Goal: Task Accomplishment & Management: Manage account settings

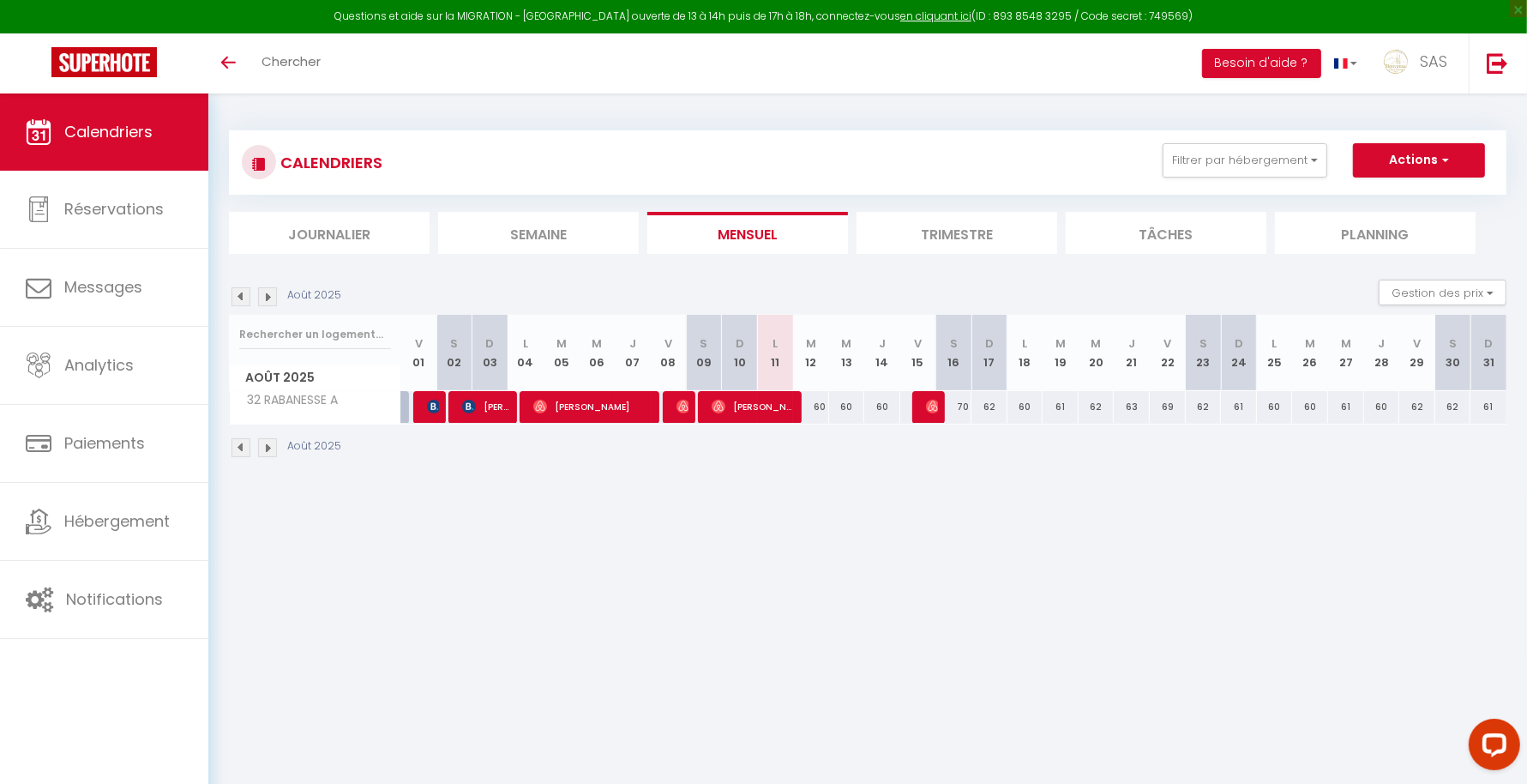
click at [744, 14] on div "Questions et aide sur la MIGRATION - [GEOGRAPHIC_DATA] ouverte de 13 à 14h puis…" at bounding box center [764, 17] width 1527 height 34
drag, startPoint x: 1044, startPoint y: 15, endPoint x: 971, endPoint y: 16, distance: 73.0
click at [971, 16] on div "Questions et aide sur la MIGRATION - [GEOGRAPHIC_DATA] ouverte de 13 à 14h puis…" at bounding box center [764, 17] width 1527 height 34
click at [990, 74] on div "Toggle menubar Chercher BUTTON Besoin d'aide ? SAS Paramètres Équipe" at bounding box center [820, 64] width 1390 height 60
drag, startPoint x: 1046, startPoint y: 15, endPoint x: 971, endPoint y: 13, distance: 75.0
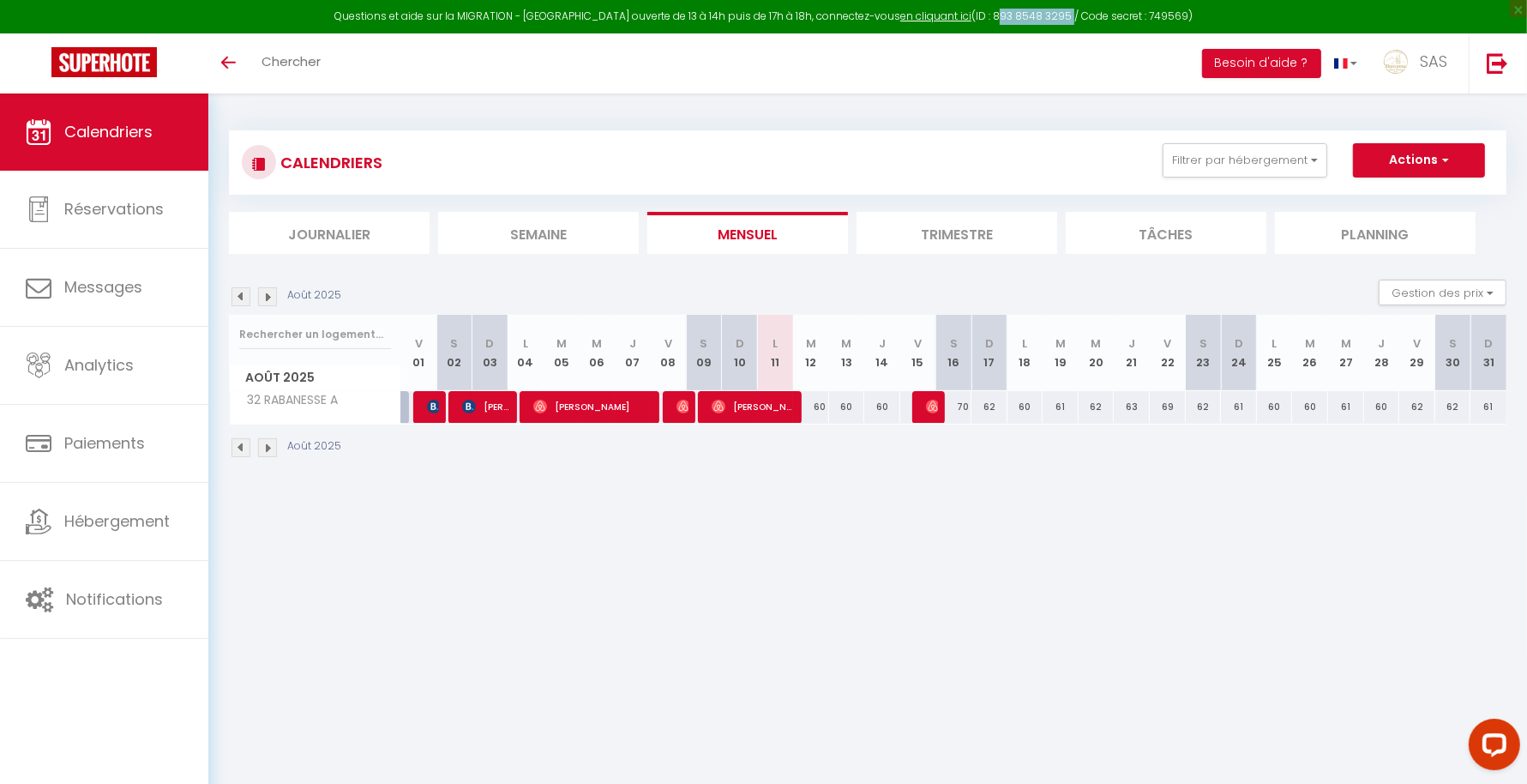
click at [971, 13] on div "Questions et aide sur la MIGRATION - [GEOGRAPHIC_DATA] ouverte de 13 à 14h puis…" at bounding box center [764, 17] width 1527 height 34
copy div "893 8548 3295"
click at [1134, 19] on div "Questions et aide sur la MIGRATION - [GEOGRAPHIC_DATA] ouverte de 13 à 14h puis…" at bounding box center [764, 17] width 1527 height 34
drag, startPoint x: 1122, startPoint y: 19, endPoint x: 1166, endPoint y: 16, distance: 44.1
click at [1166, 16] on div "Questions et aide sur la MIGRATION - [GEOGRAPHIC_DATA] ouverte de 13 à 14h puis…" at bounding box center [764, 17] width 1527 height 34
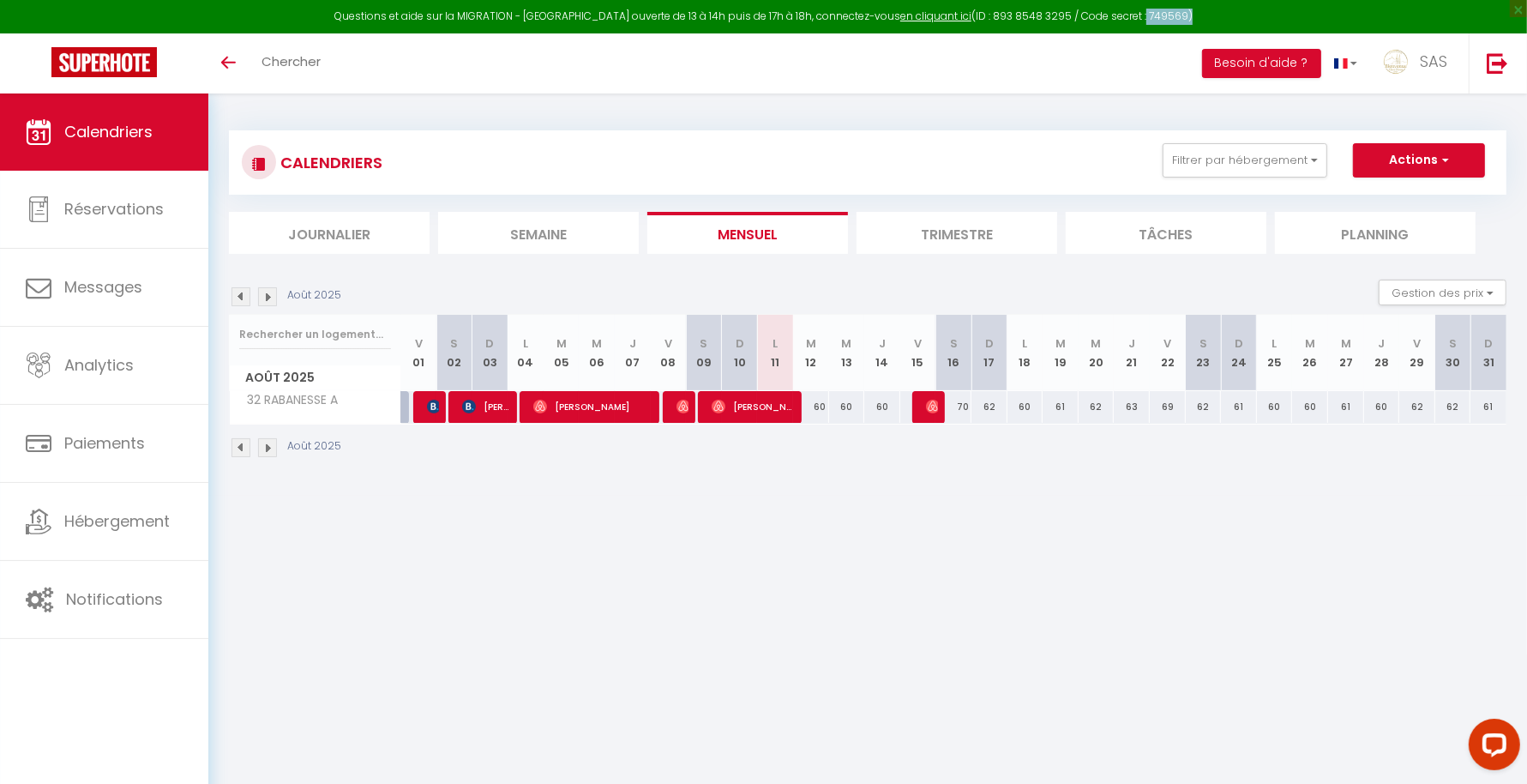
copy div ": 749569"
click at [1119, 26] on div "Questions et aide sur la MIGRATION - [GEOGRAPHIC_DATA] ouverte de 13 à 14h puis…" at bounding box center [764, 17] width 1527 height 34
drag, startPoint x: 1165, startPoint y: 15, endPoint x: 1126, endPoint y: 18, distance: 39.1
click at [1126, 18] on div "Questions et aide sur la MIGRATION - [GEOGRAPHIC_DATA] ouverte de 13 à 14h puis…" at bounding box center [764, 17] width 1527 height 34
copy div "749569"
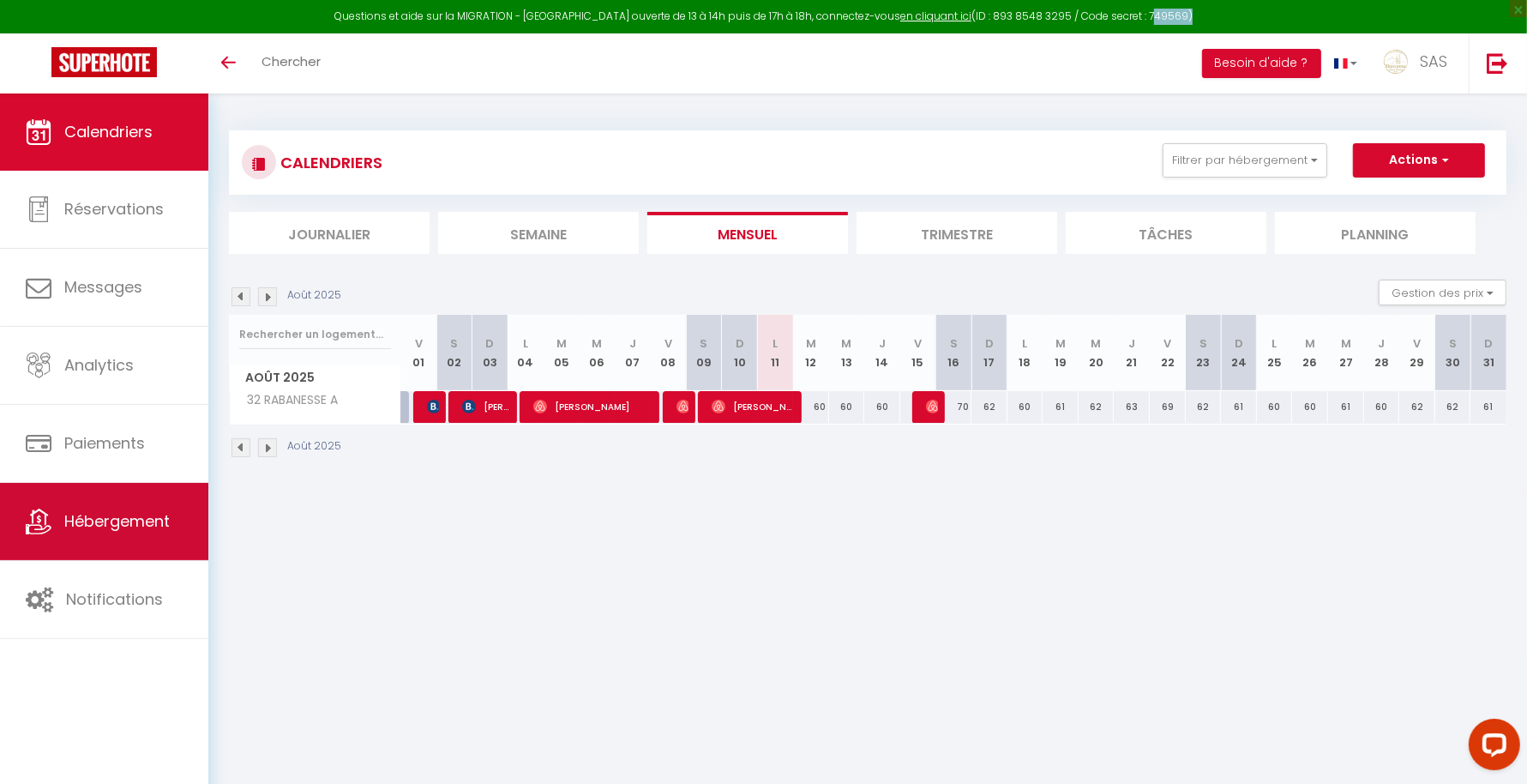
click at [123, 540] on link "Hébergement" at bounding box center [104, 521] width 208 height 77
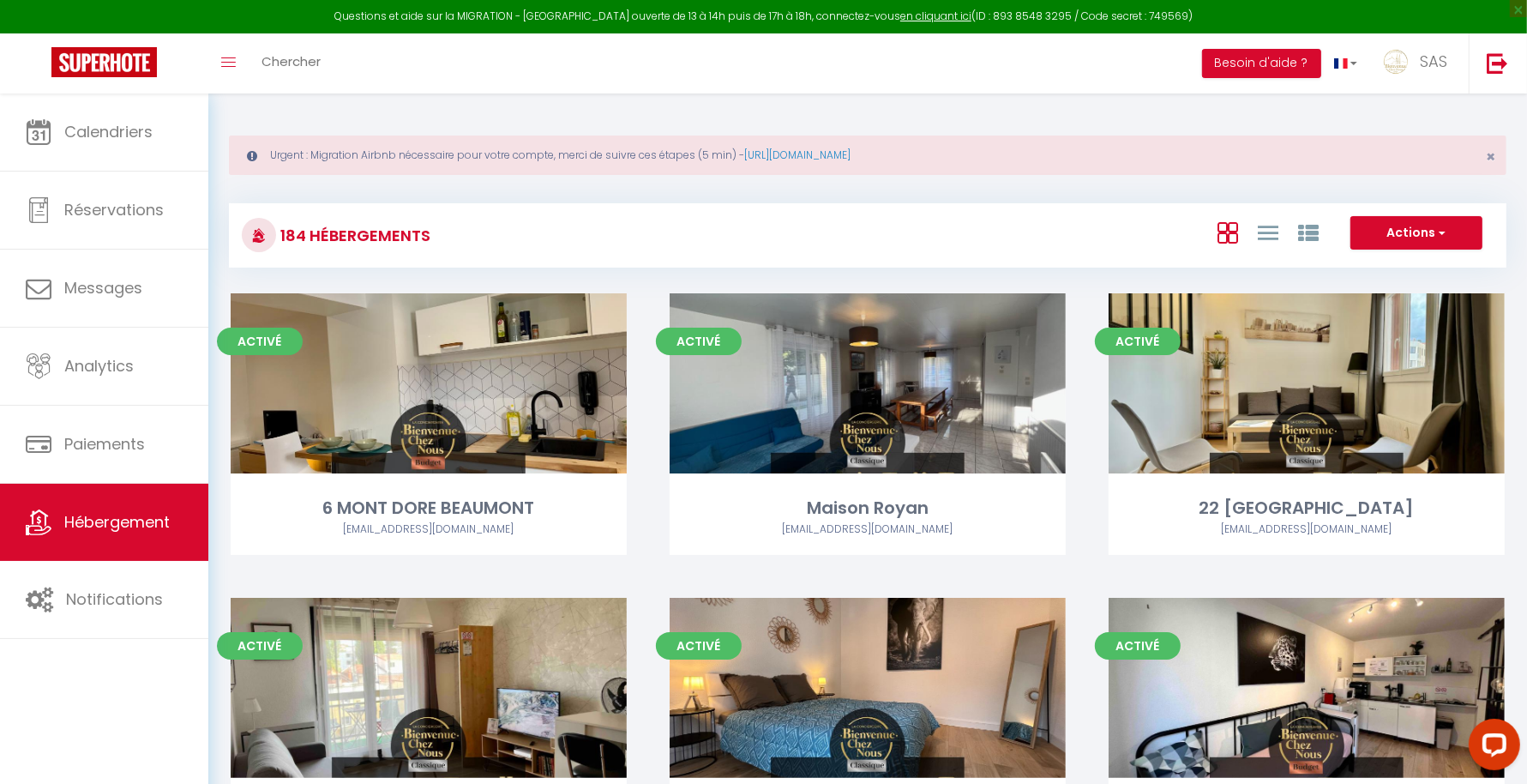
click at [1115, 28] on div "Questions et aide sur la MIGRATION - [GEOGRAPHIC_DATA] ouverte de 13 à 14h puis…" at bounding box center [764, 17] width 1527 height 34
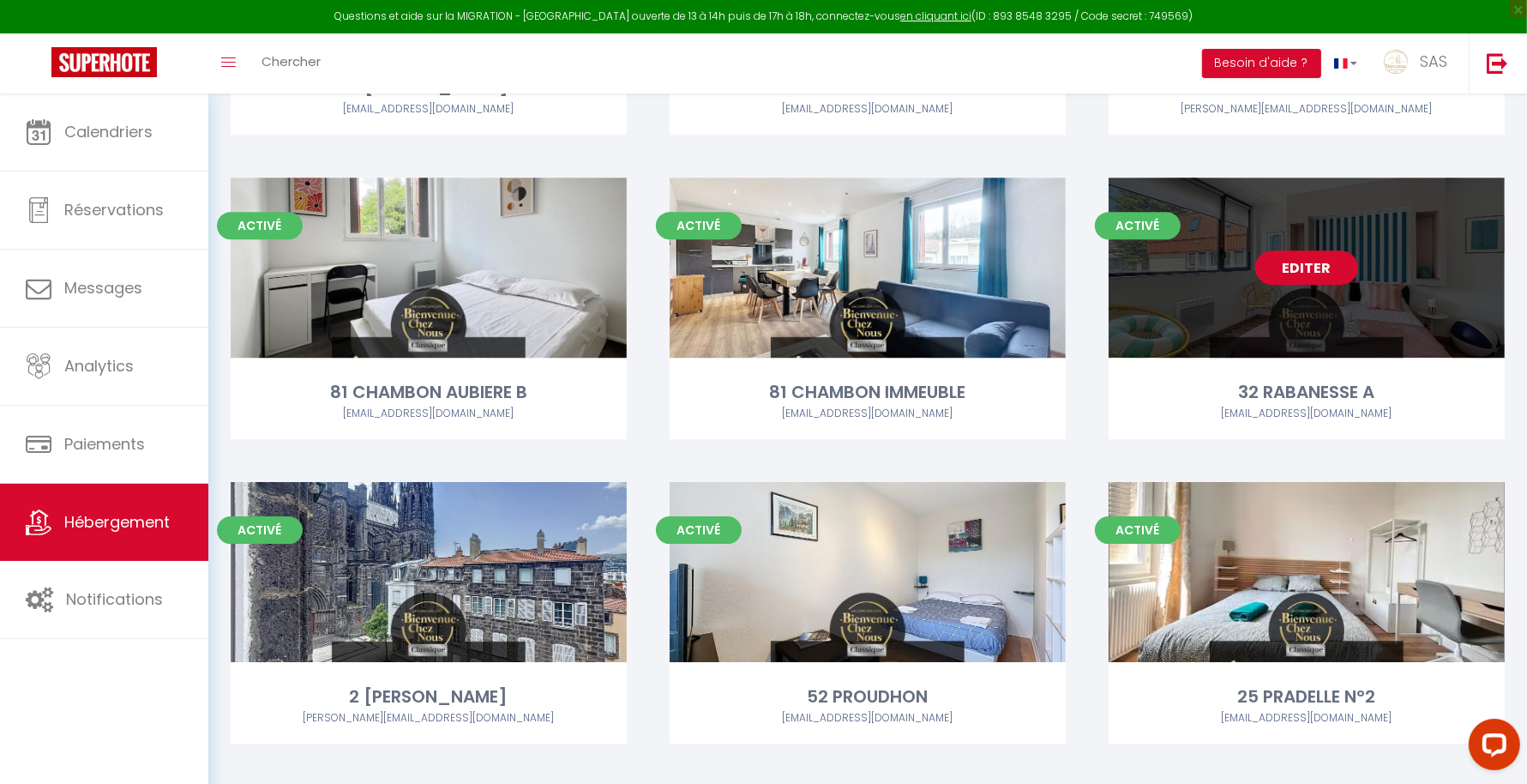
click at [1273, 263] on link "Editer" at bounding box center [1307, 267] width 103 height 35
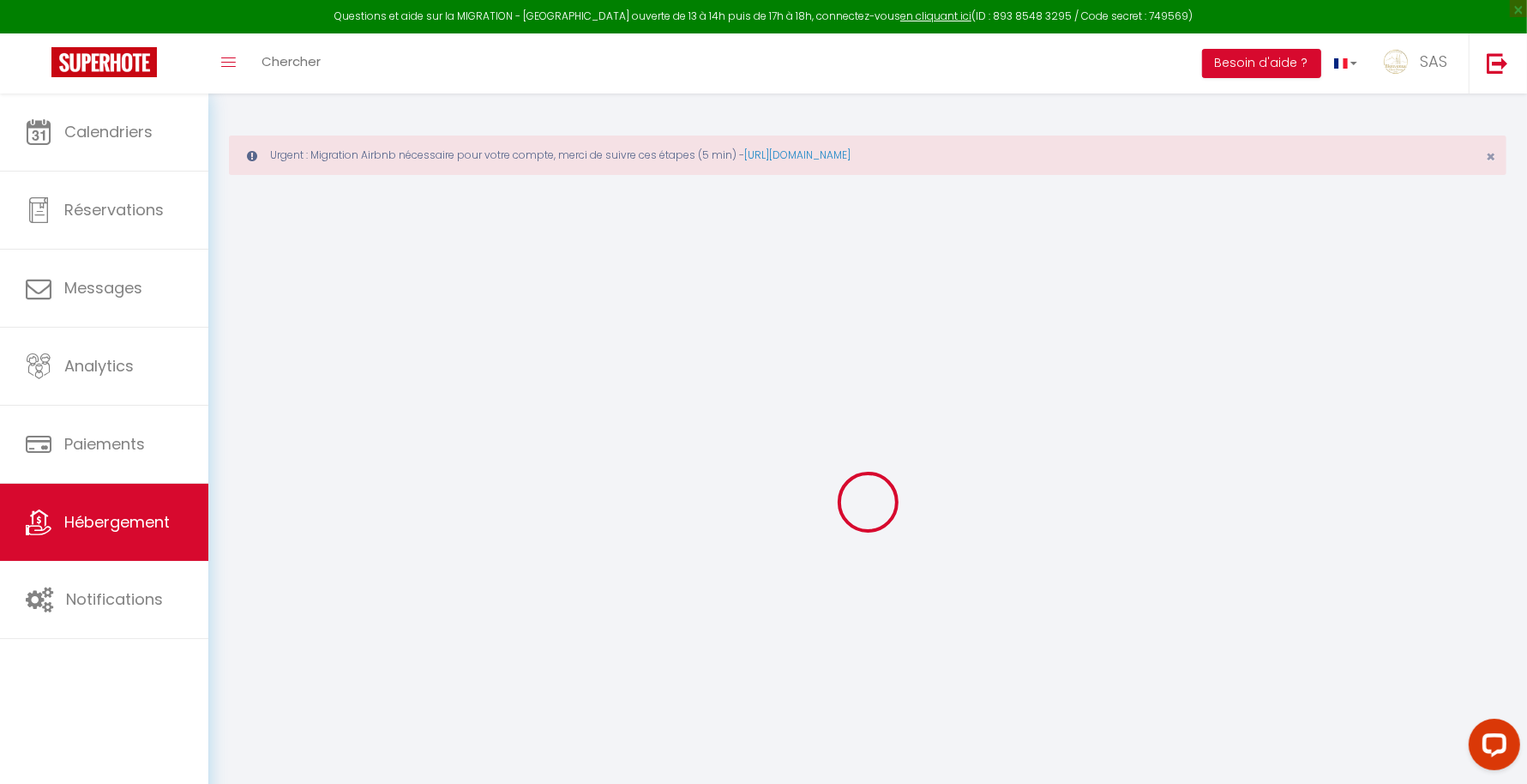
select select "15:00"
select select "23:45"
select select "11:00"
select select "30"
select select "120"
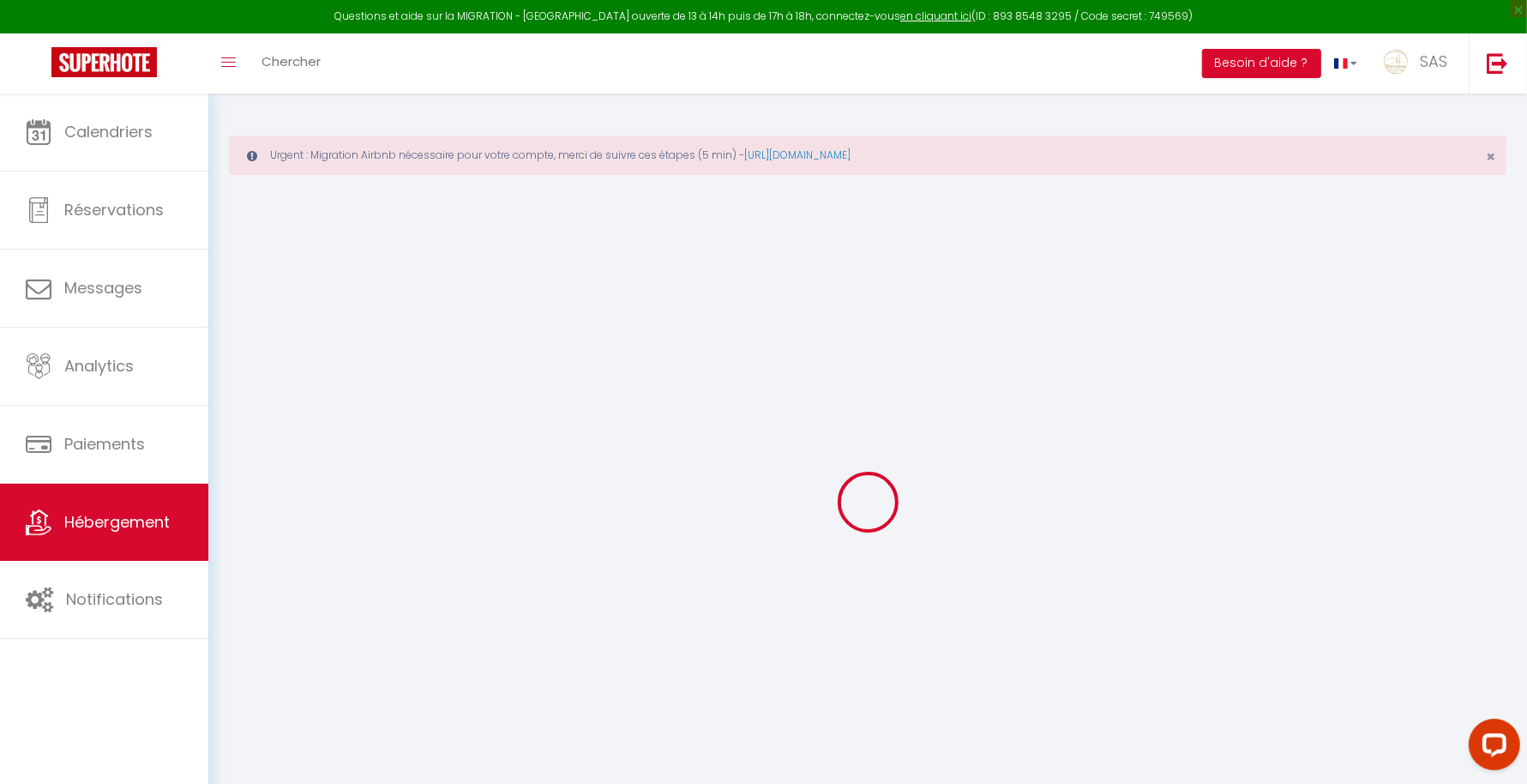
select select "22:00"
checkbox input "false"
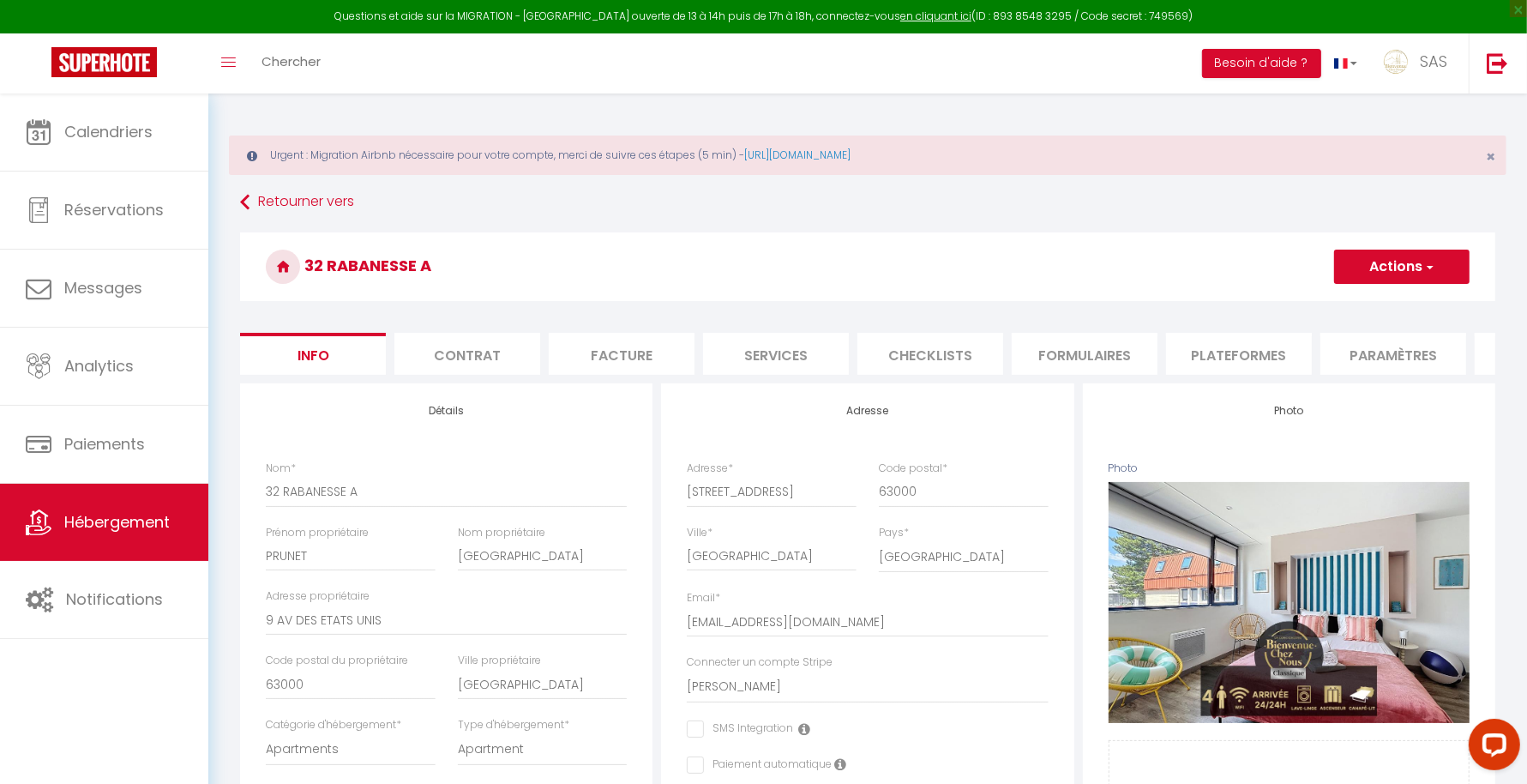
checkbox input "false"
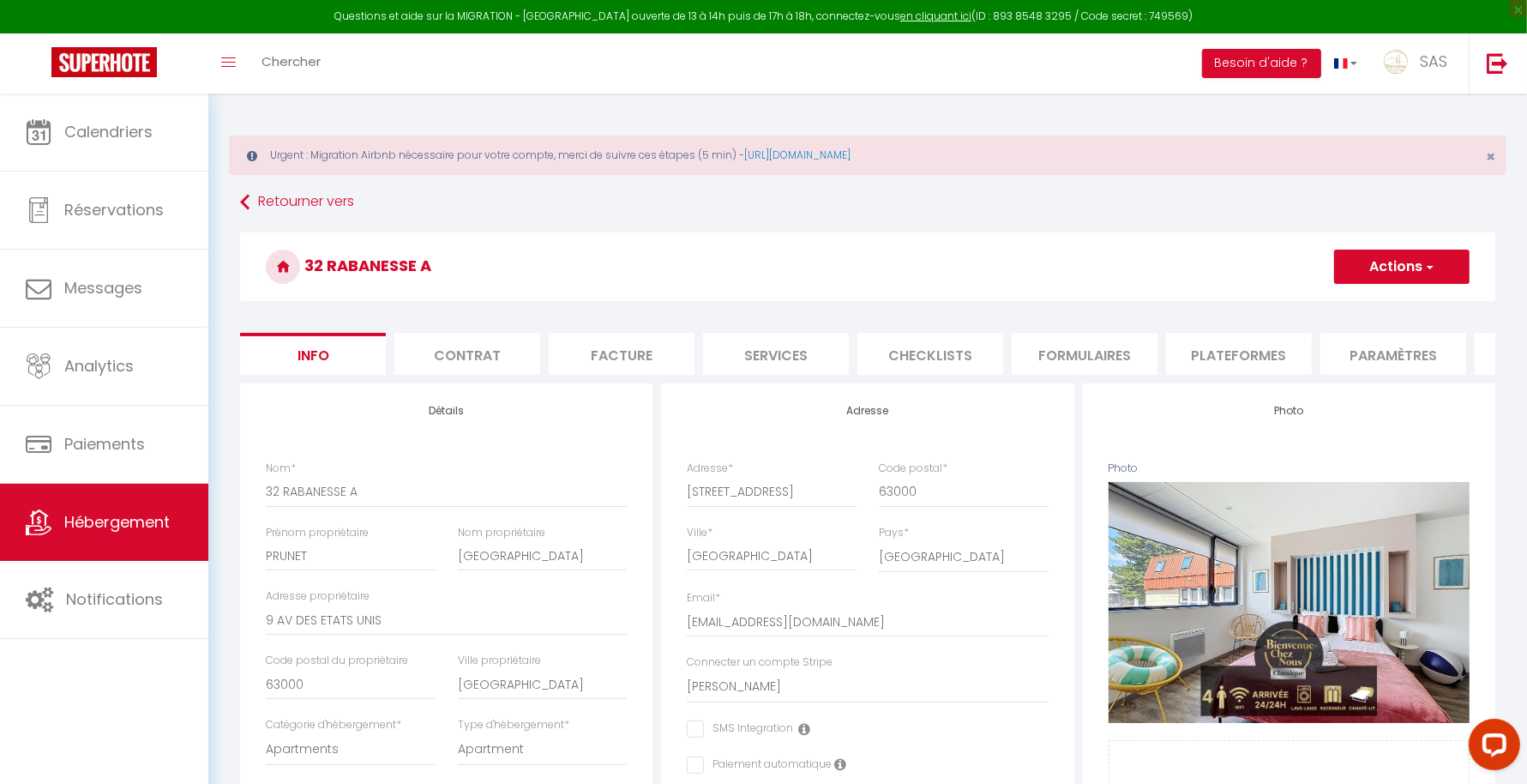
checkbox input "false"
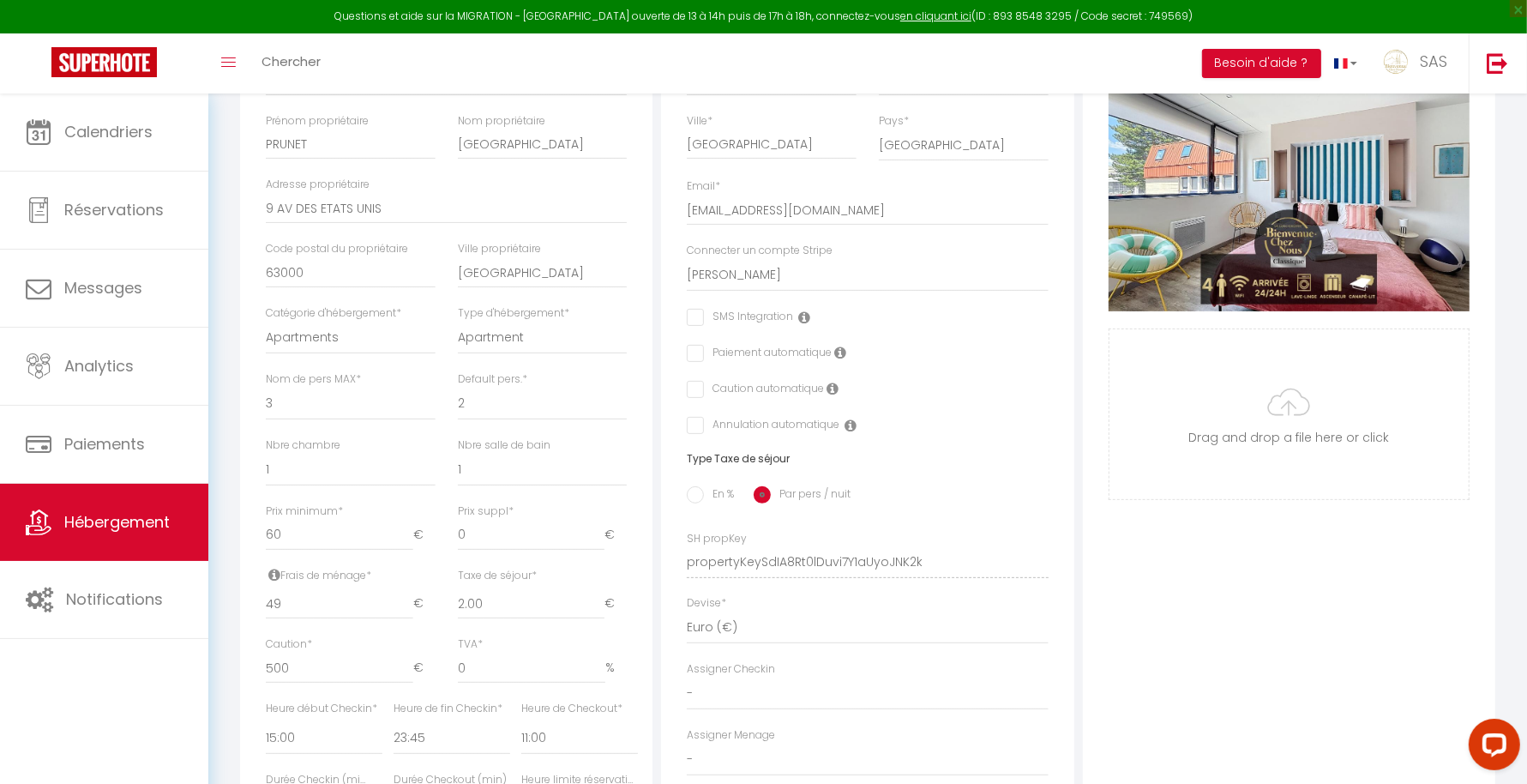
scroll to position [420, 0]
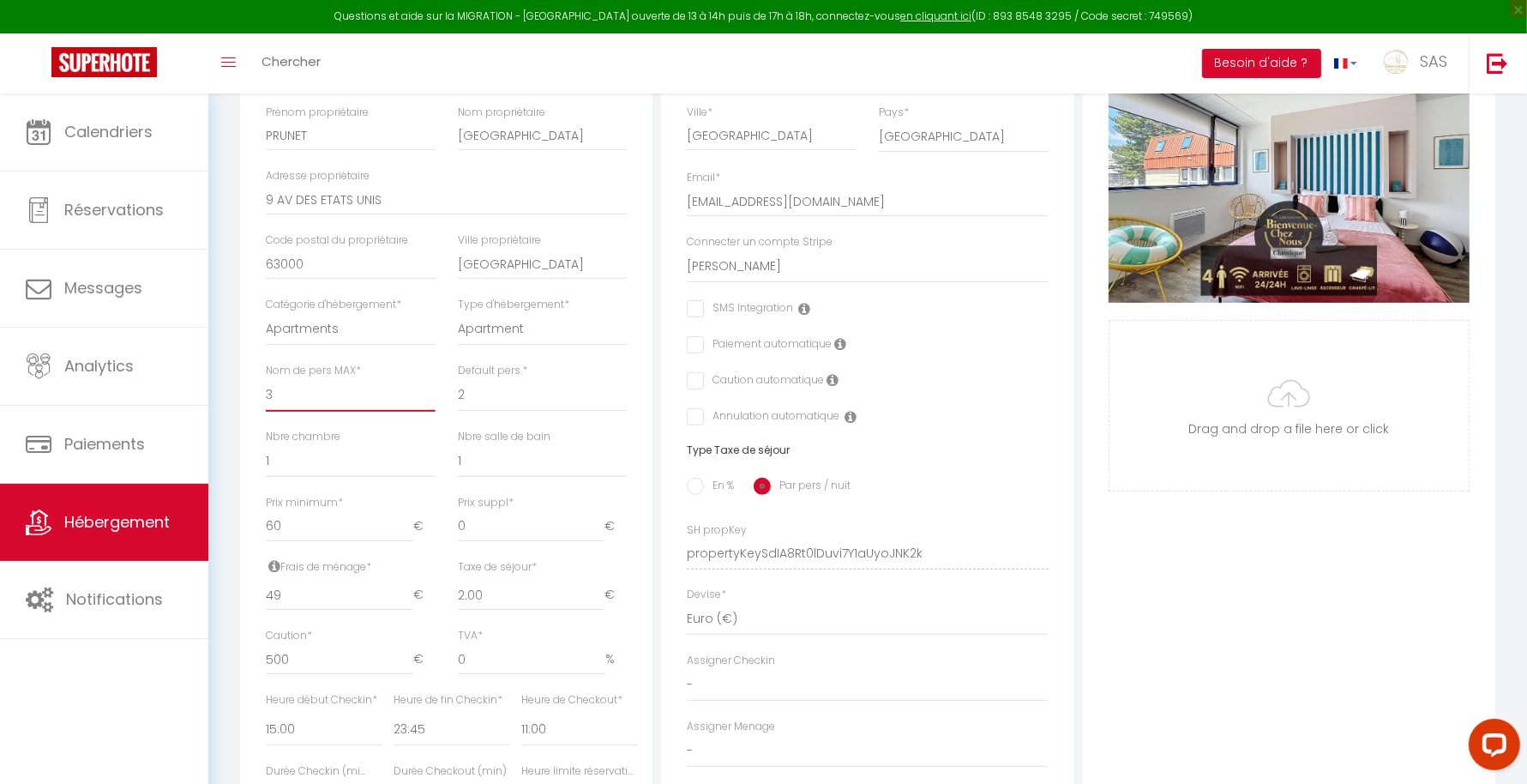
click at [297, 411] on select "1 2 3 4 5 6 7 8 9 10 11 12 13 14" at bounding box center [350, 395] width 170 height 33
select select "4"
click at [266, 392] on select "1 2 3 4 5 6 7 8 9 10 11 12 13 14" at bounding box center [350, 395] width 170 height 33
checkbox input "false"
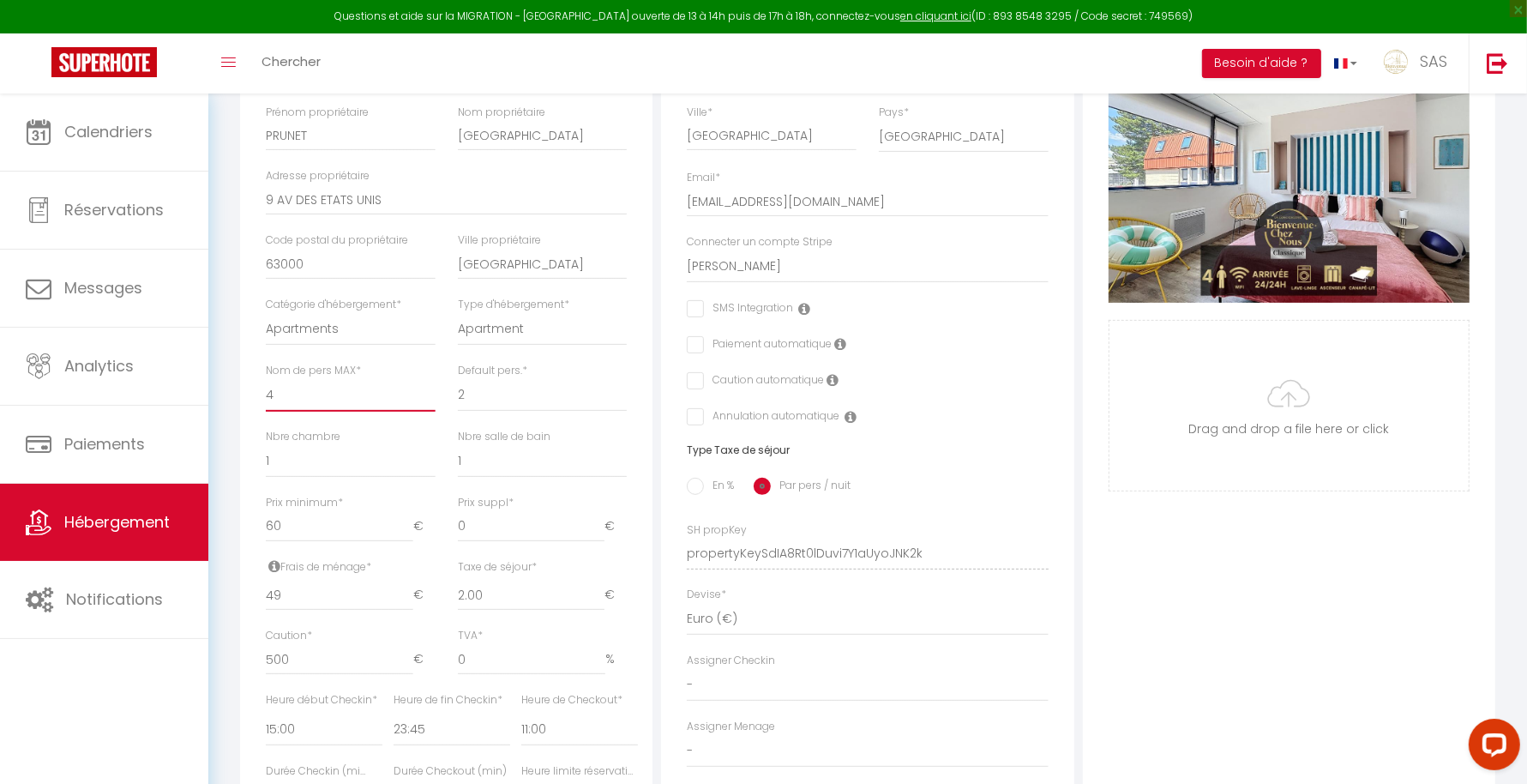
checkbox input "false"
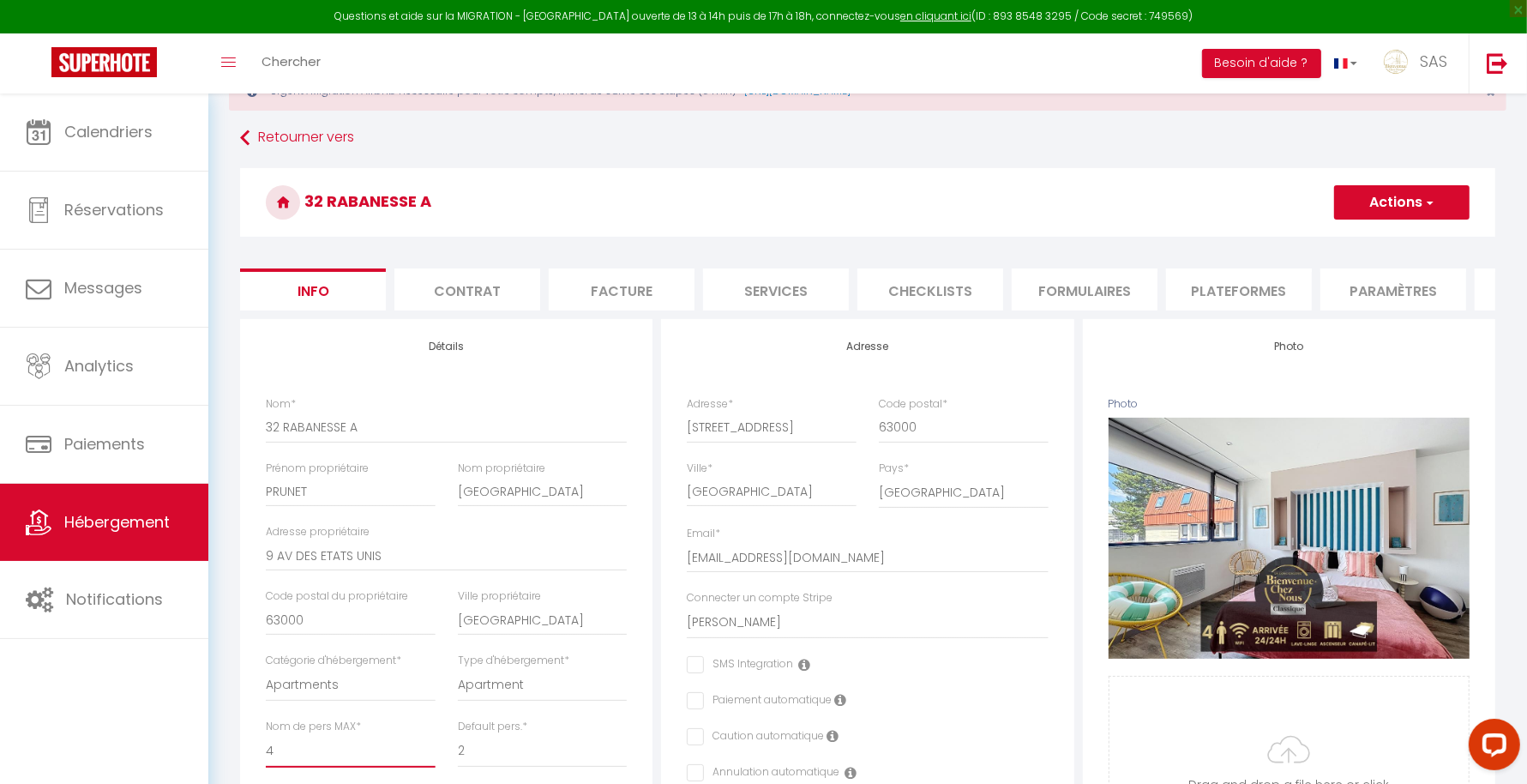
scroll to position [0, 0]
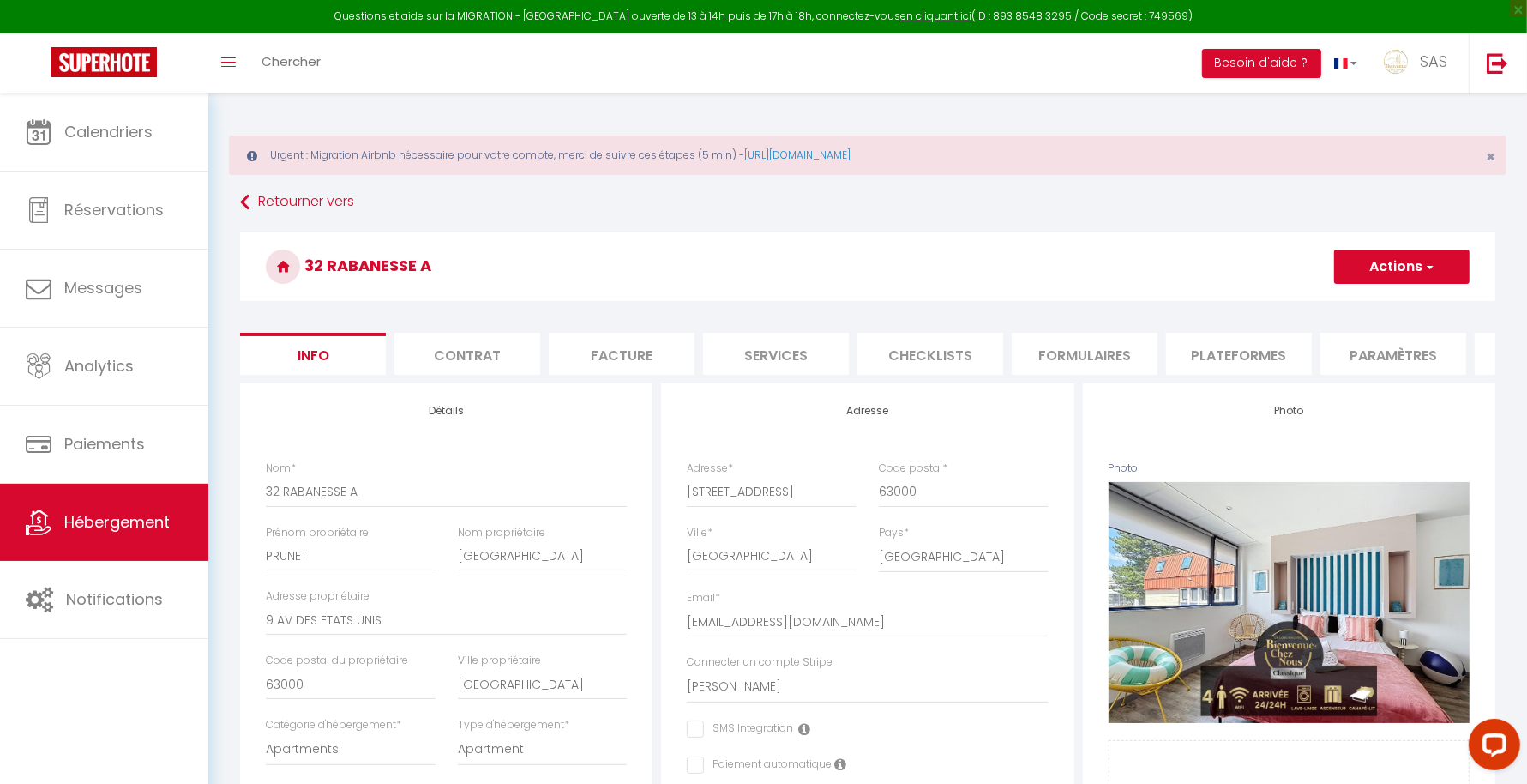
click at [1386, 258] on button "Actions" at bounding box center [1401, 266] width 136 height 35
click at [1326, 299] on input "Enregistrer" at bounding box center [1334, 304] width 64 height 17
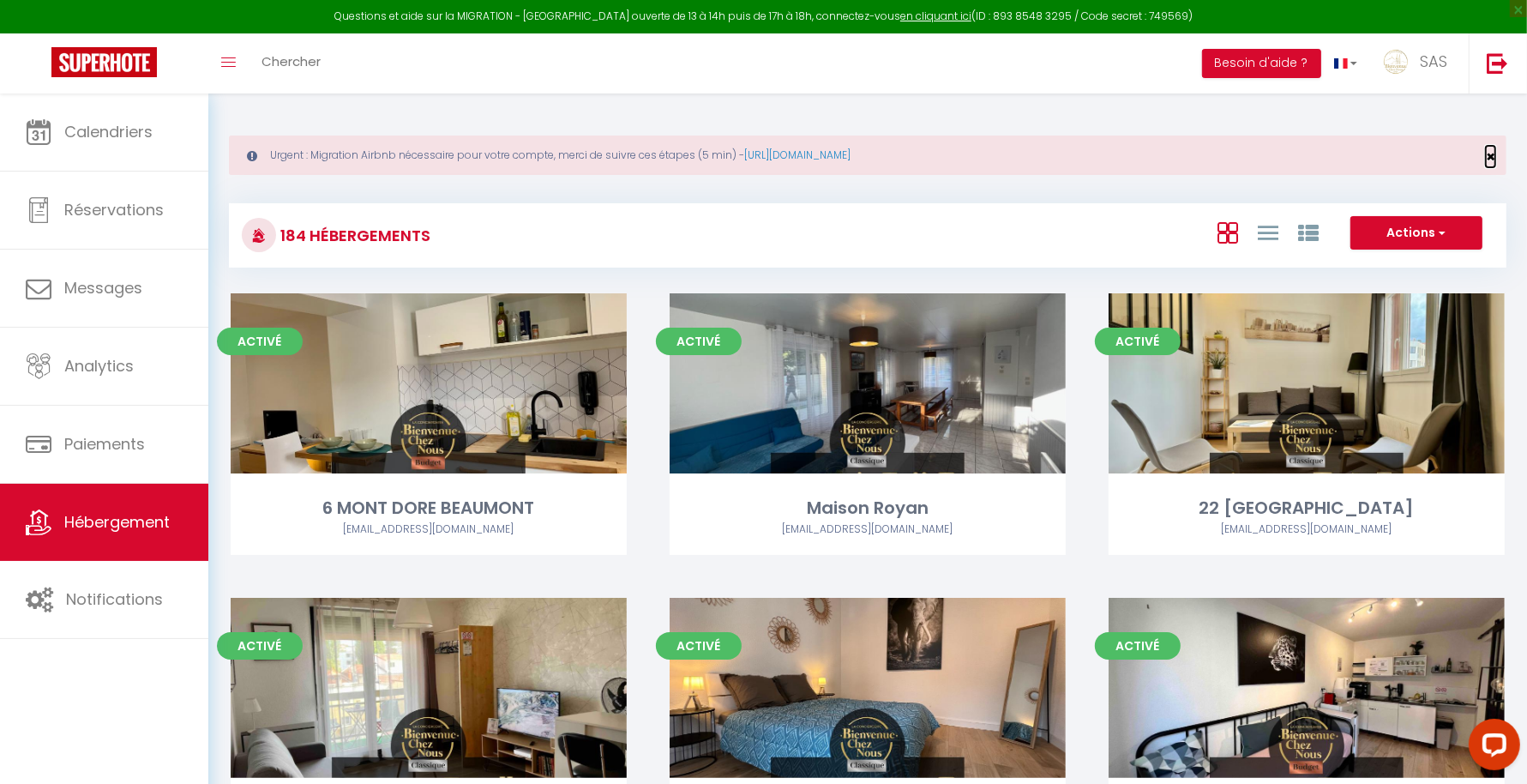
click at [1491, 153] on span "×" at bounding box center [1490, 156] width 9 height 22
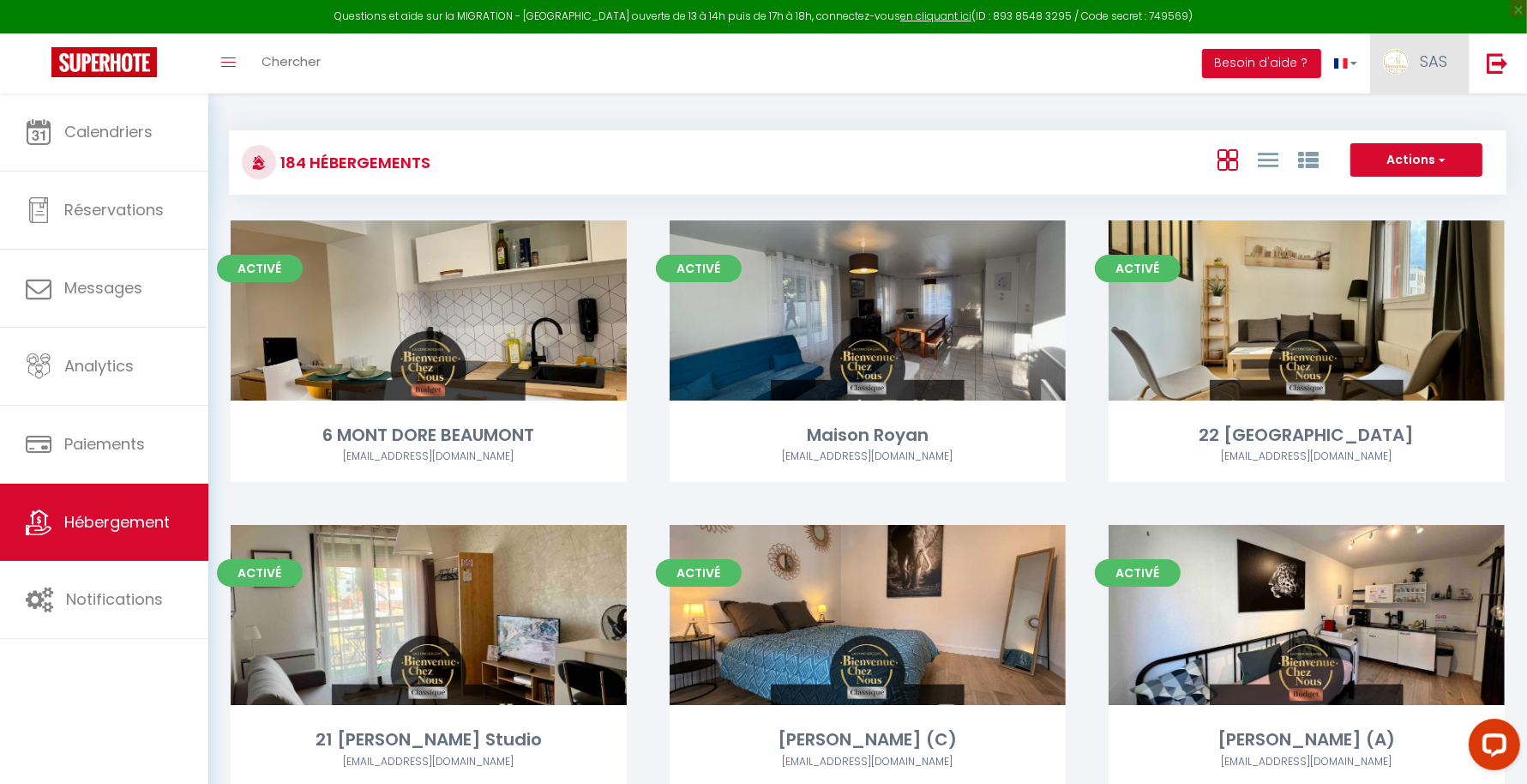
click at [1431, 54] on span "SAS" at bounding box center [1433, 61] width 27 height 22
click at [1372, 117] on link "Paramètres" at bounding box center [1400, 119] width 126 height 29
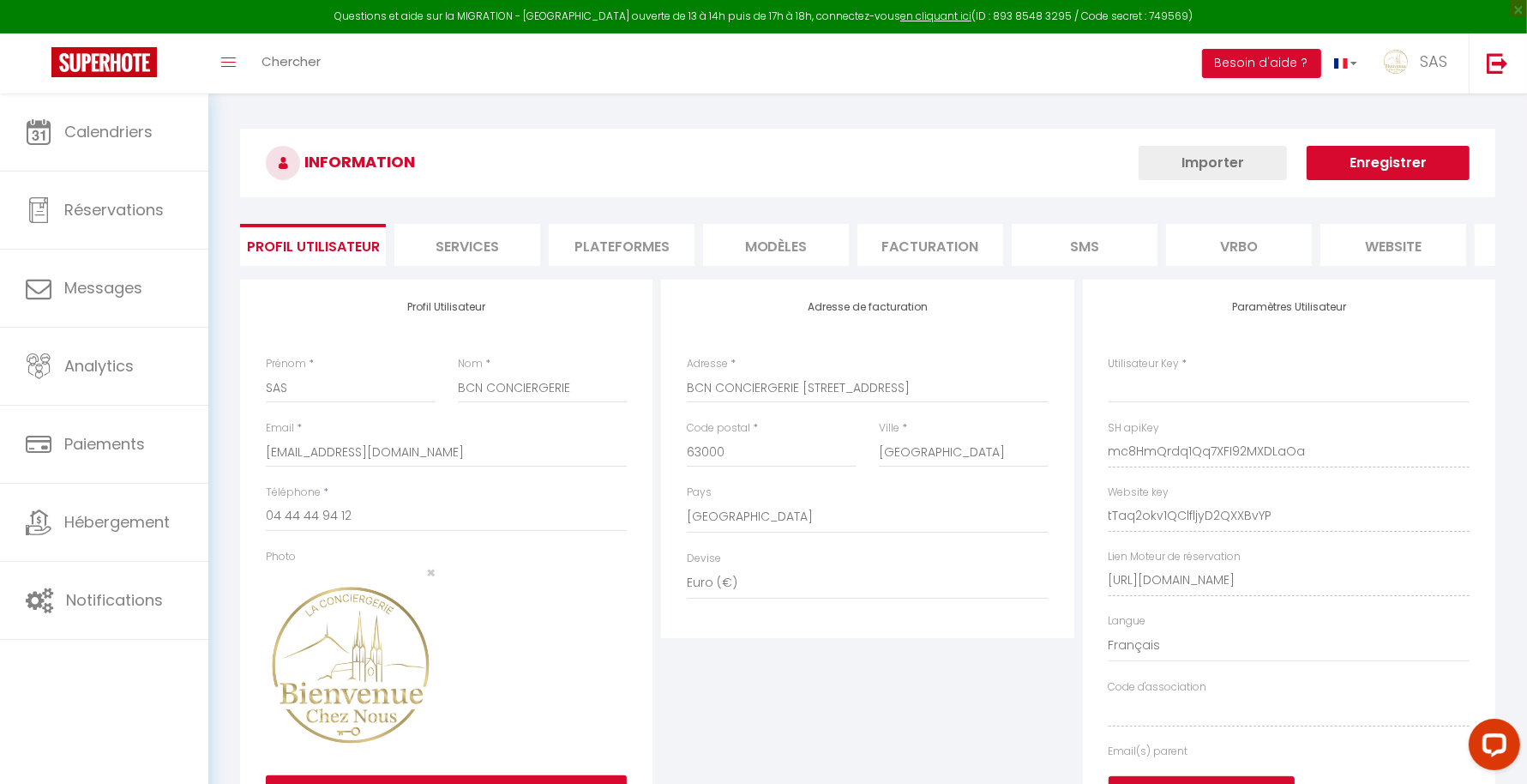
type input "mc8HmQrdq1Qq7XFI92MXDLaOa"
type input "tTaq2okv1QClfljyD2QXXBvYP"
type input "[URL][DOMAIN_NAME]"
select select "fr"
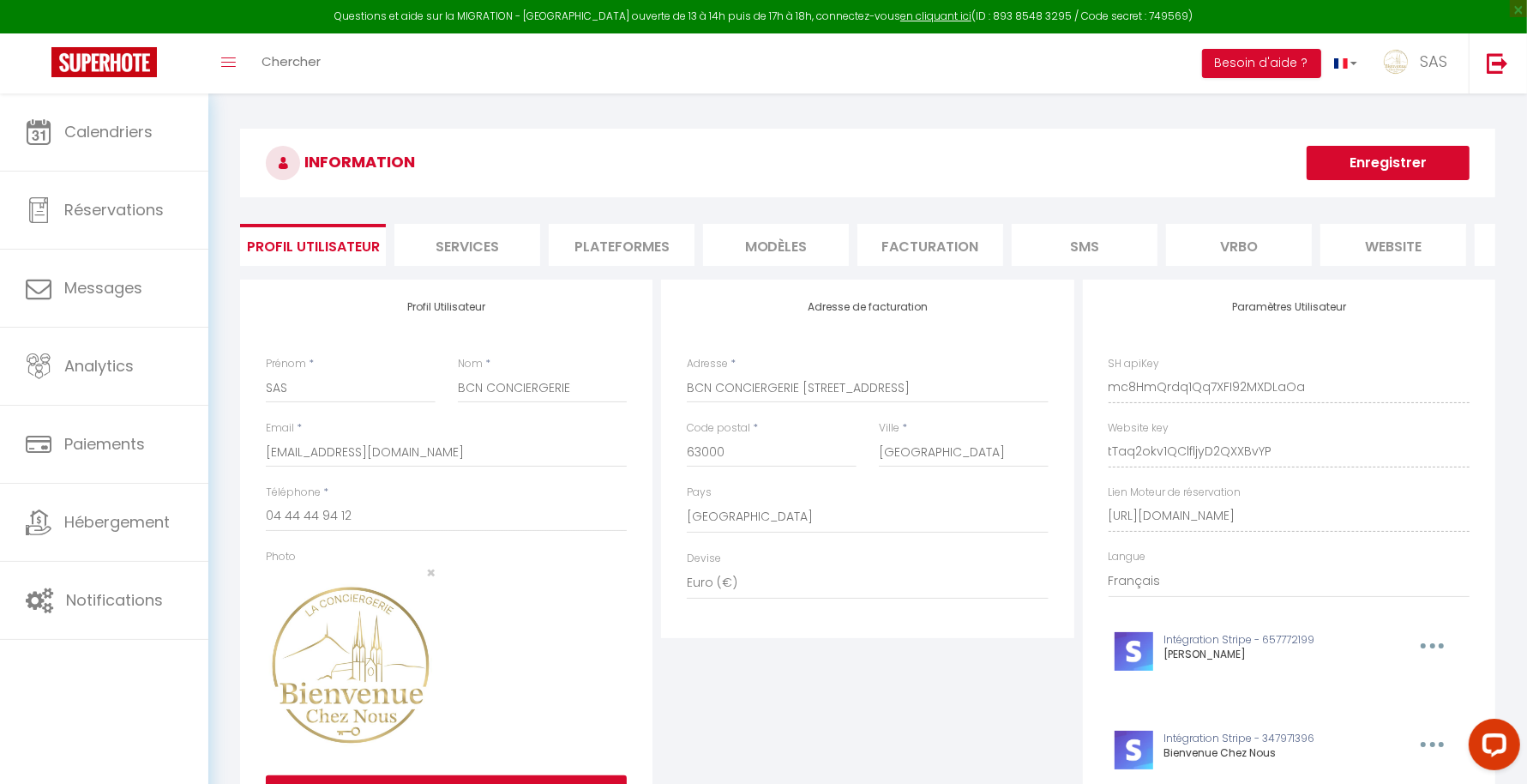
click at [648, 241] on li "Plateformes" at bounding box center [622, 244] width 146 height 42
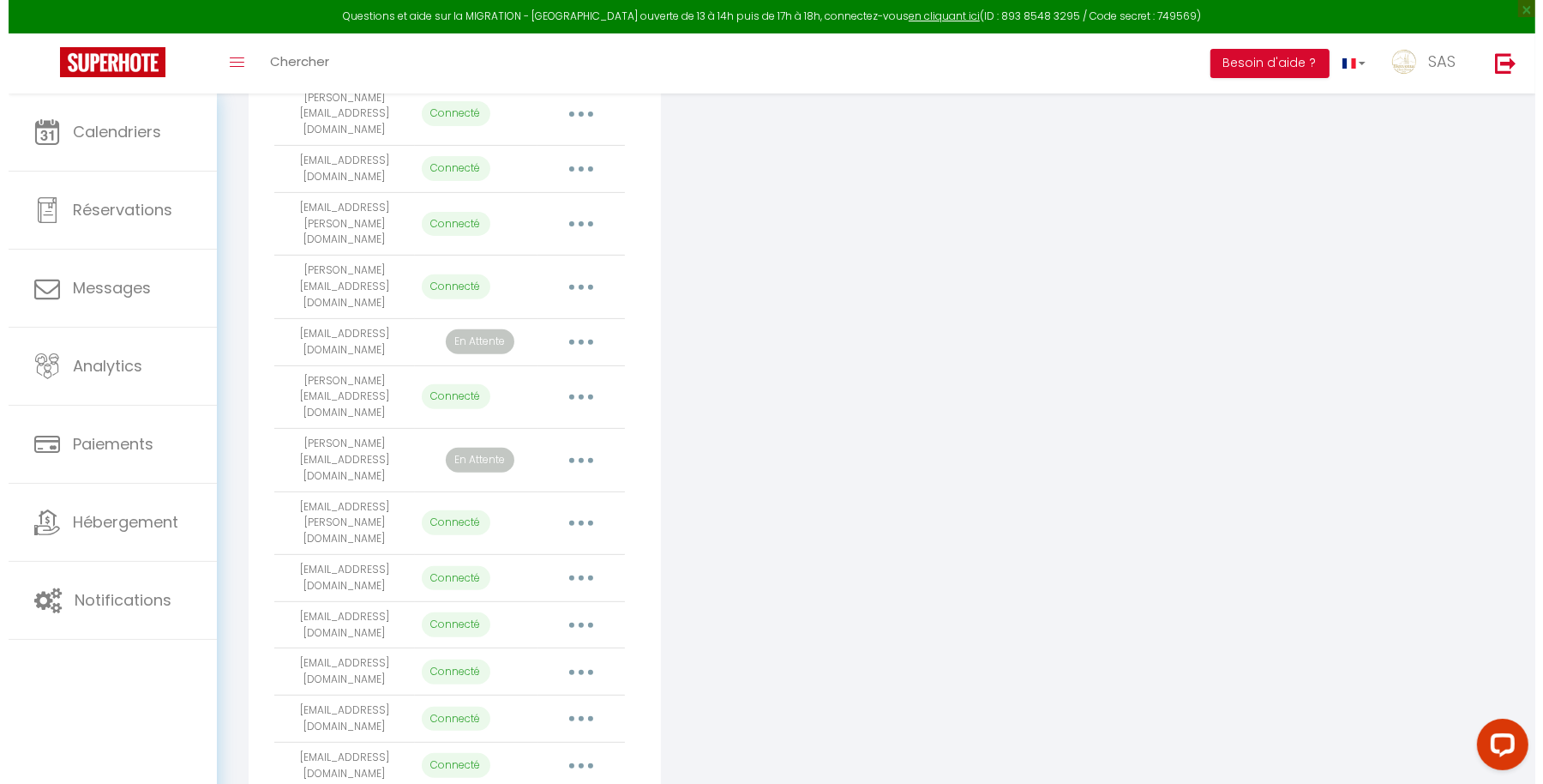
scroll to position [512, 0]
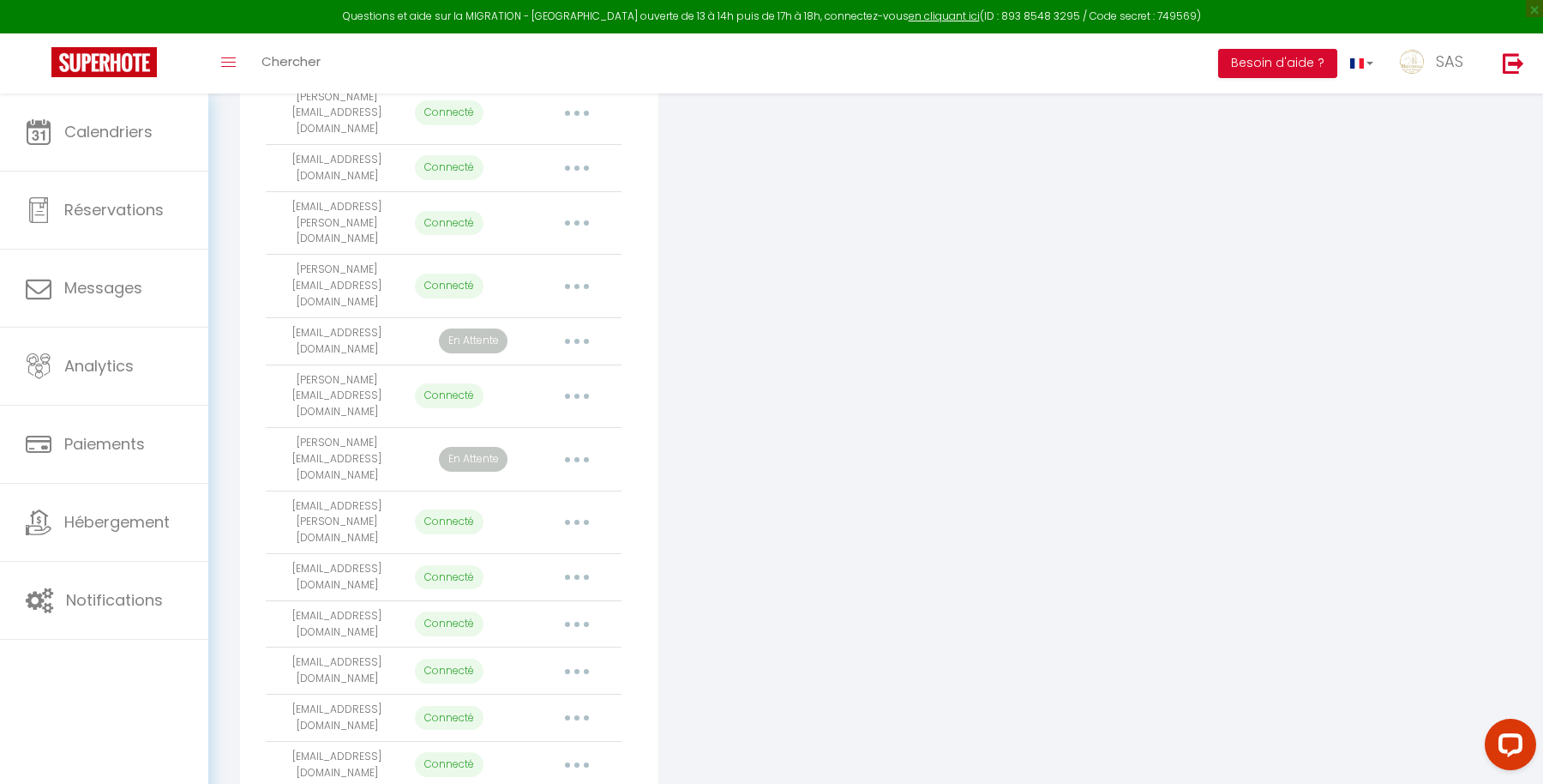
select select "58771"
select select "58772"
select select "58773"
select select "58774"
select select "58775"
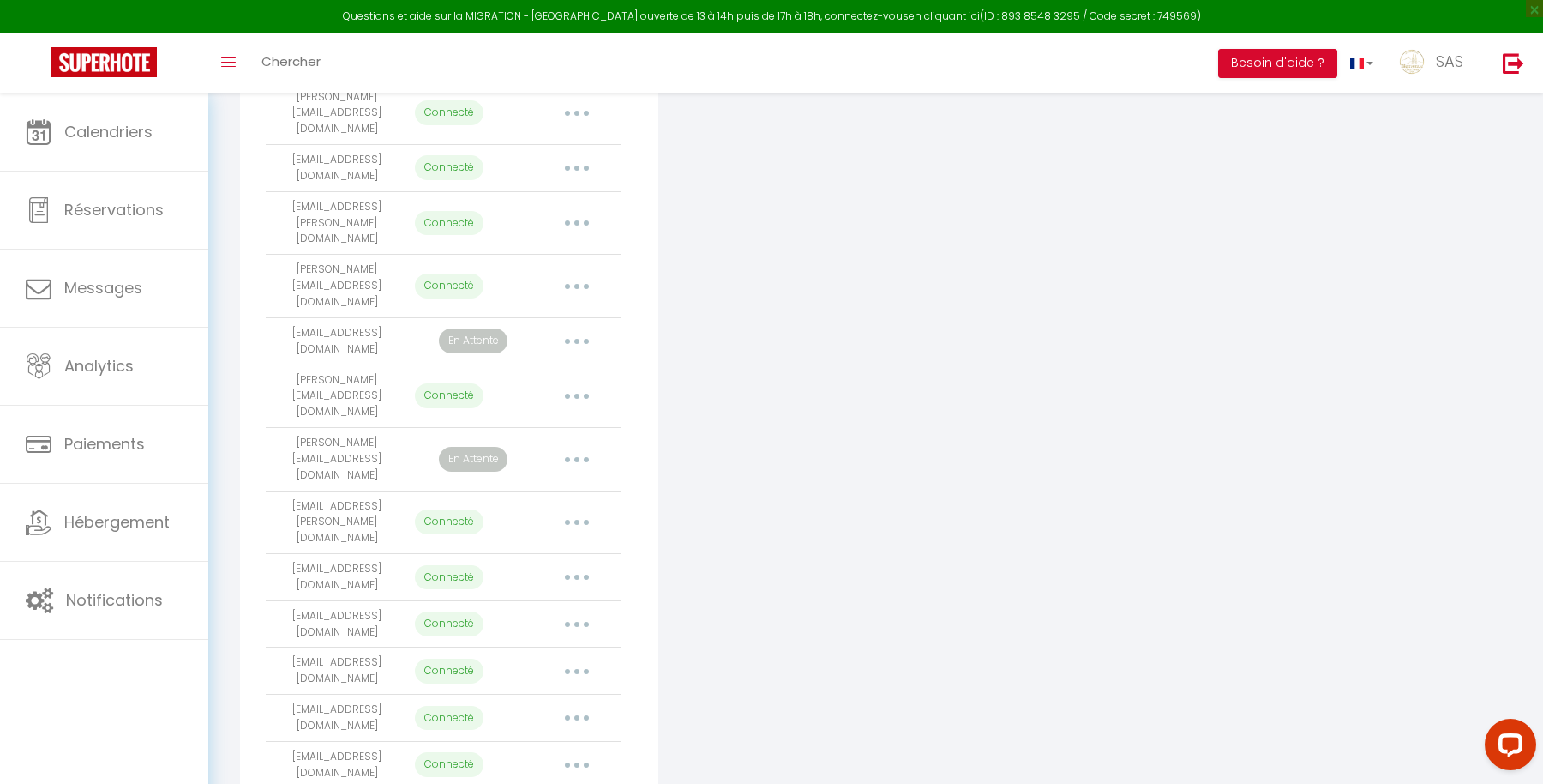
select select "58776"
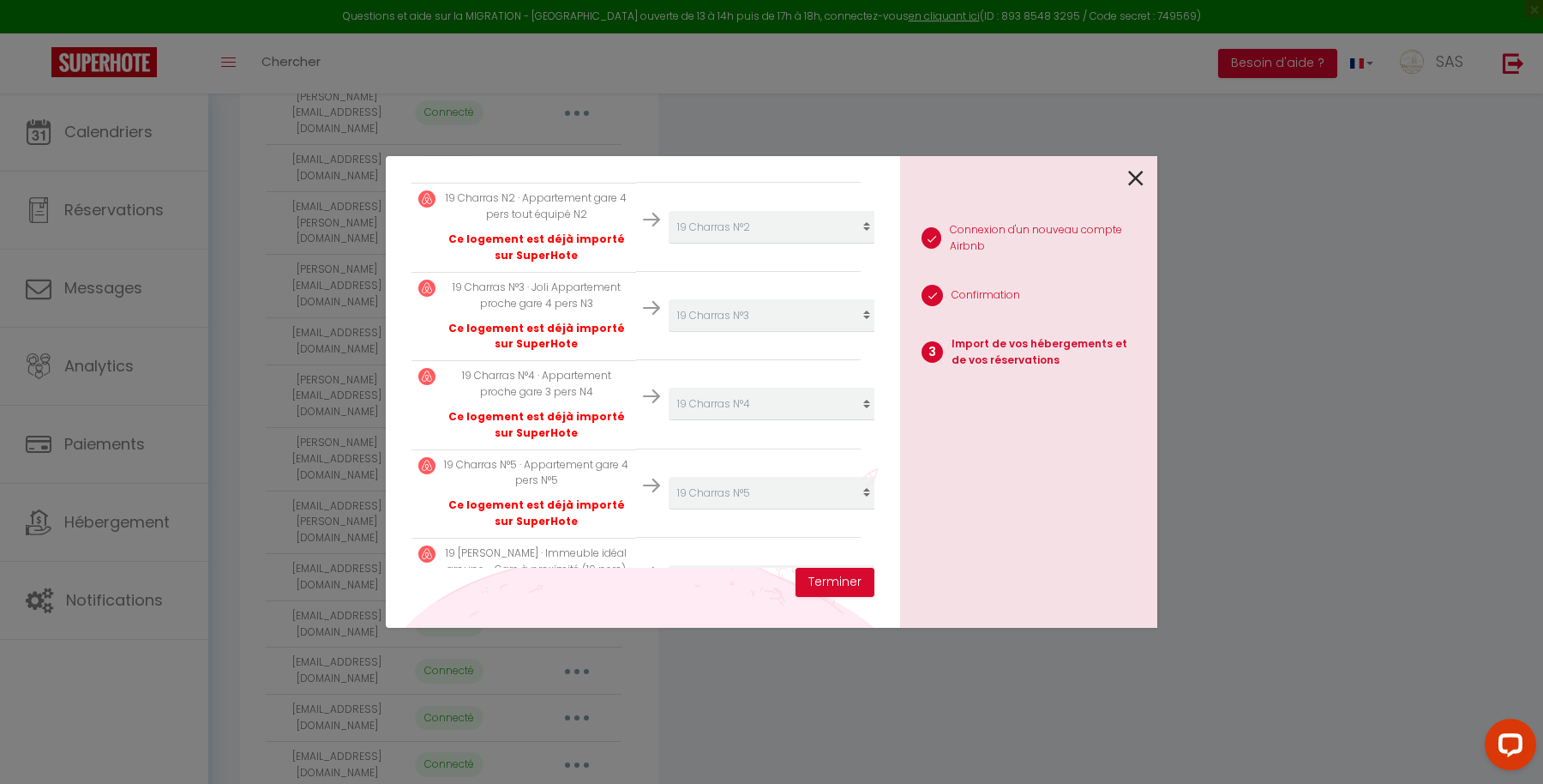
scroll to position [539, 0]
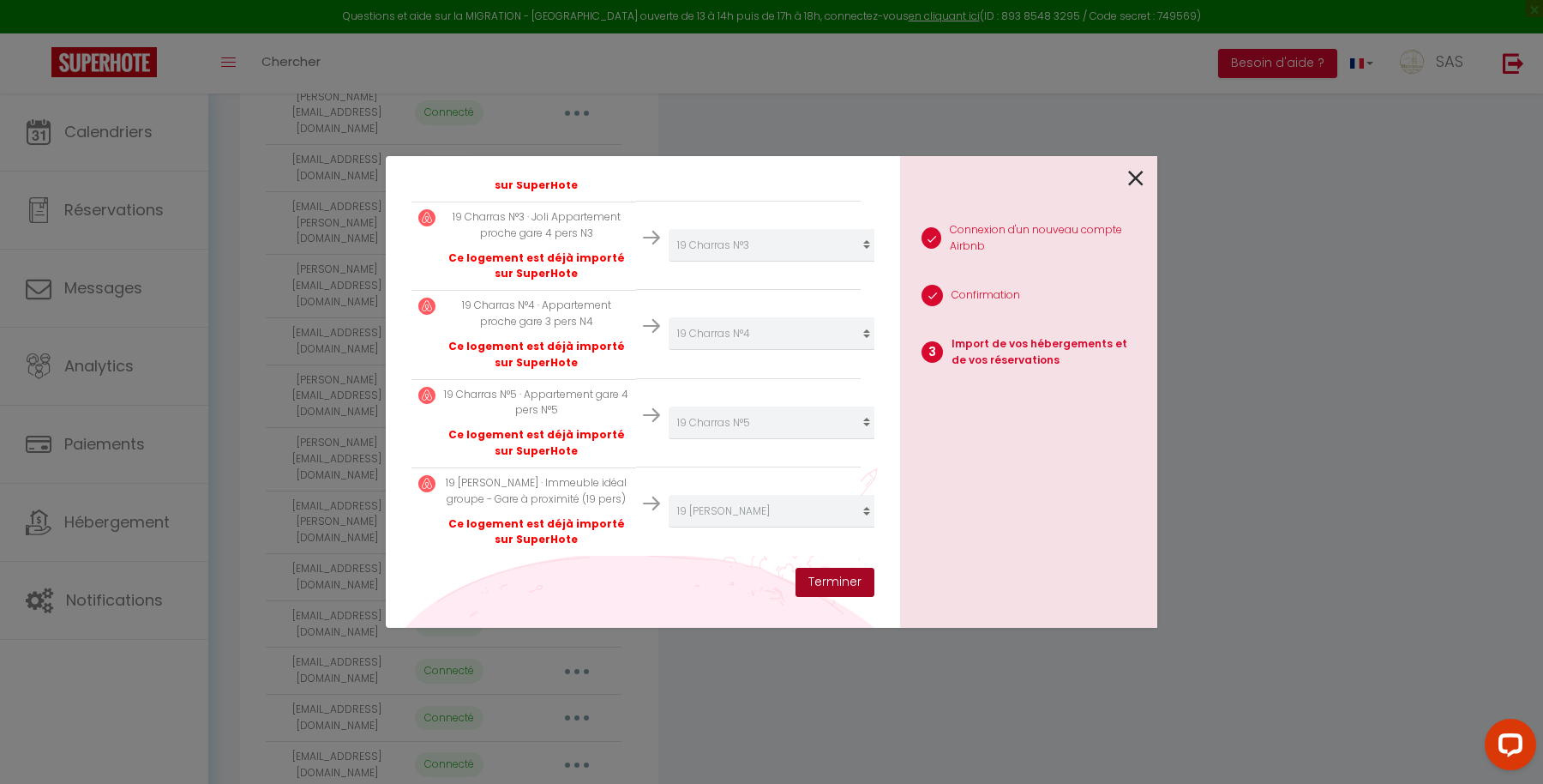
click at [823, 584] on button "Terminer" at bounding box center [835, 582] width 79 height 29
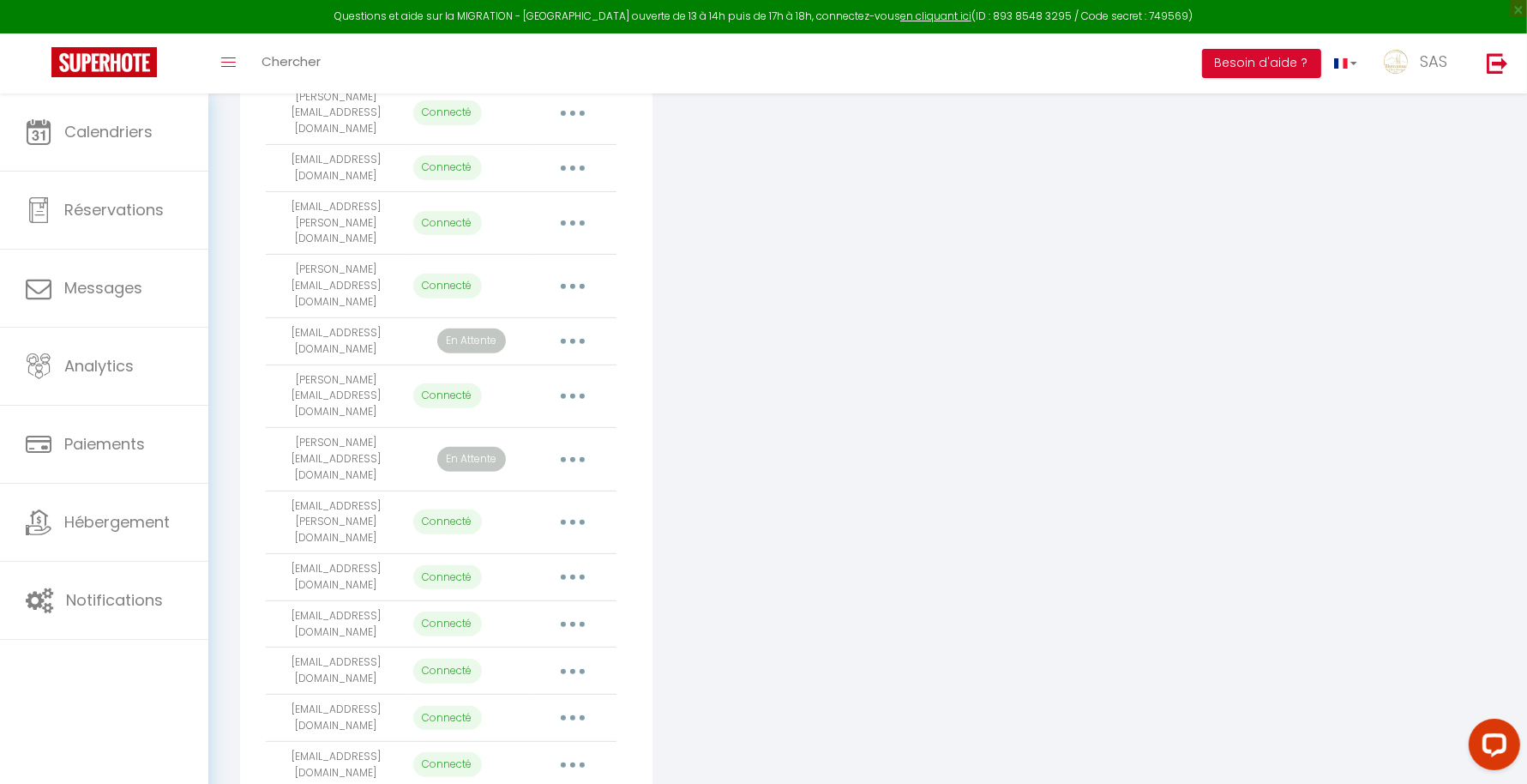
select select "58771"
select select "58772"
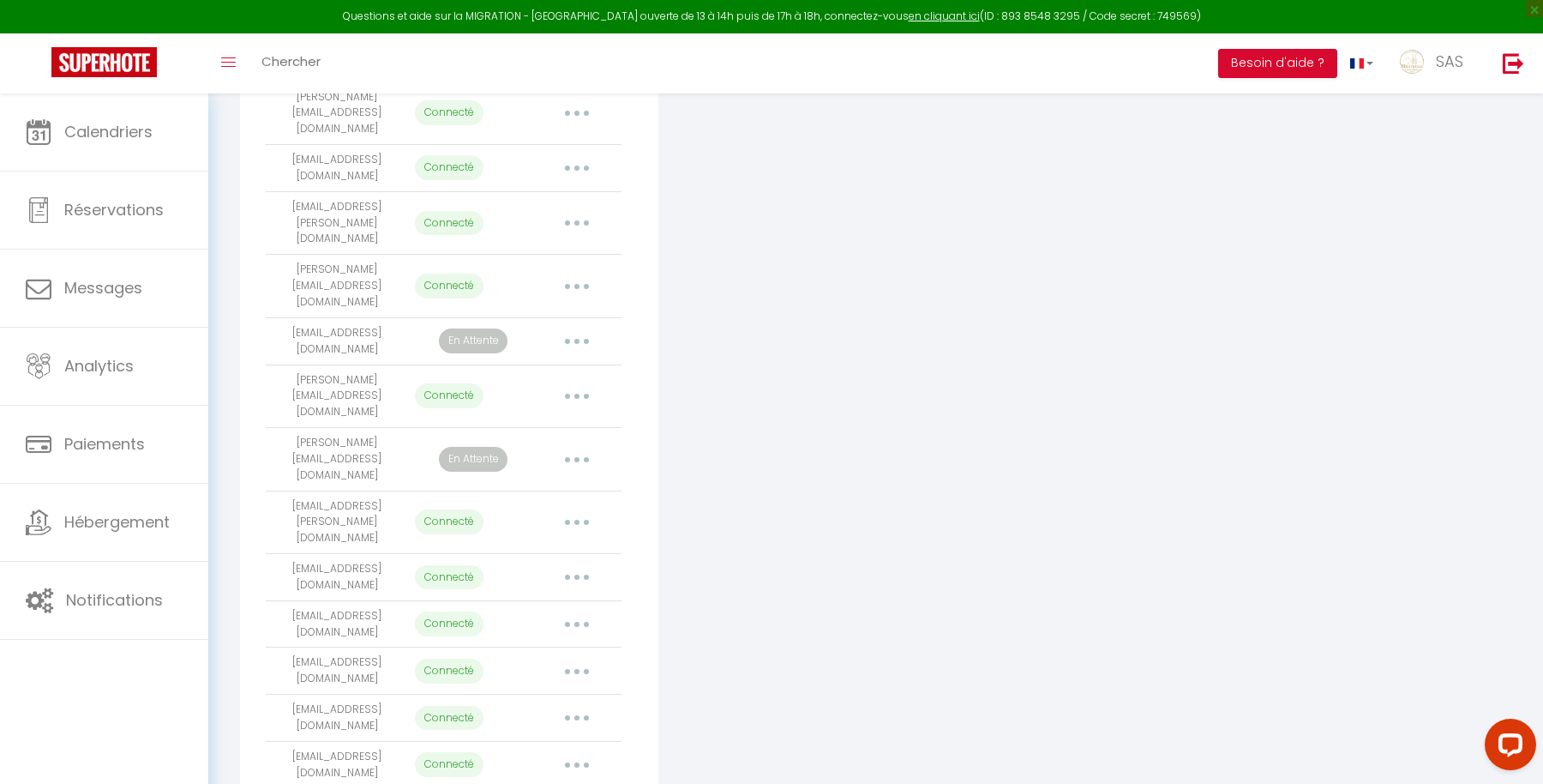
select select "58773"
select select "58774"
select select "58775"
select select "58776"
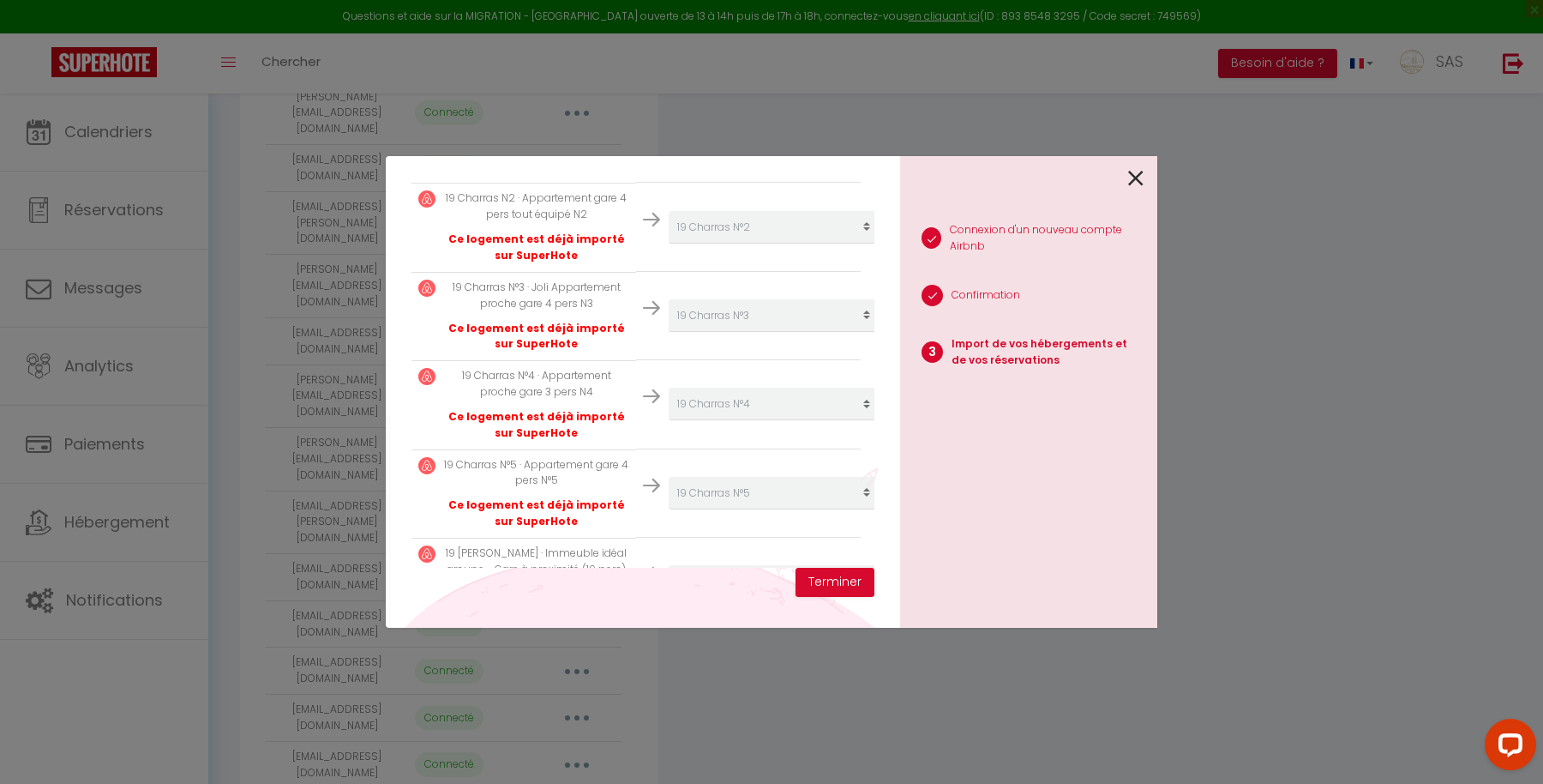
scroll to position [539, 0]
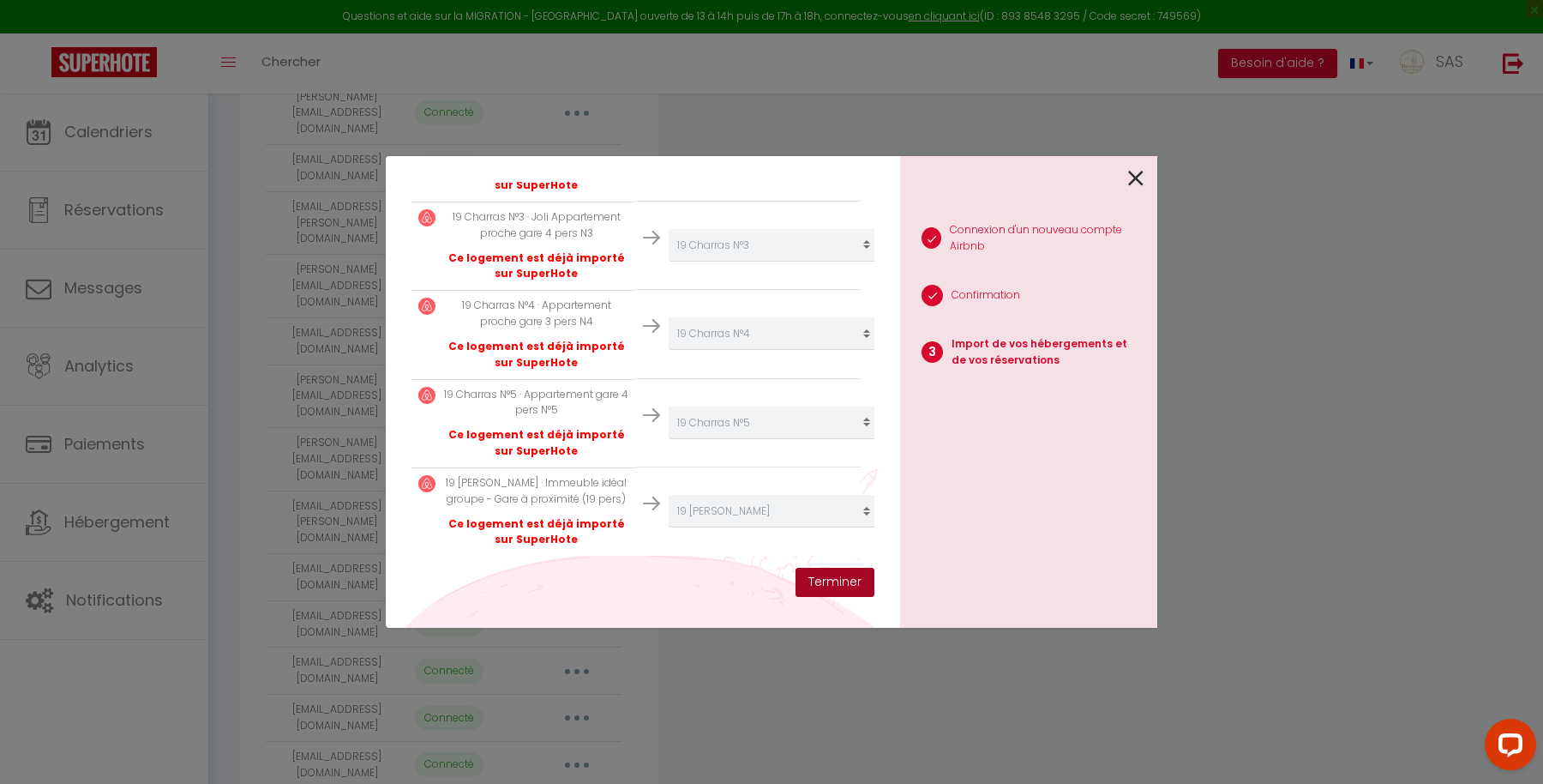
drag, startPoint x: 853, startPoint y: 581, endPoint x: 908, endPoint y: 481, distance: 114.1
click at [908, 481] on div "Importer de vos hébergements et de vos réservations Veuillez sélectionner pour …" at bounding box center [772, 392] width 772 height 471
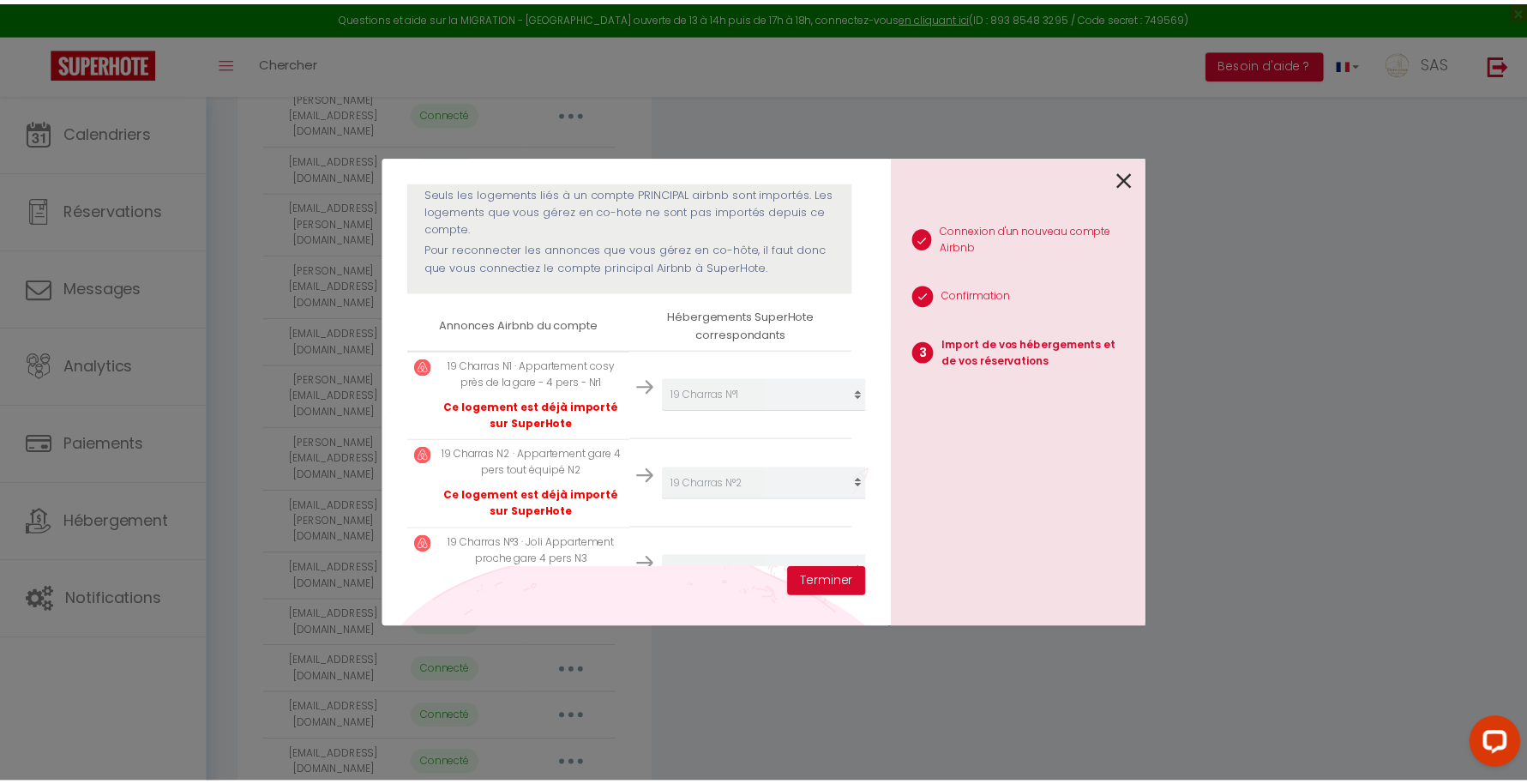
scroll to position [191, 0]
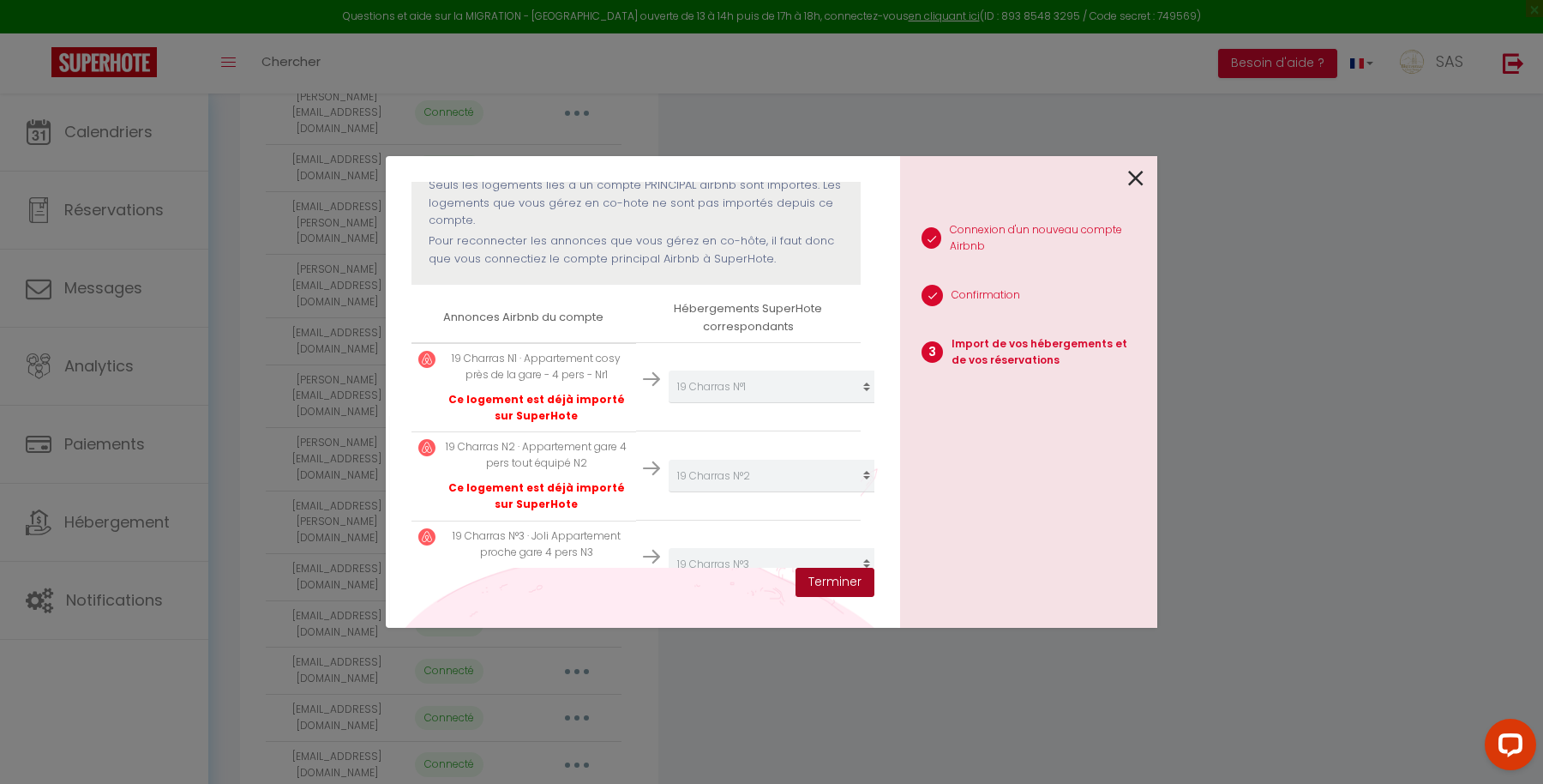
click at [821, 583] on button "Terminer" at bounding box center [835, 582] width 79 height 29
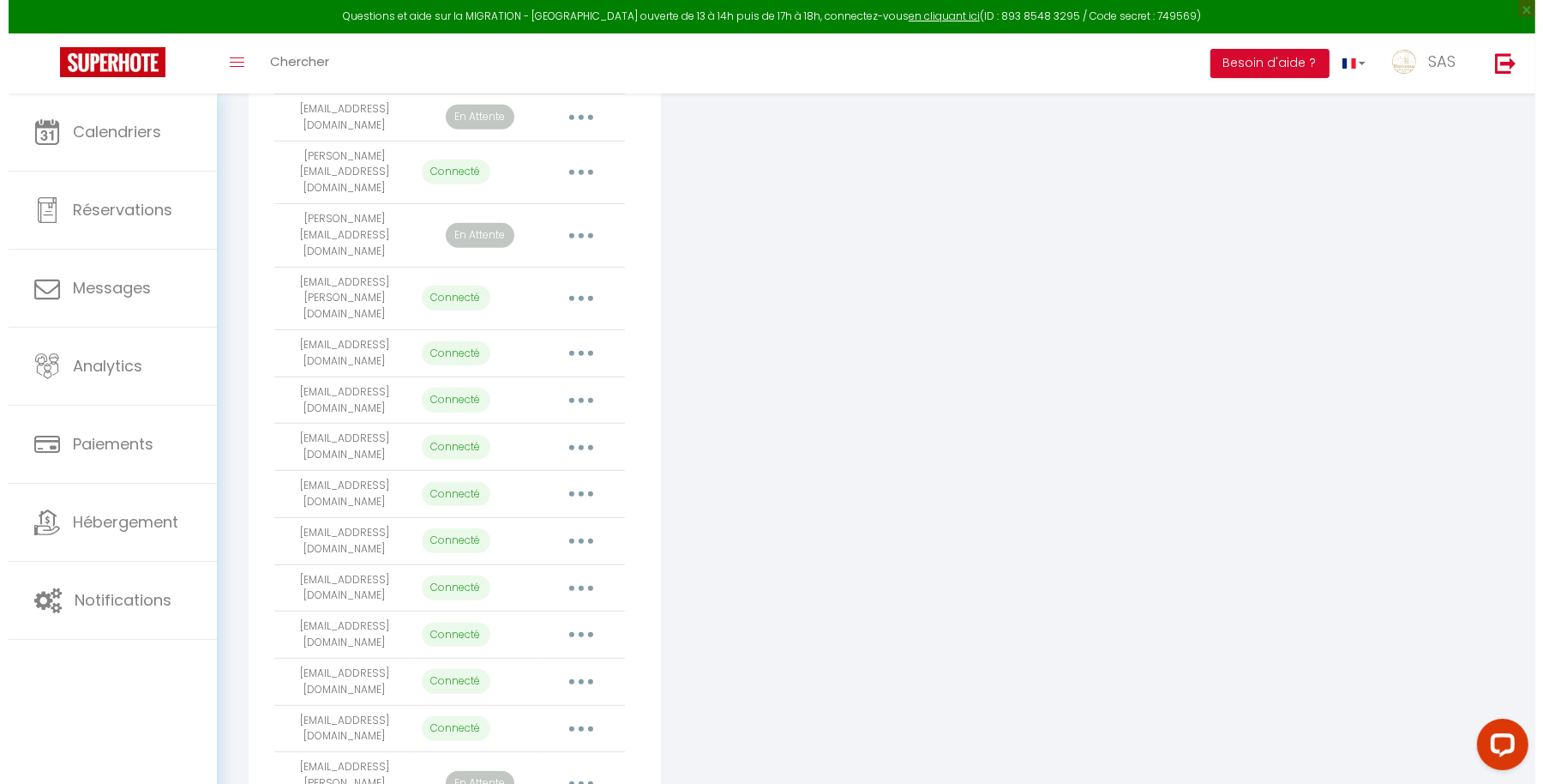
scroll to position [739, 0]
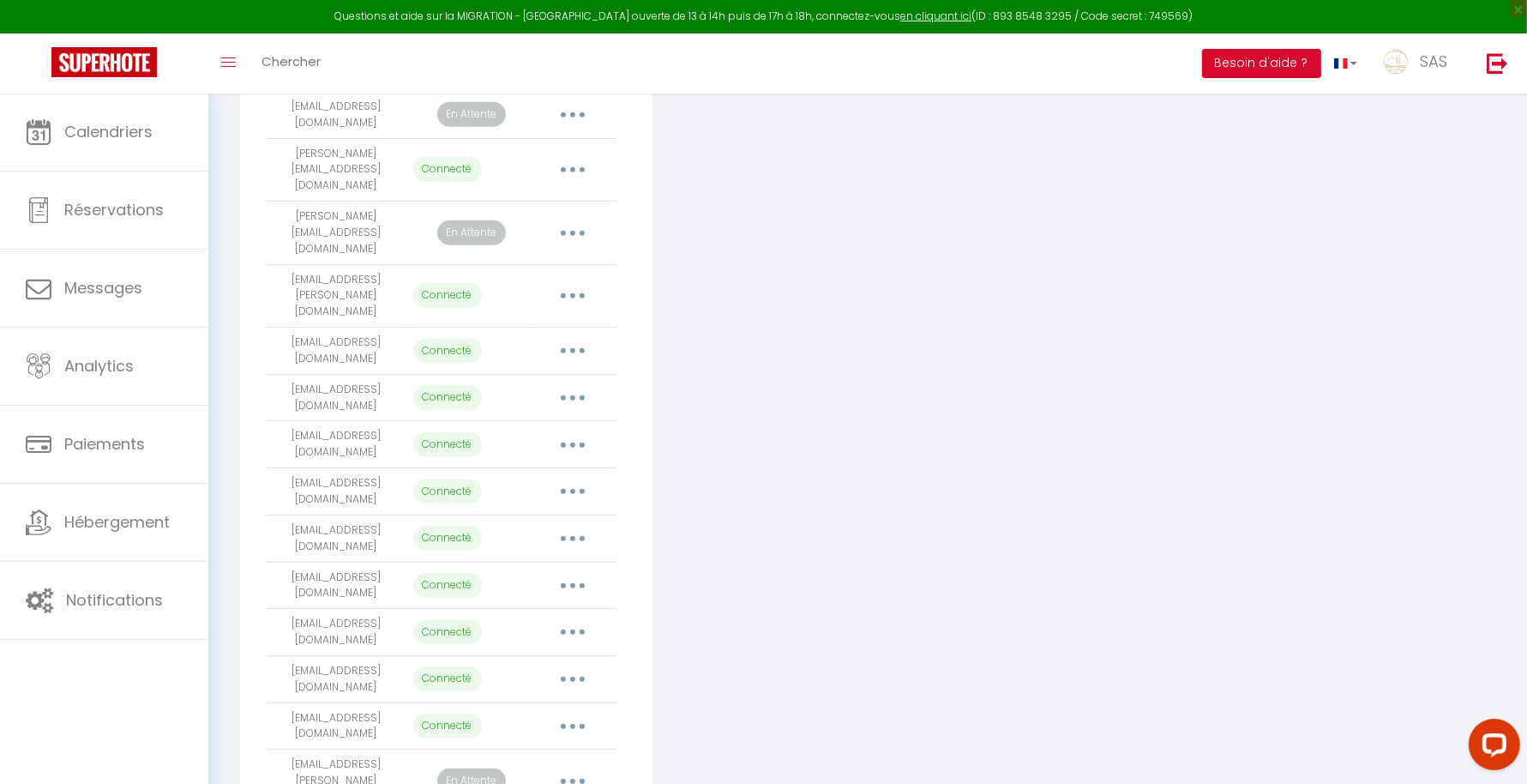
click at [572, 583] on icon "button" at bounding box center [572, 584] width 5 height 5
click at [541, 610] on link "Importer les appartements" at bounding box center [497, 624] width 189 height 29
select select "58771"
select select "58772"
select select "58773"
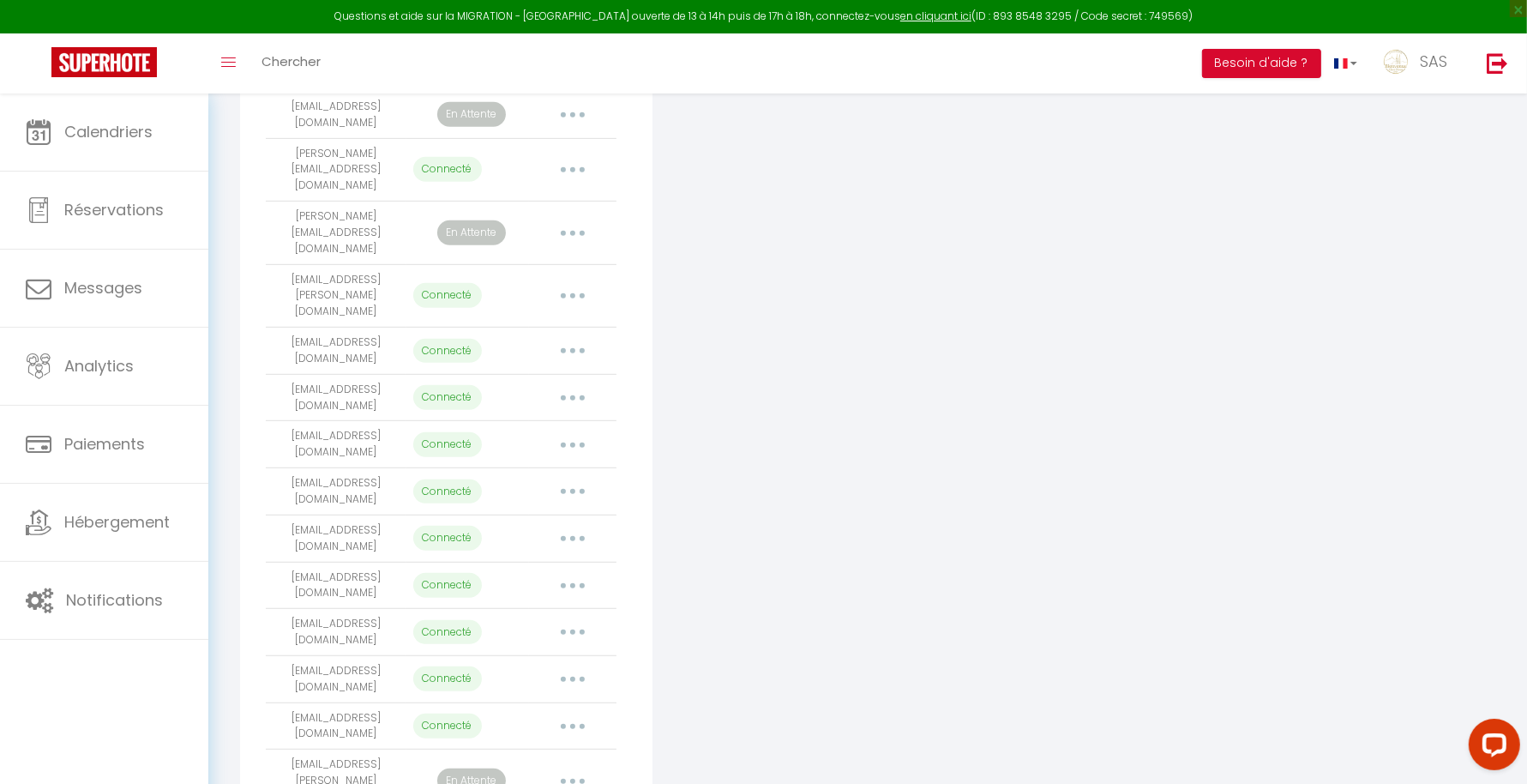
select select "58774"
select select "58775"
select select "58776"
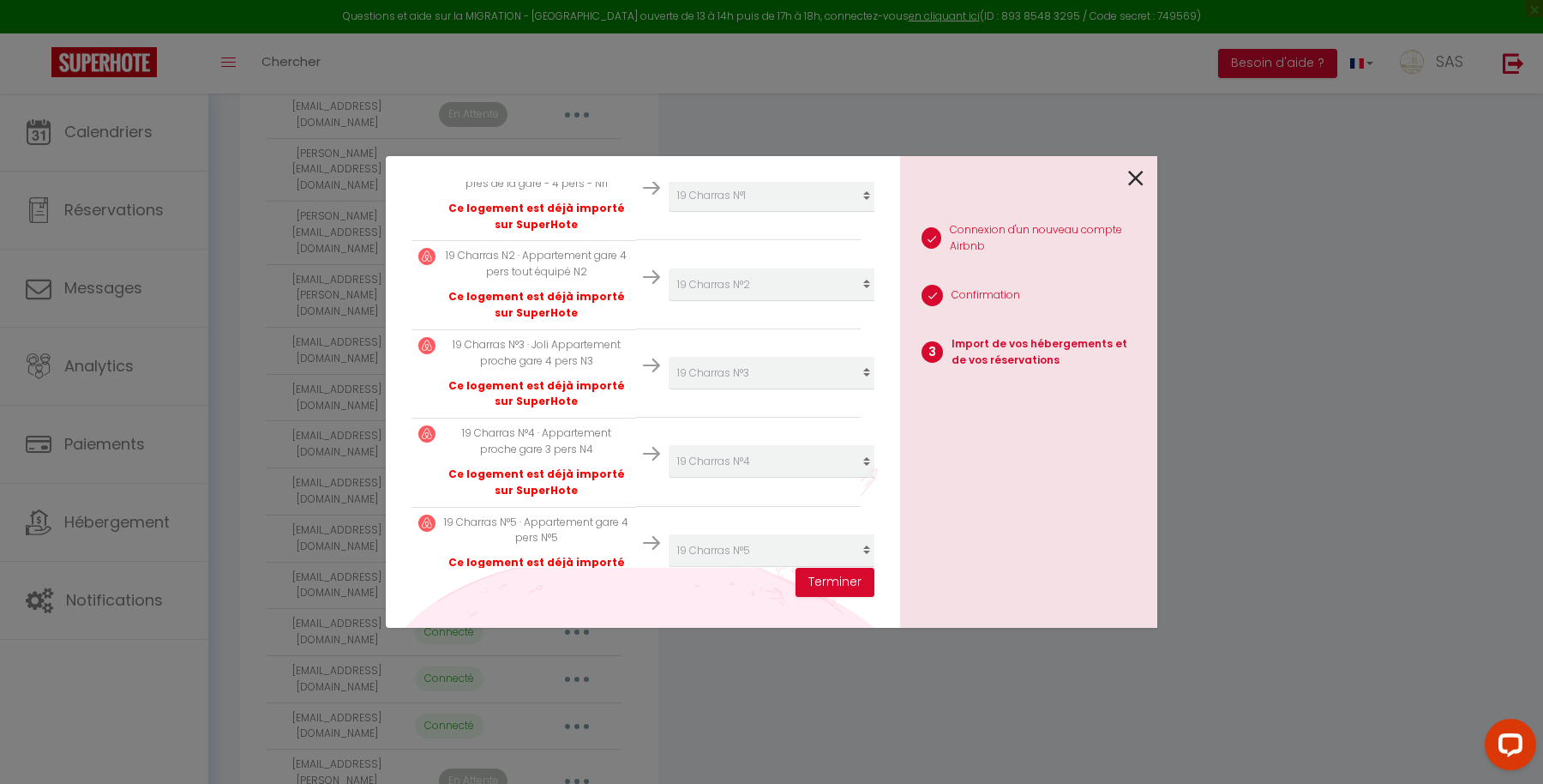
scroll to position [539, 0]
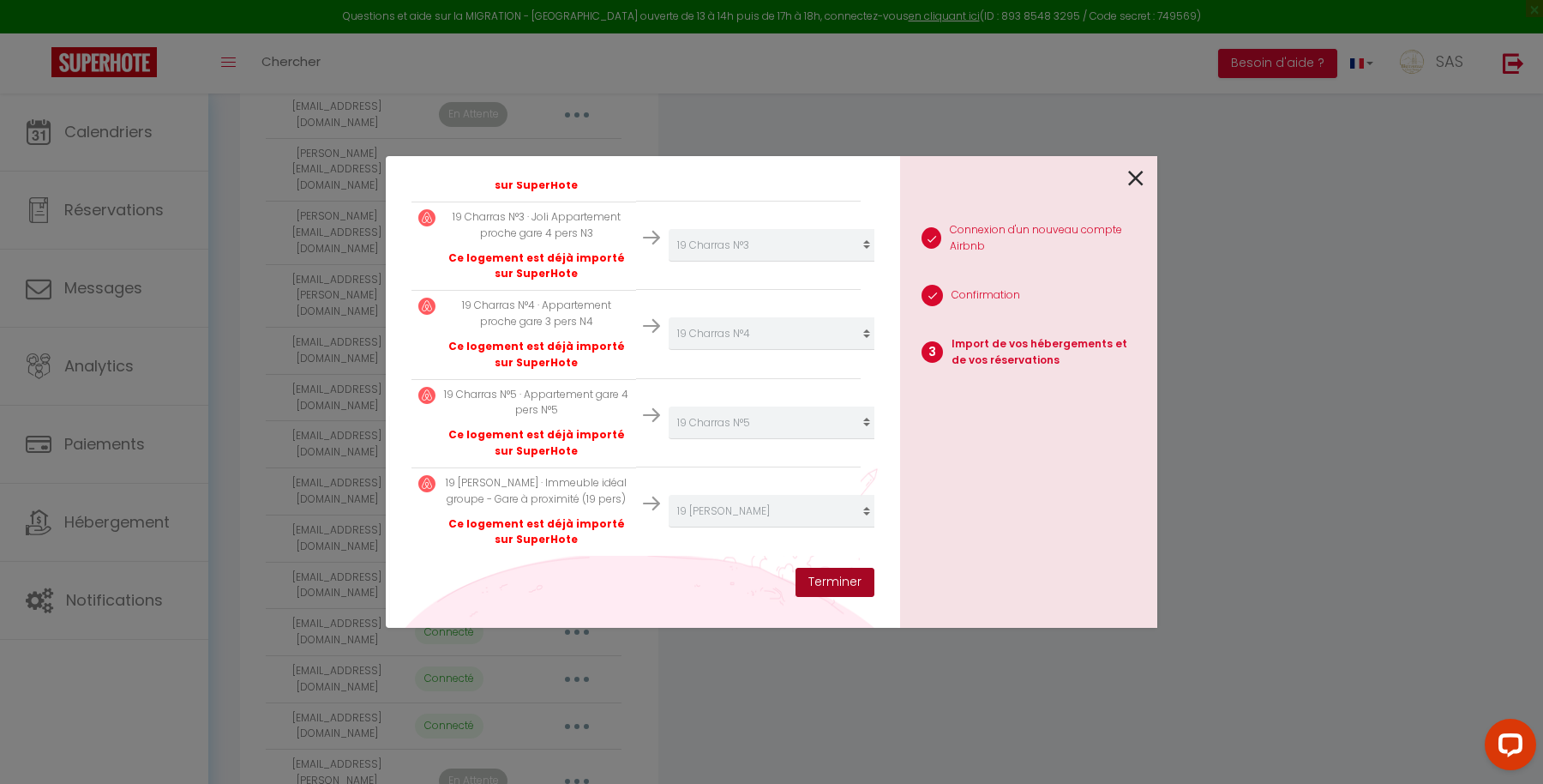
click at [835, 572] on button "Terminer" at bounding box center [835, 582] width 79 height 29
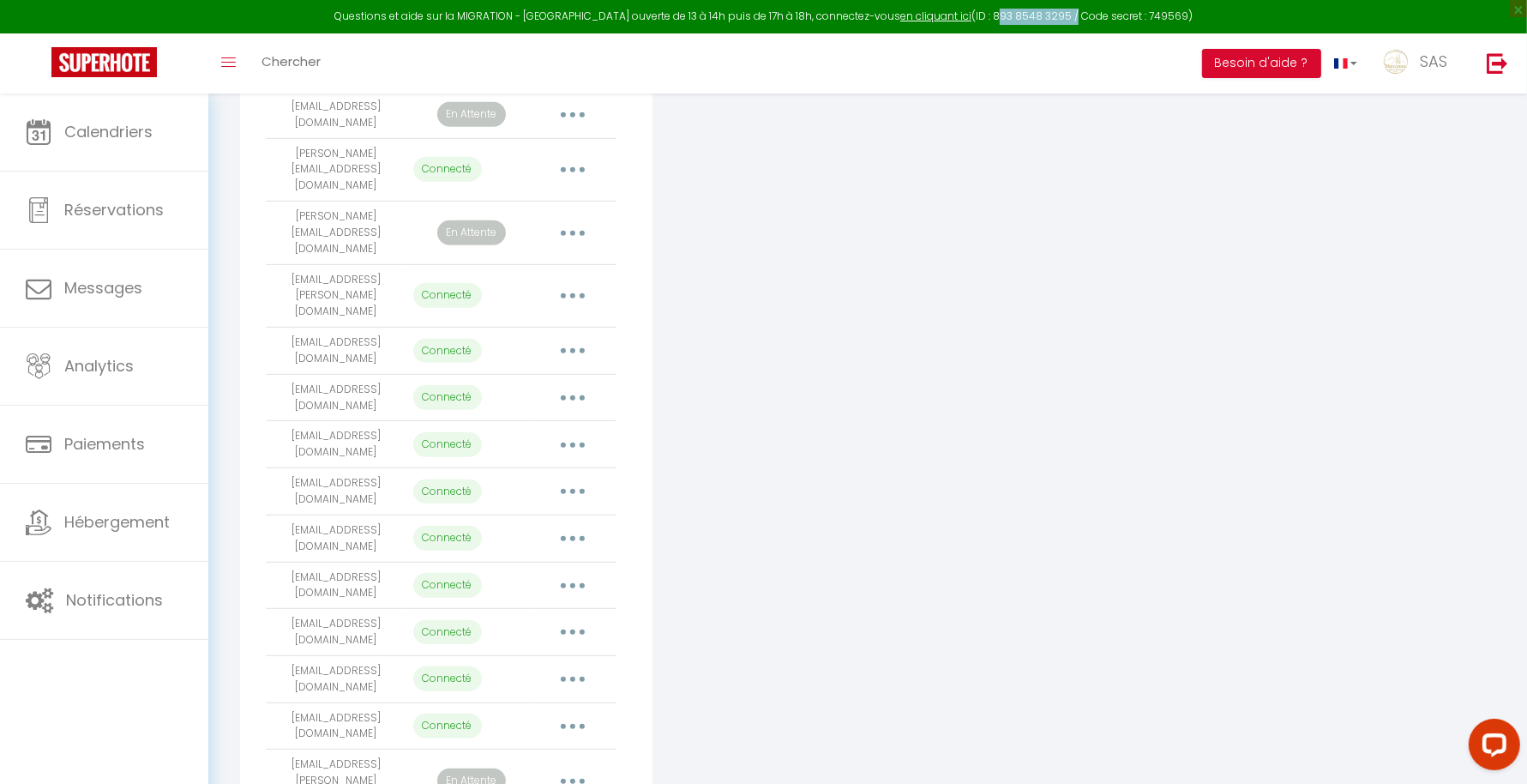
drag, startPoint x: 1049, startPoint y: 16, endPoint x: 971, endPoint y: 16, distance: 78.0
click at [971, 16] on div "Questions et aide sur la MIGRATION - [GEOGRAPHIC_DATA] ouverte de 13 à 14h puis…" at bounding box center [764, 17] width 1527 height 34
copy div "893 8548 3295"
drag, startPoint x: 1128, startPoint y: 15, endPoint x: 1162, endPoint y: 13, distance: 34.1
click at [1162, 13] on div "Questions et aide sur la MIGRATION - [GEOGRAPHIC_DATA] ouverte de 13 à 14h puis…" at bounding box center [764, 17] width 1527 height 34
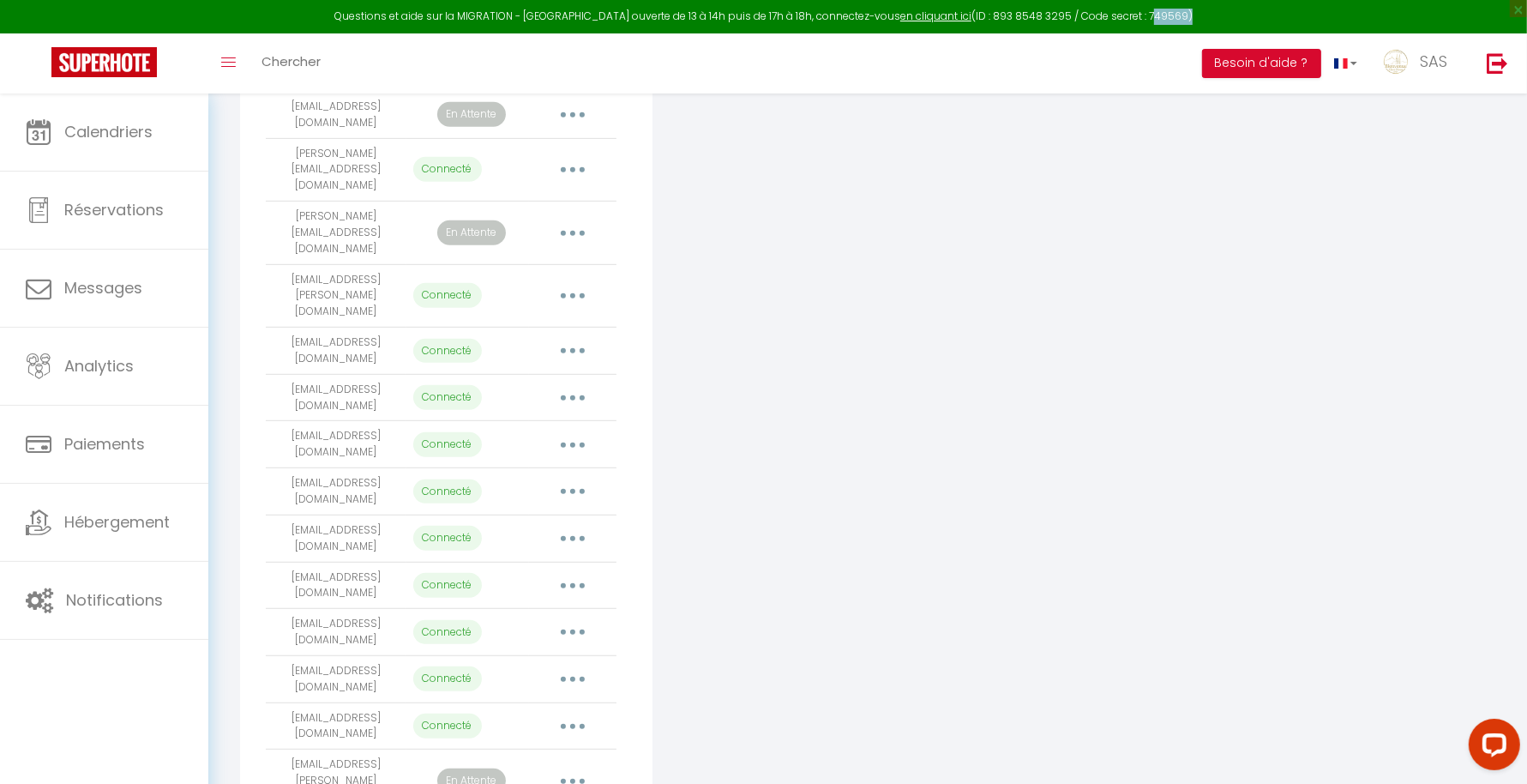
copy div "749569"
click at [580, 571] on button "button" at bounding box center [572, 584] width 48 height 27
click at [560, 610] on link "Importer les appartements" at bounding box center [497, 624] width 189 height 29
select select "58771"
select select "58772"
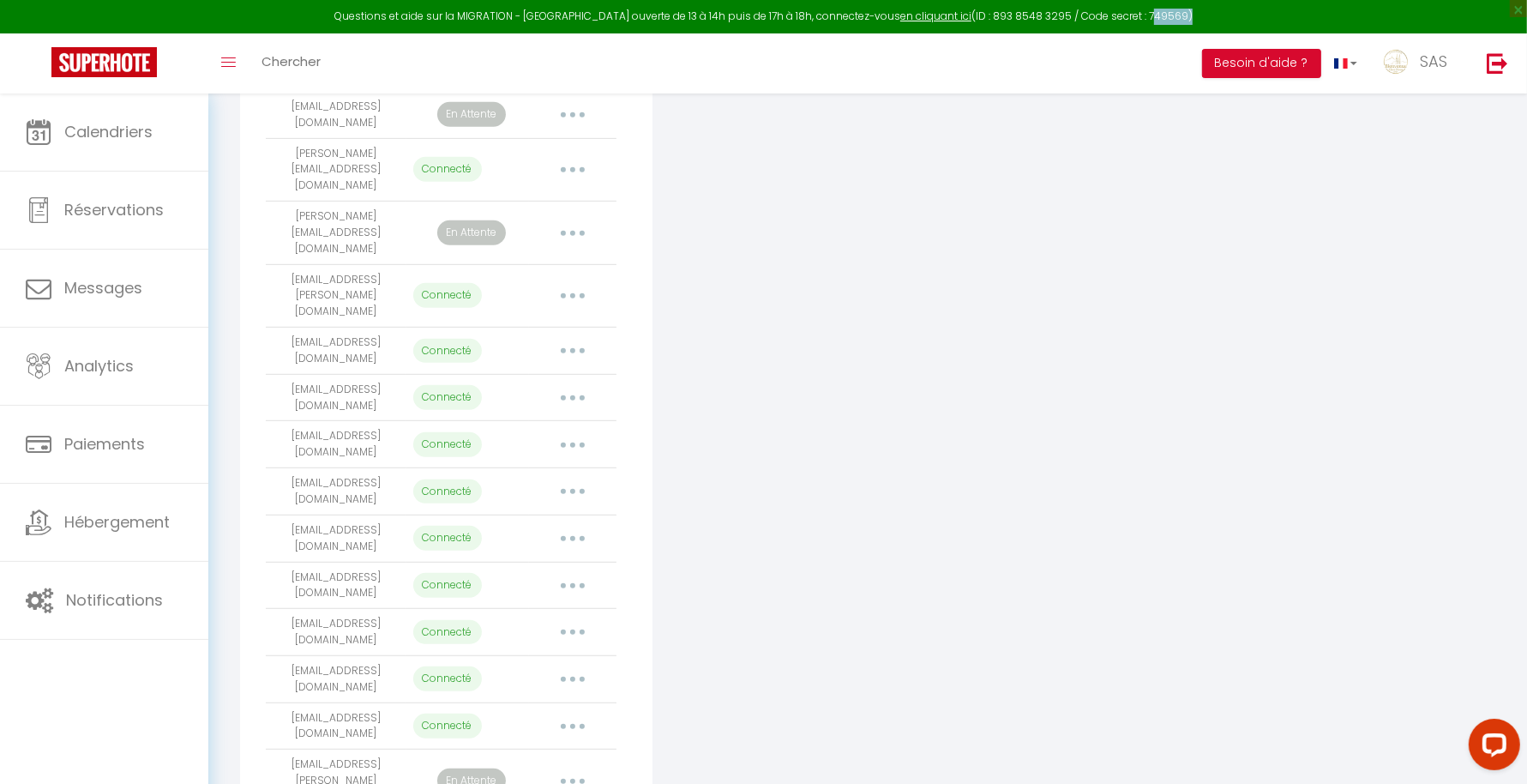
select select "58773"
select select "58774"
select select "58775"
select select "58776"
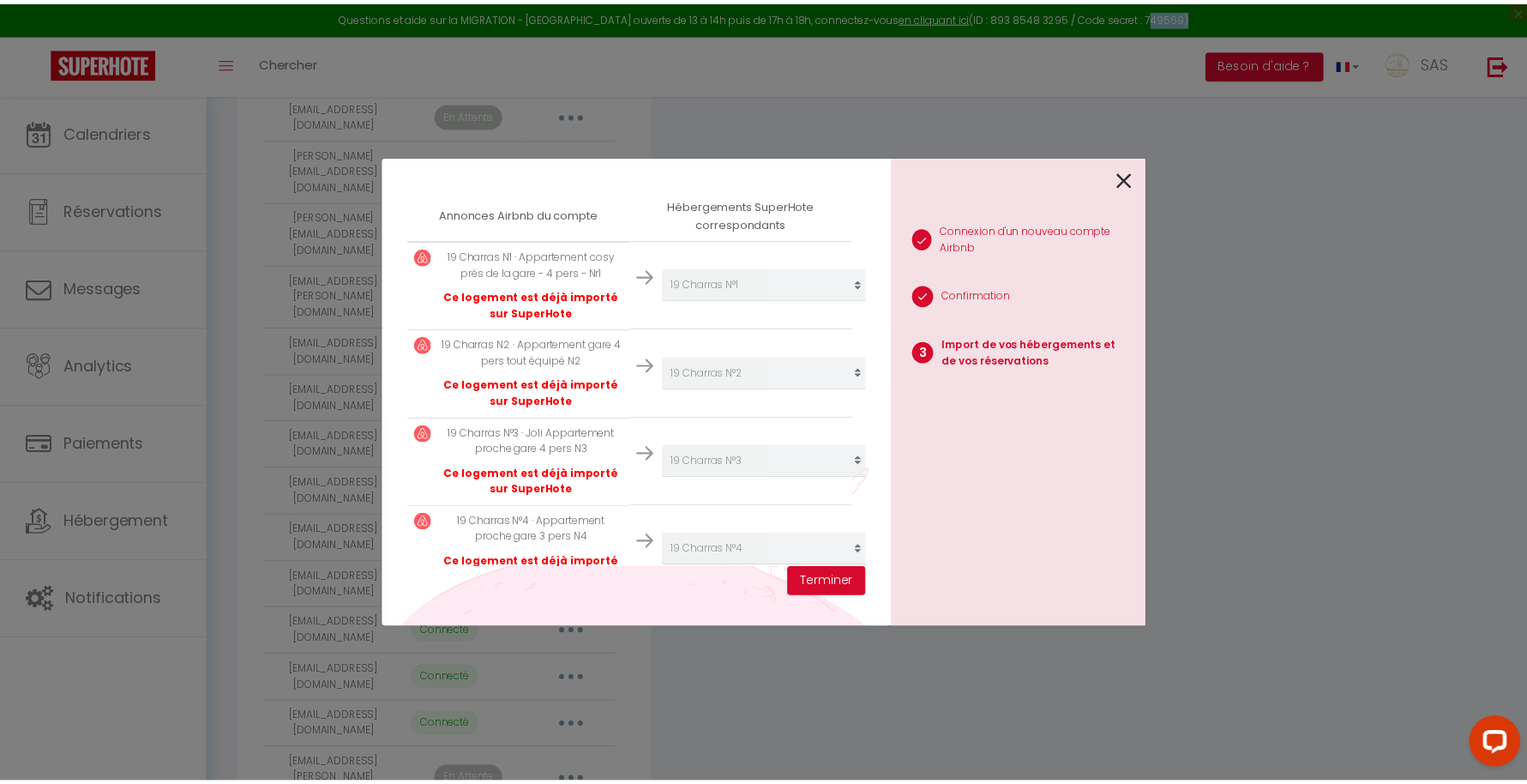
scroll to position [0, 0]
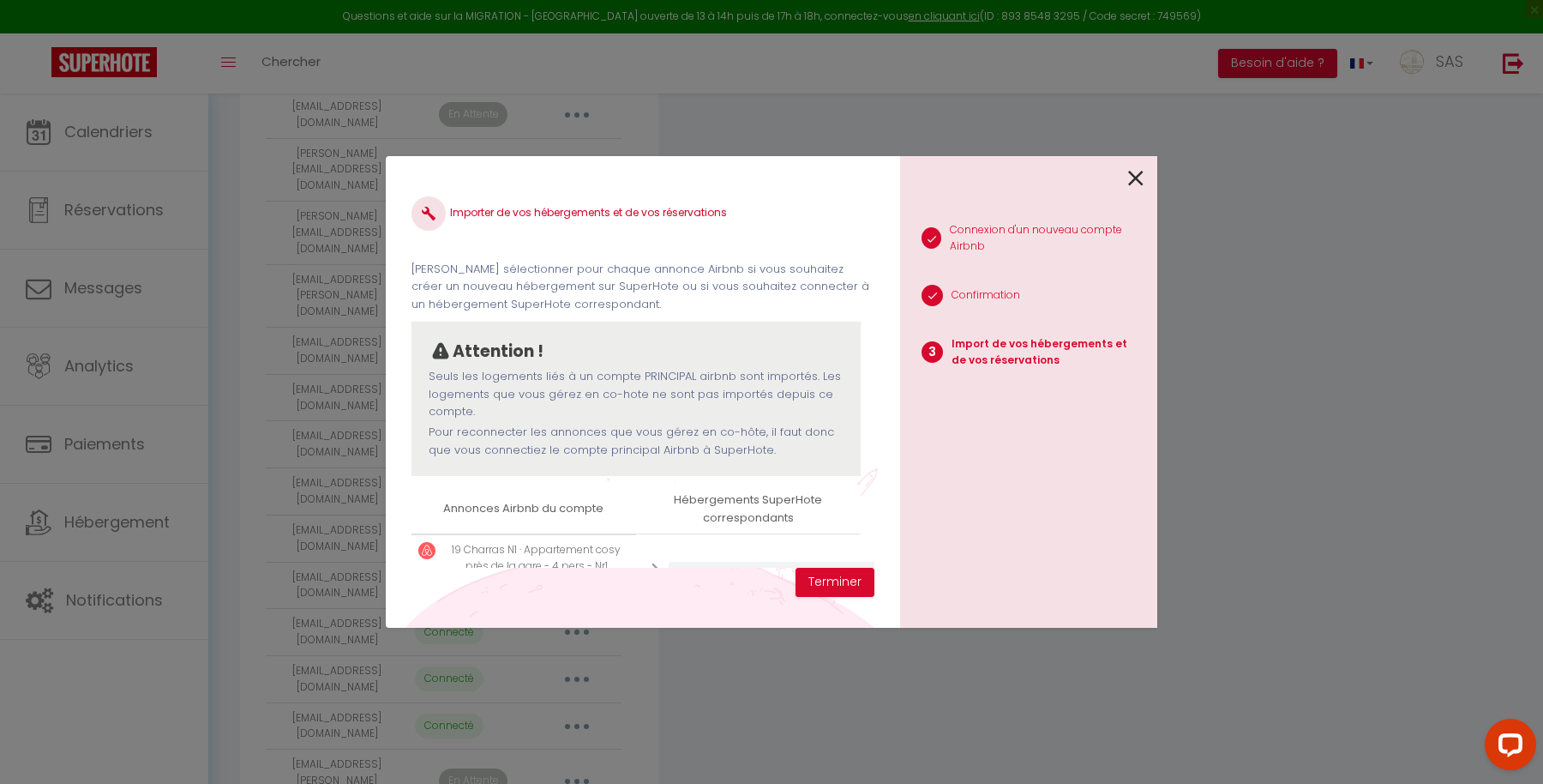
click at [1135, 171] on icon at bounding box center [1135, 178] width 15 height 25
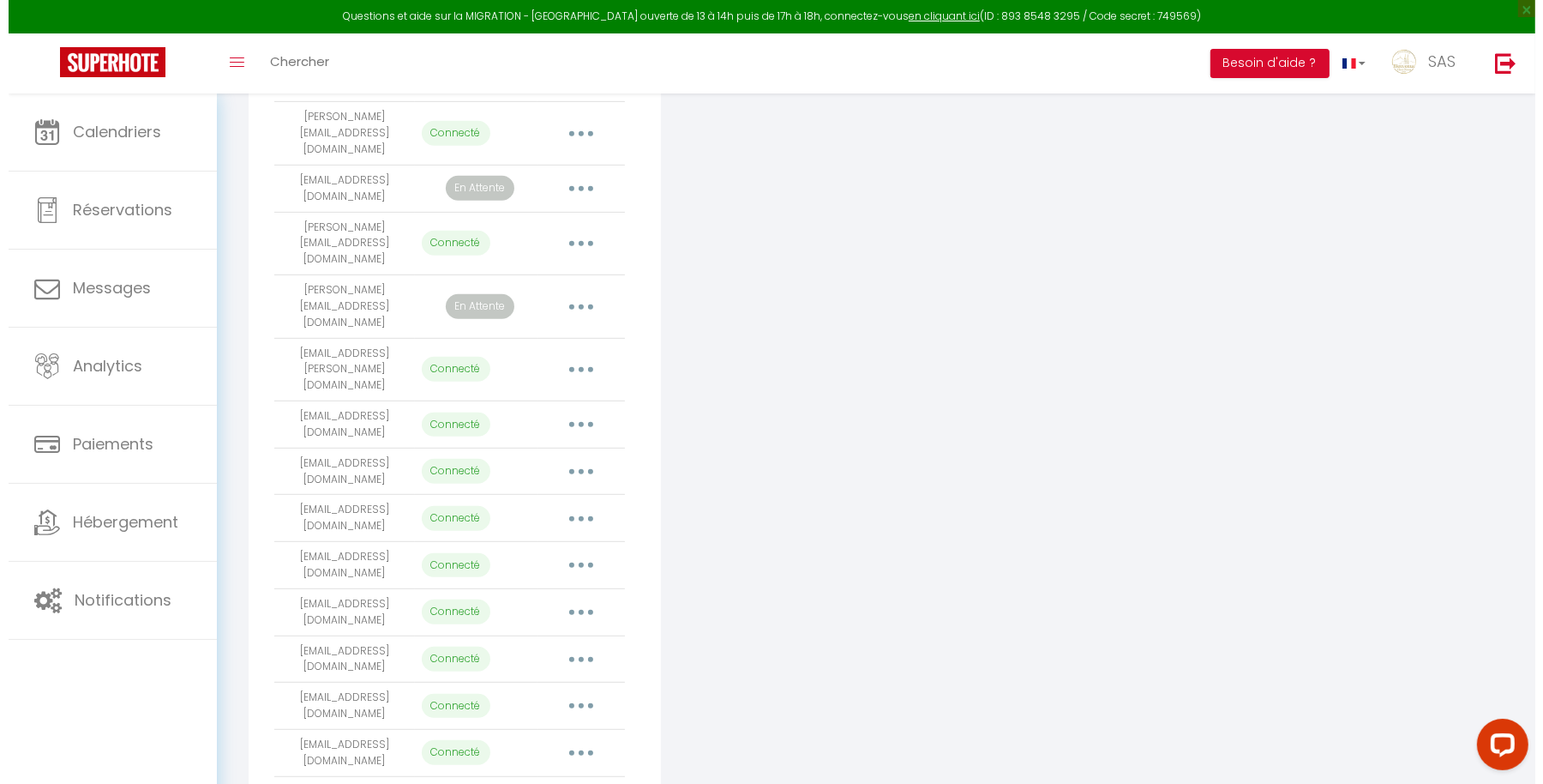
scroll to position [665, 0]
click at [573, 657] on icon "button" at bounding box center [572, 658] width 5 height 5
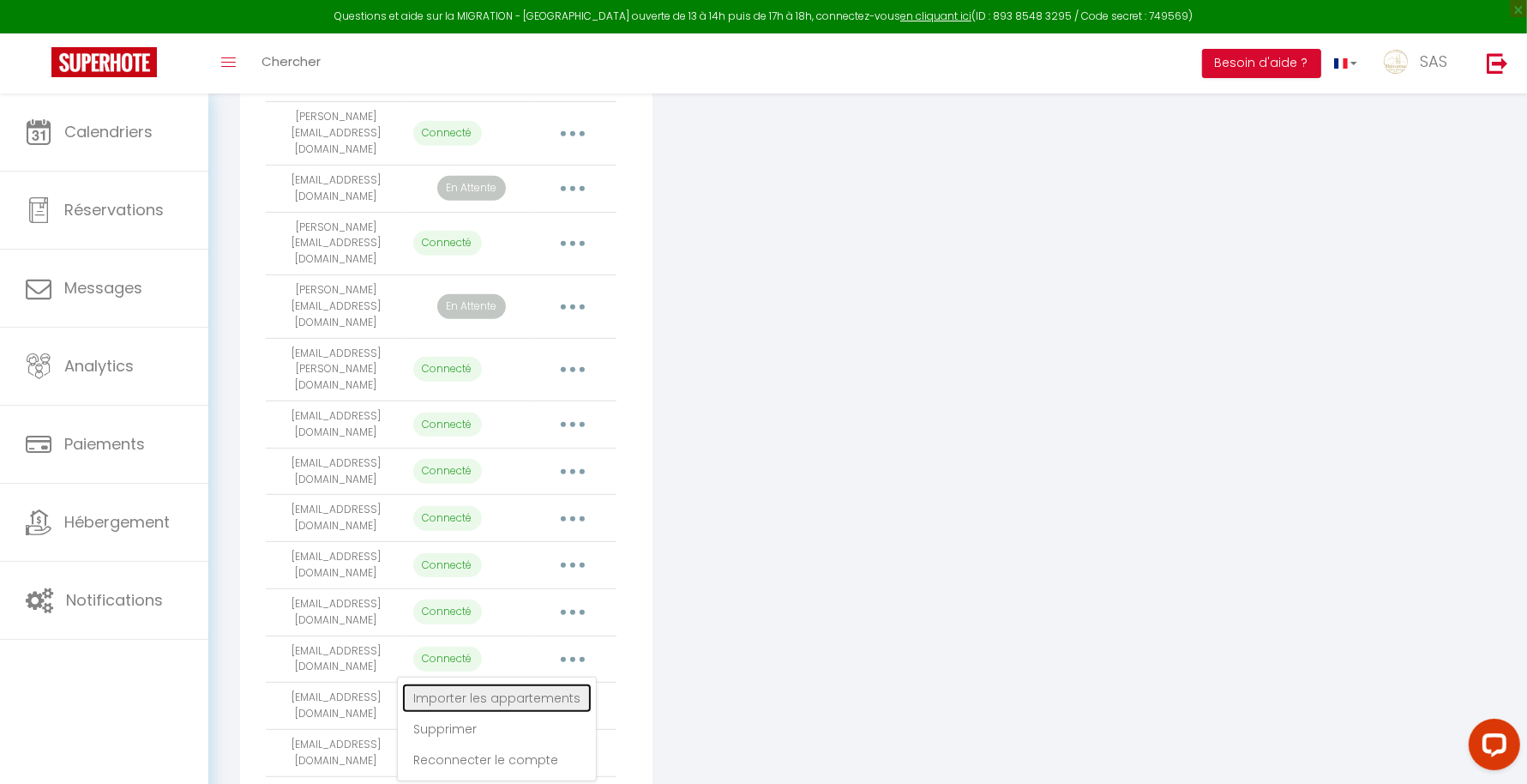
click at [561, 683] on link "Importer les appartements" at bounding box center [497, 697] width 189 height 29
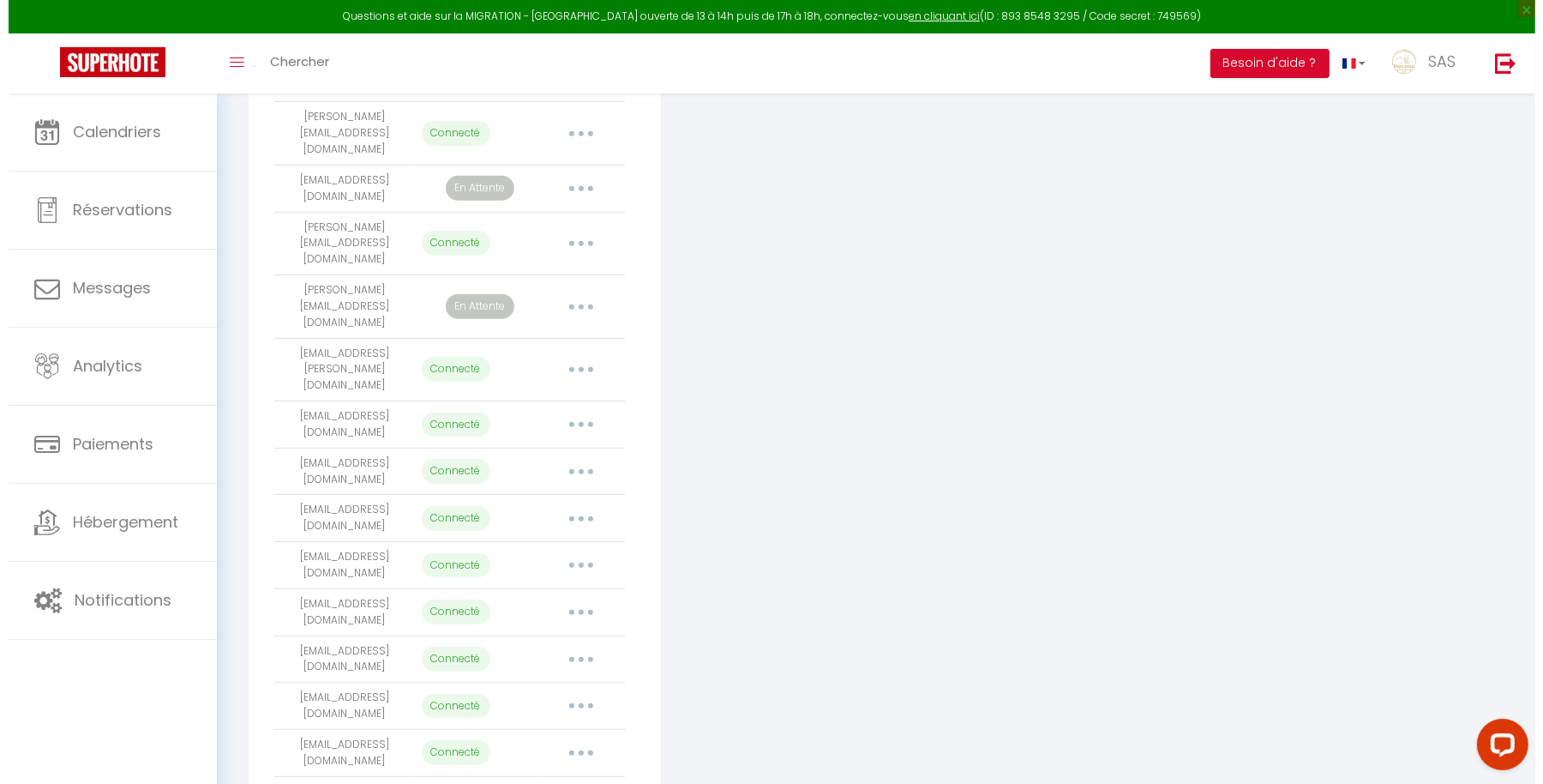
select select "58771"
select select "58772"
select select "58773"
select select "58774"
select select "58775"
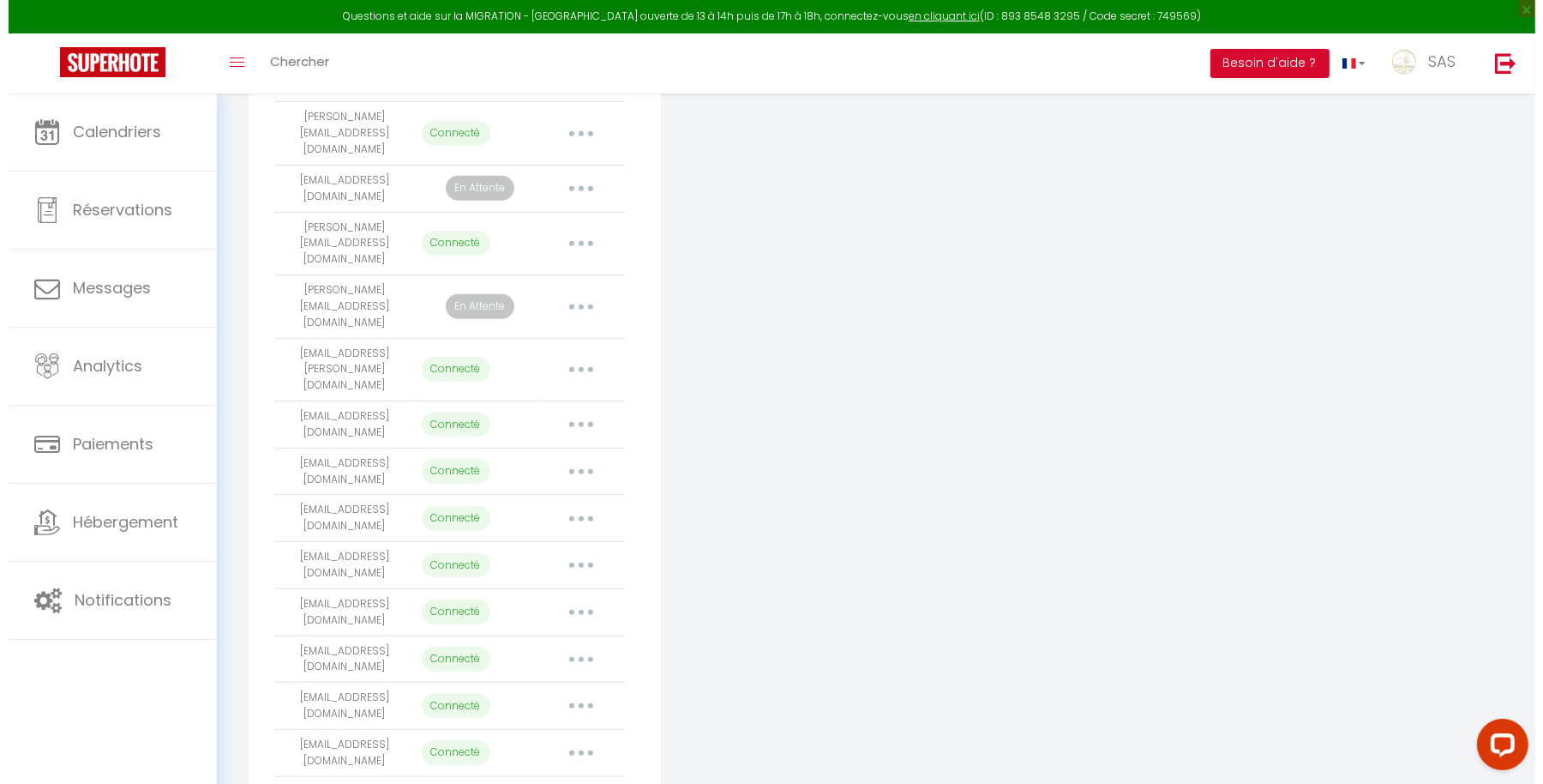
select select "58776"
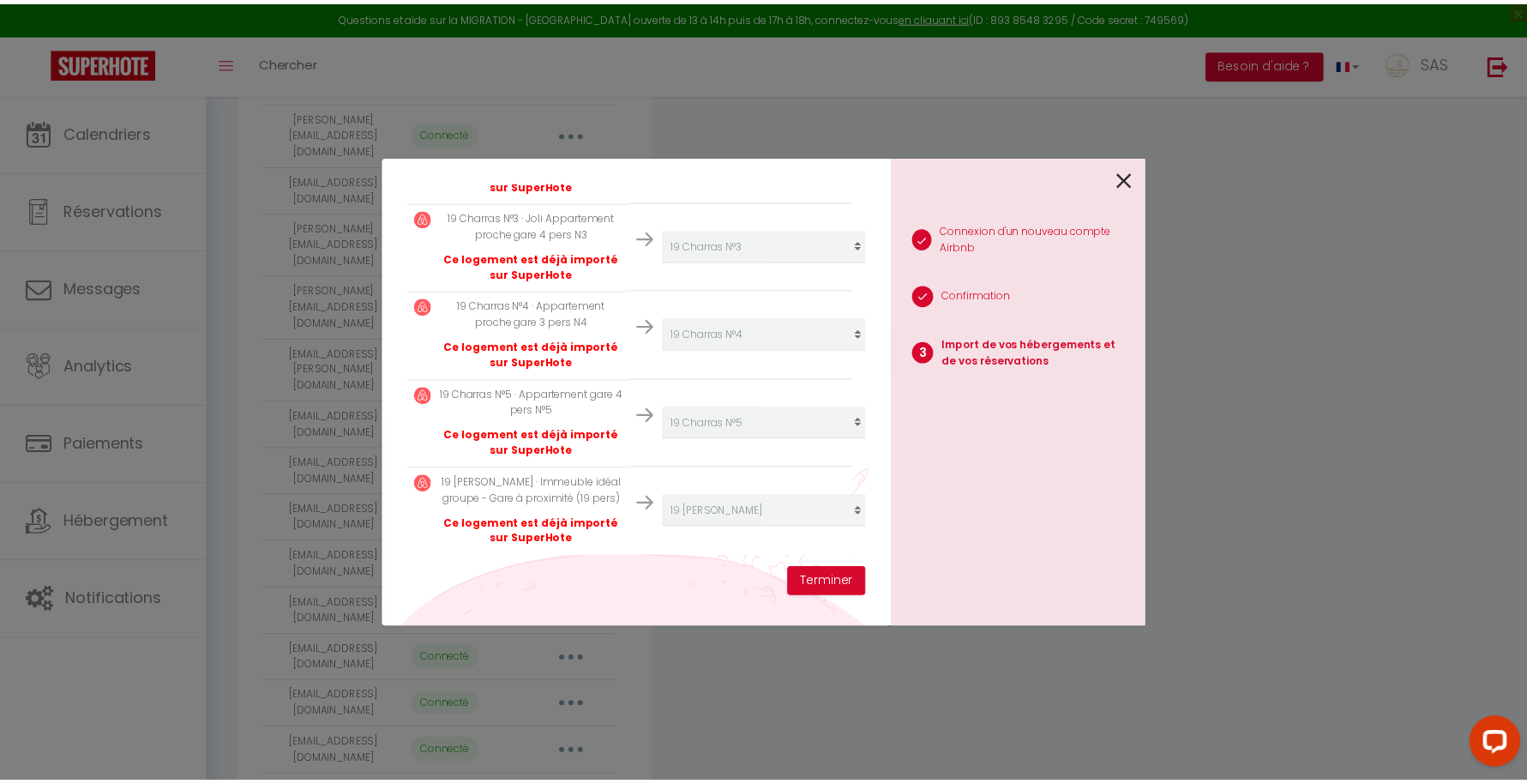
scroll to position [0, 0]
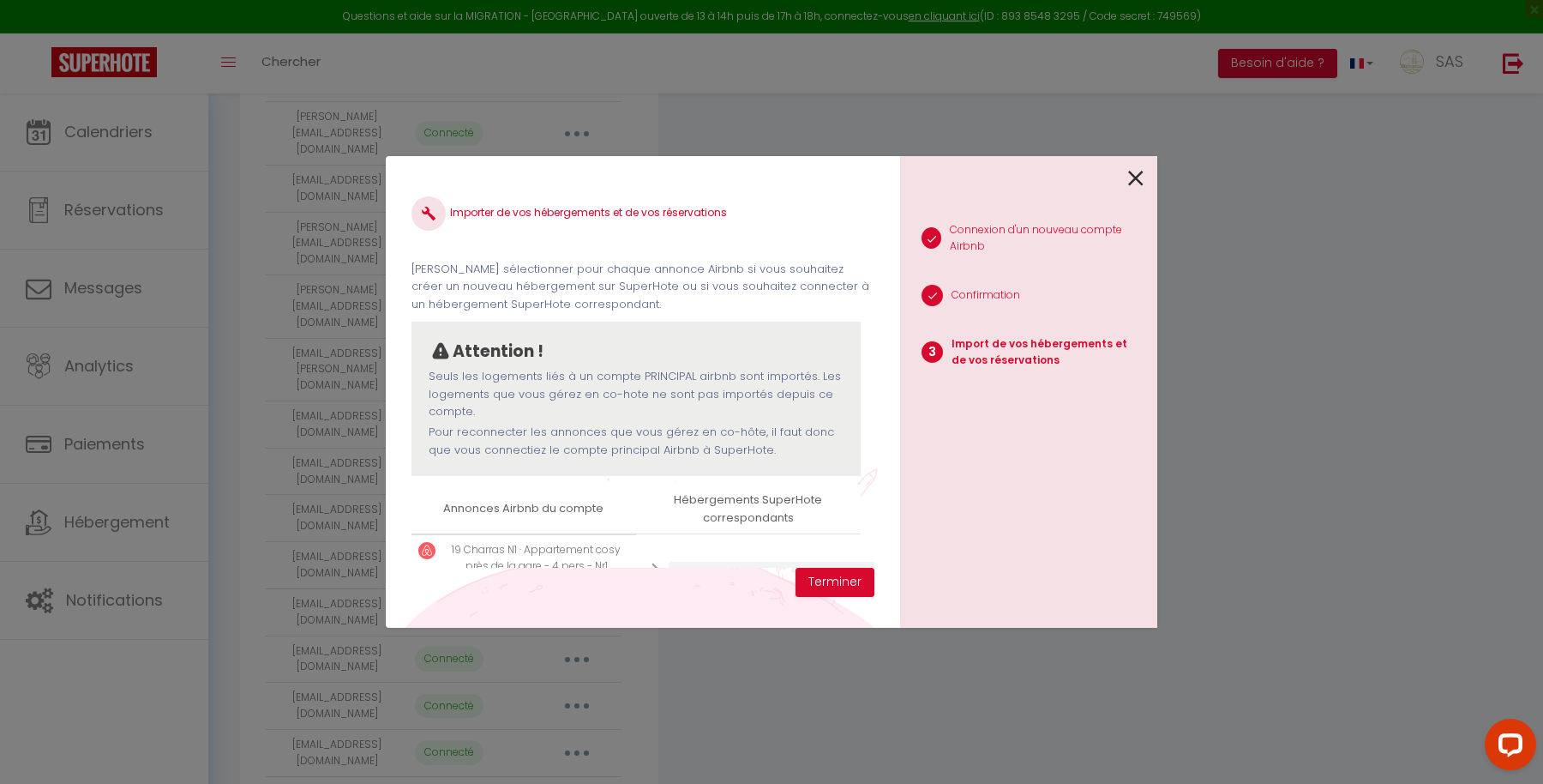
drag, startPoint x: 1058, startPoint y: 20, endPoint x: 1011, endPoint y: 17, distance: 47.1
click at [1011, 17] on div "Importer de vos hébergements et de vos réservations Veuillez sélectionner pour …" at bounding box center [772, 392] width 772 height 784
click at [997, 17] on div "Importer de vos hébergements et de vos réservations Veuillez sélectionner pour …" at bounding box center [772, 392] width 772 height 784
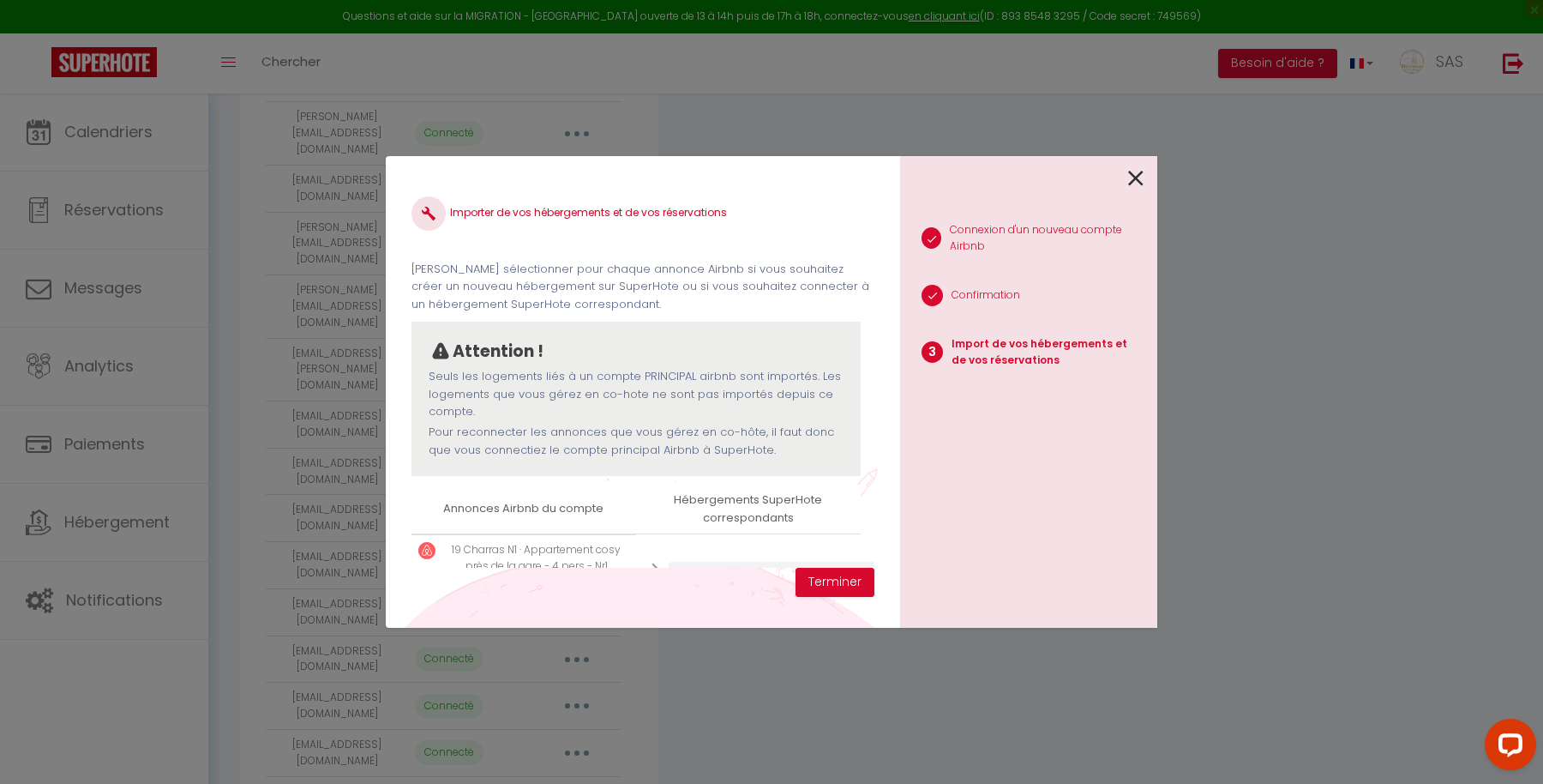
click at [1133, 176] on icon at bounding box center [1135, 178] width 15 height 25
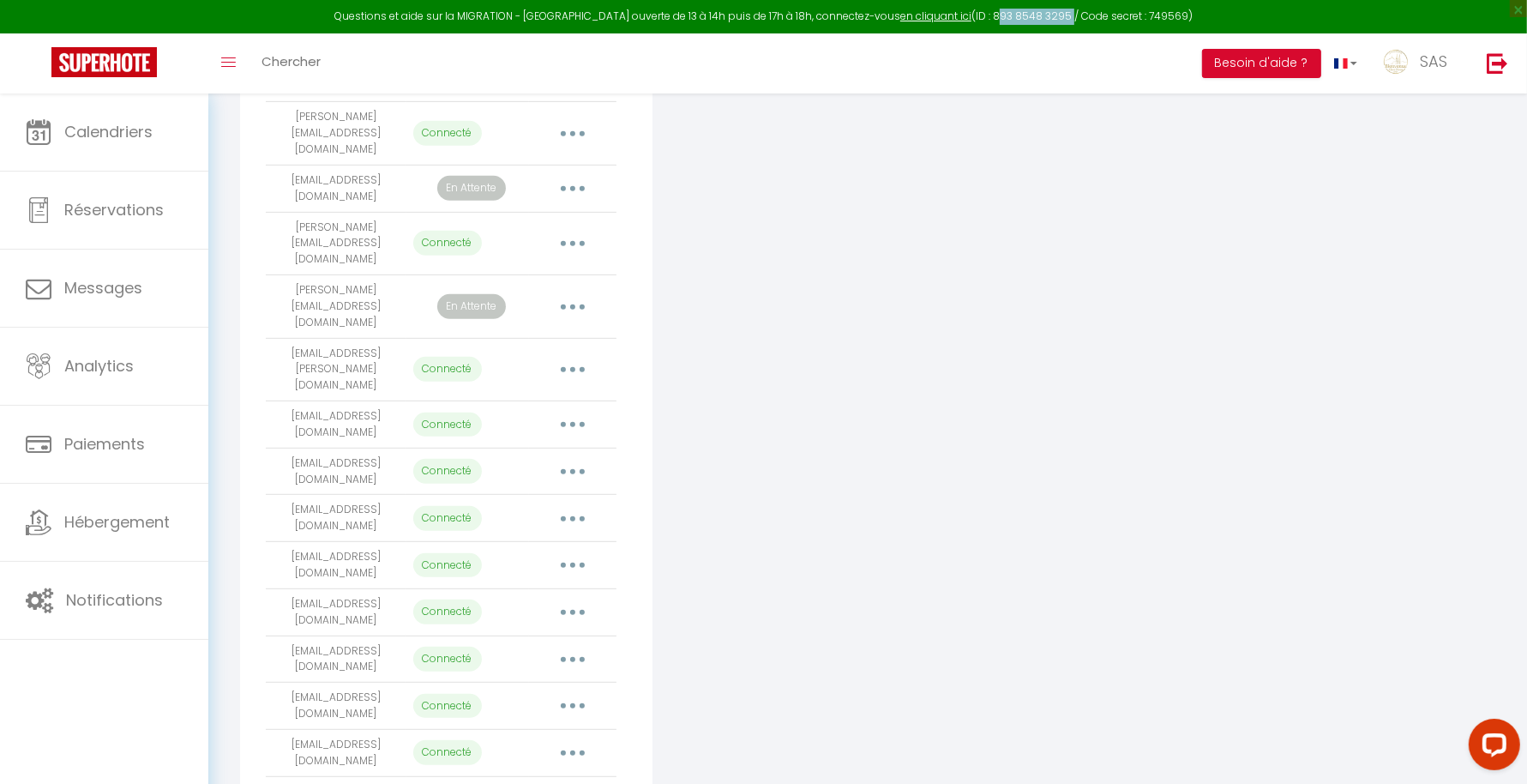
drag, startPoint x: 974, startPoint y: 13, endPoint x: 1045, endPoint y: 11, distance: 71.0
click at [1045, 11] on div "Questions et aide sur la MIGRATION - [GEOGRAPHIC_DATA] ouverte de 13 à 14h puis…" at bounding box center [764, 17] width 1527 height 34
copy div "893 8548 3295"
drag, startPoint x: 1125, startPoint y: 20, endPoint x: 1163, endPoint y: 17, distance: 38.1
click at [1163, 17] on div "Questions et aide sur la MIGRATION - [GEOGRAPHIC_DATA] ouverte de 13 à 14h puis…" at bounding box center [764, 17] width 1527 height 34
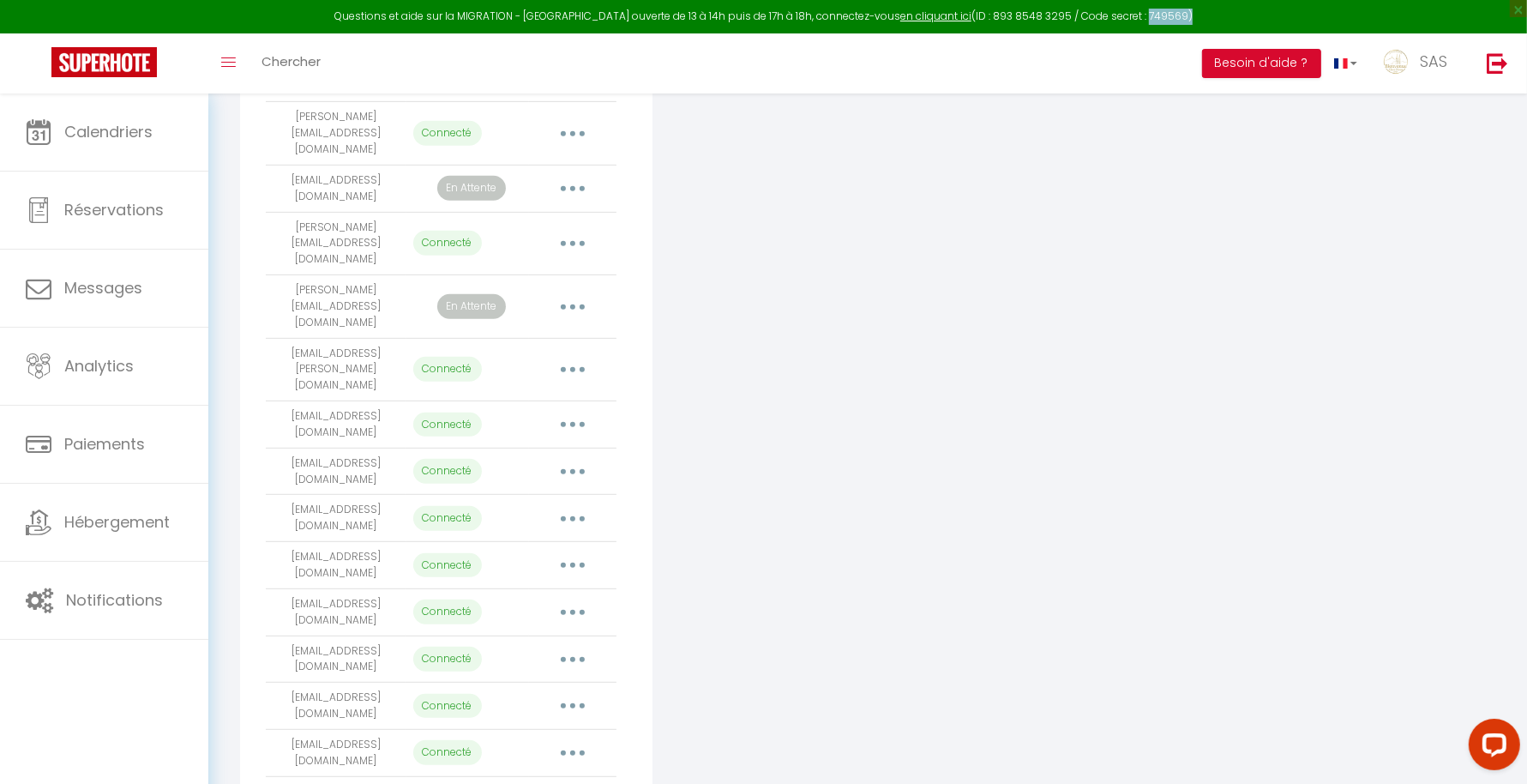
copy div "749569"
click at [1122, 44] on div "Toggle menubar Chercher BUTTON Besoin d'aide ? SAS Paramètres Équipe" at bounding box center [820, 64] width 1390 height 60
drag, startPoint x: 1129, startPoint y: 17, endPoint x: 1163, endPoint y: 14, distance: 34.1
click at [1163, 14] on div "Questions et aide sur la MIGRATION - [GEOGRAPHIC_DATA] ouverte de 13 à 14h puis…" at bounding box center [764, 17] width 1527 height 34
copy div "749569"
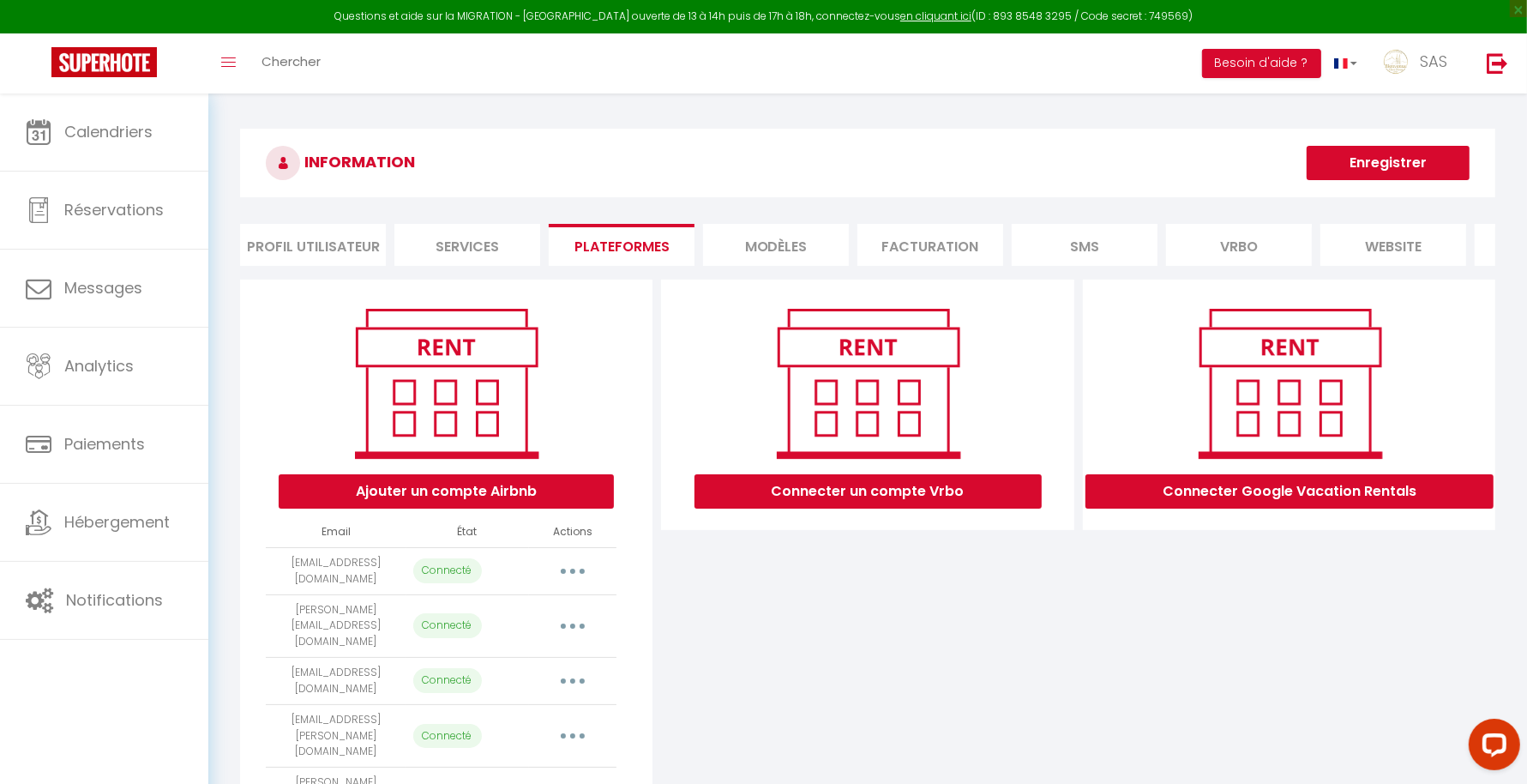
click at [917, 60] on div "Toggle menubar Chercher BUTTON Besoin d'aide ? SAS Paramètres Équipe" at bounding box center [820, 64] width 1390 height 60
click at [1091, 8] on div "Questions et aide sur la MIGRATION - [GEOGRAPHIC_DATA] ouverte de 13 à 14h puis…" at bounding box center [764, 17] width 1527 height 34
click at [911, 14] on link "en cliquant ici" at bounding box center [936, 16] width 71 height 15
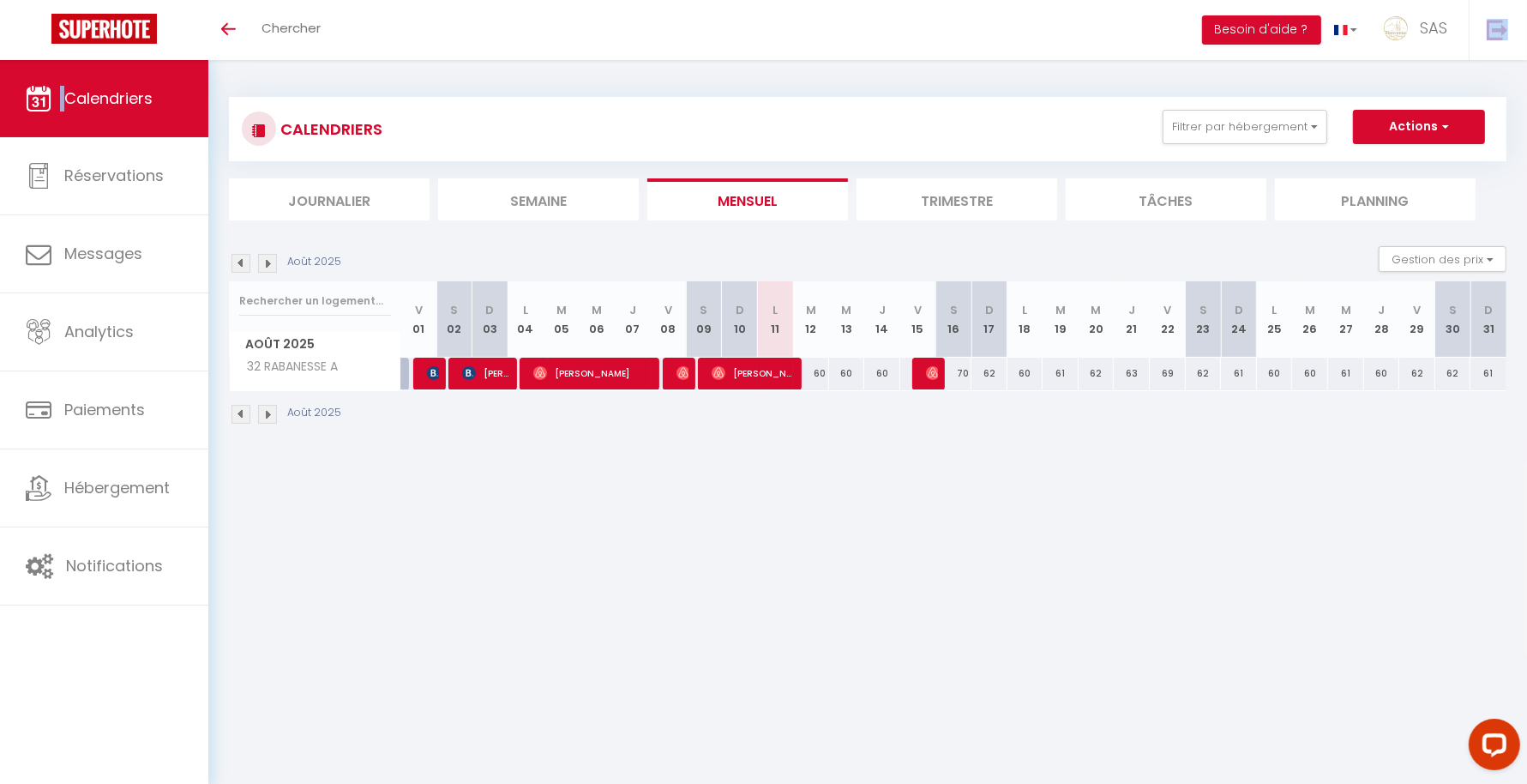
click at [139, 102] on span "Calendriers" at bounding box center [109, 97] width 88 height 22
click at [111, 34] on img at bounding box center [104, 29] width 106 height 30
click at [1428, 22] on span "SAS" at bounding box center [1433, 27] width 27 height 22
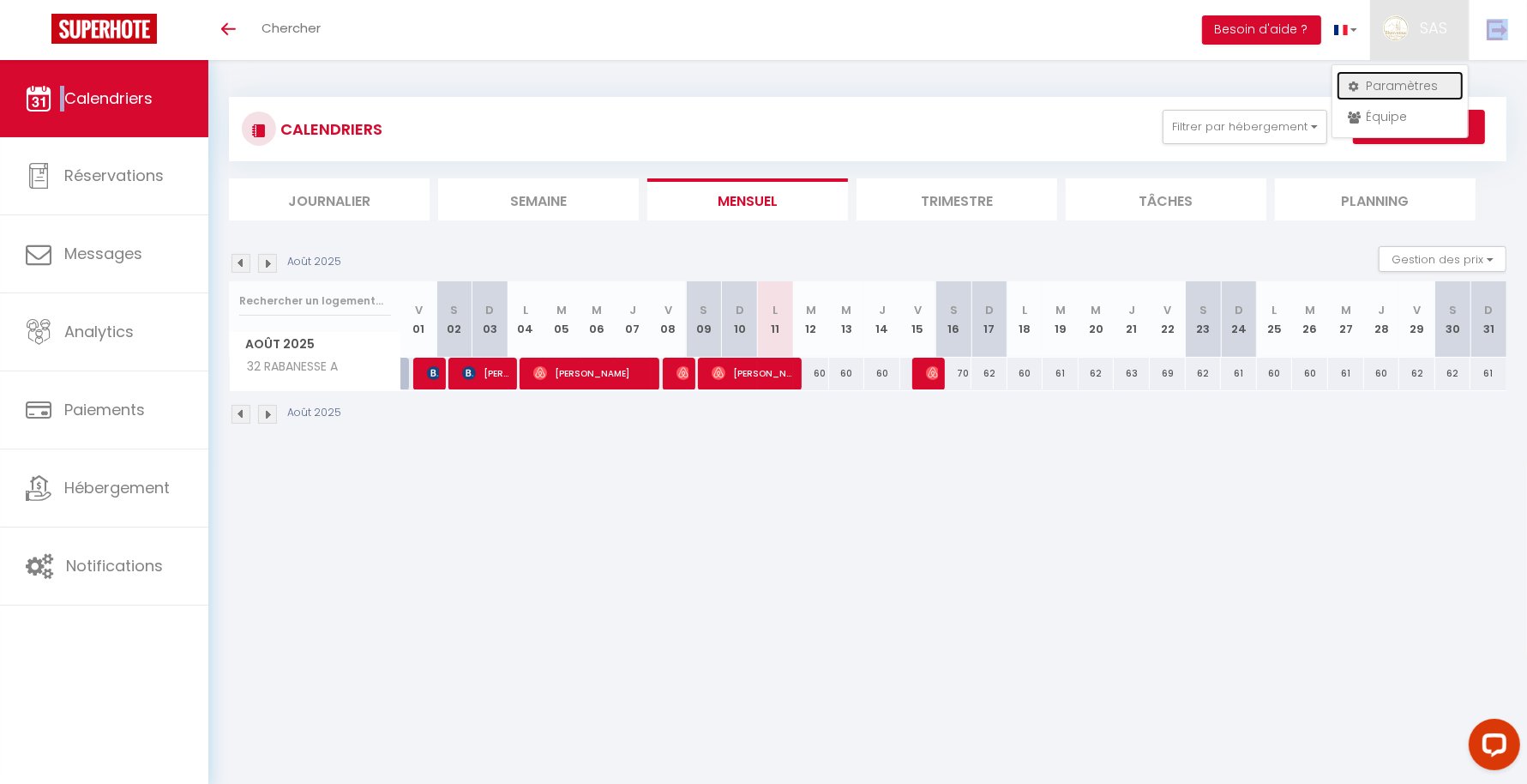
click at [1413, 76] on link "Paramètres" at bounding box center [1400, 85] width 126 height 29
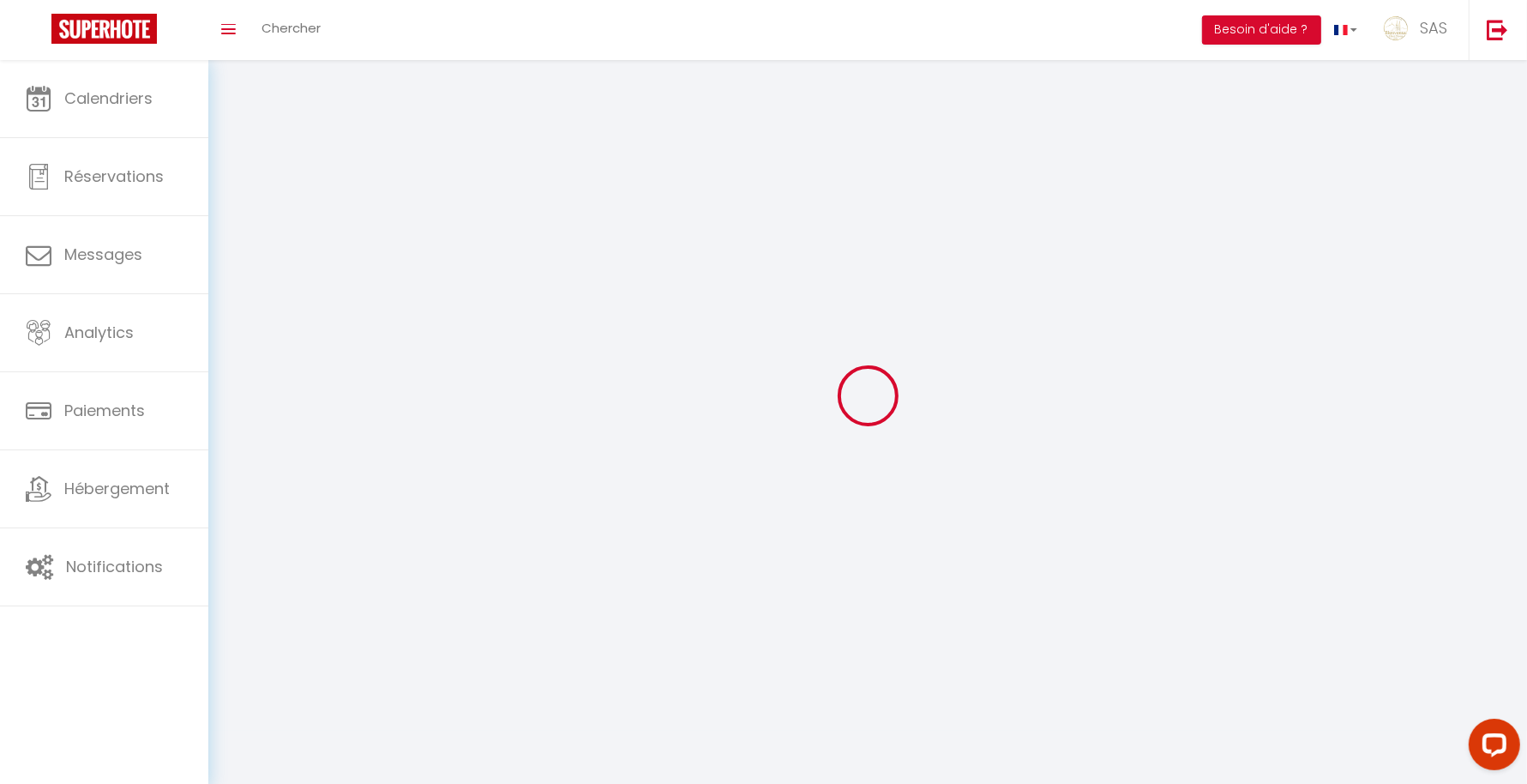
type input "SAS"
type input "BCN CONCIERGERIE"
type input "04 44 44 94 12"
type input "BCN CONCIERGERIE [STREET_ADDRESS]"
type input "63000"
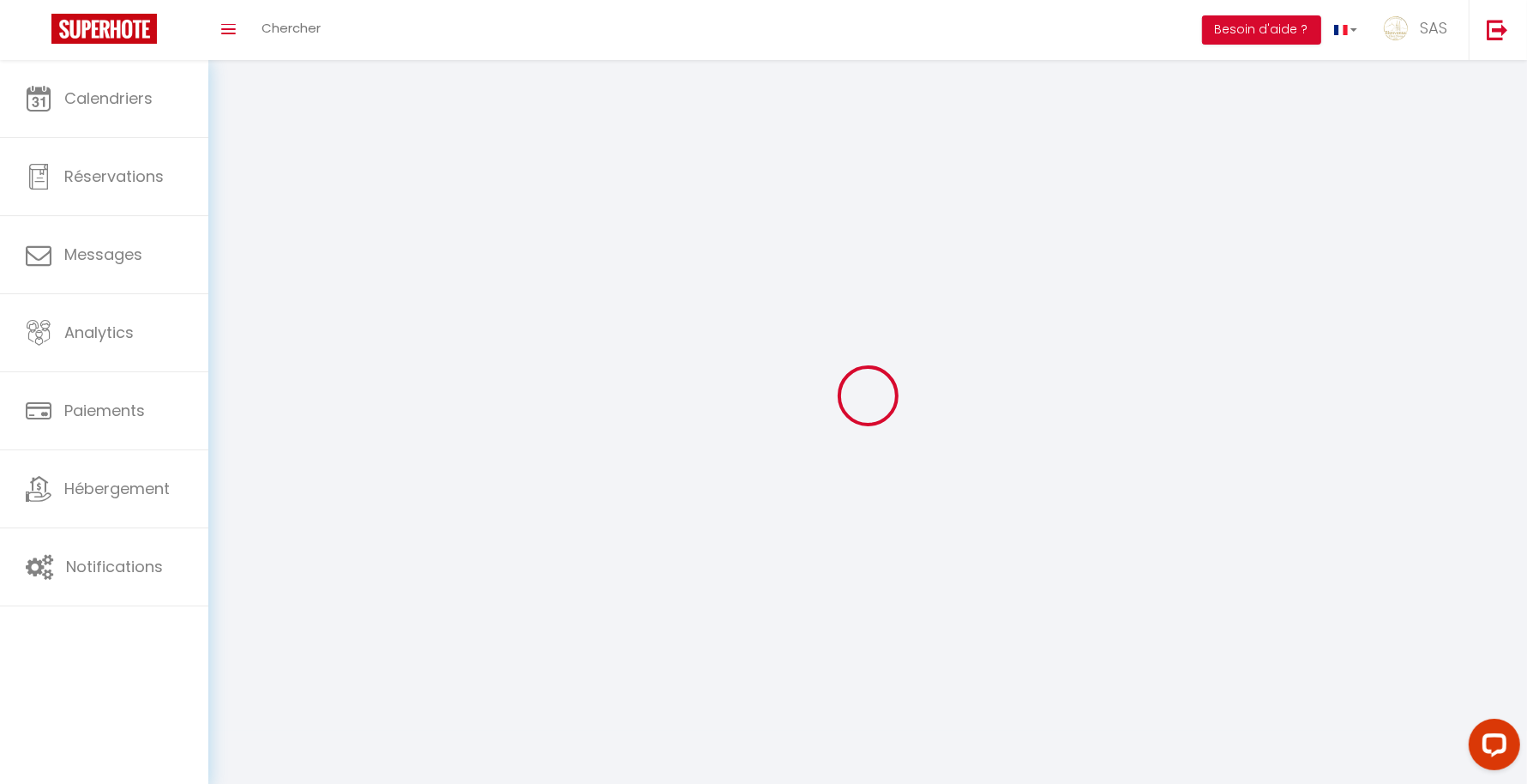
type input "[GEOGRAPHIC_DATA]"
type input "mc8HmQrdq1Qq7XFI92MXDLaOa"
type input "tTaq2okv1QClfljyD2QXXBvYP"
select select "28"
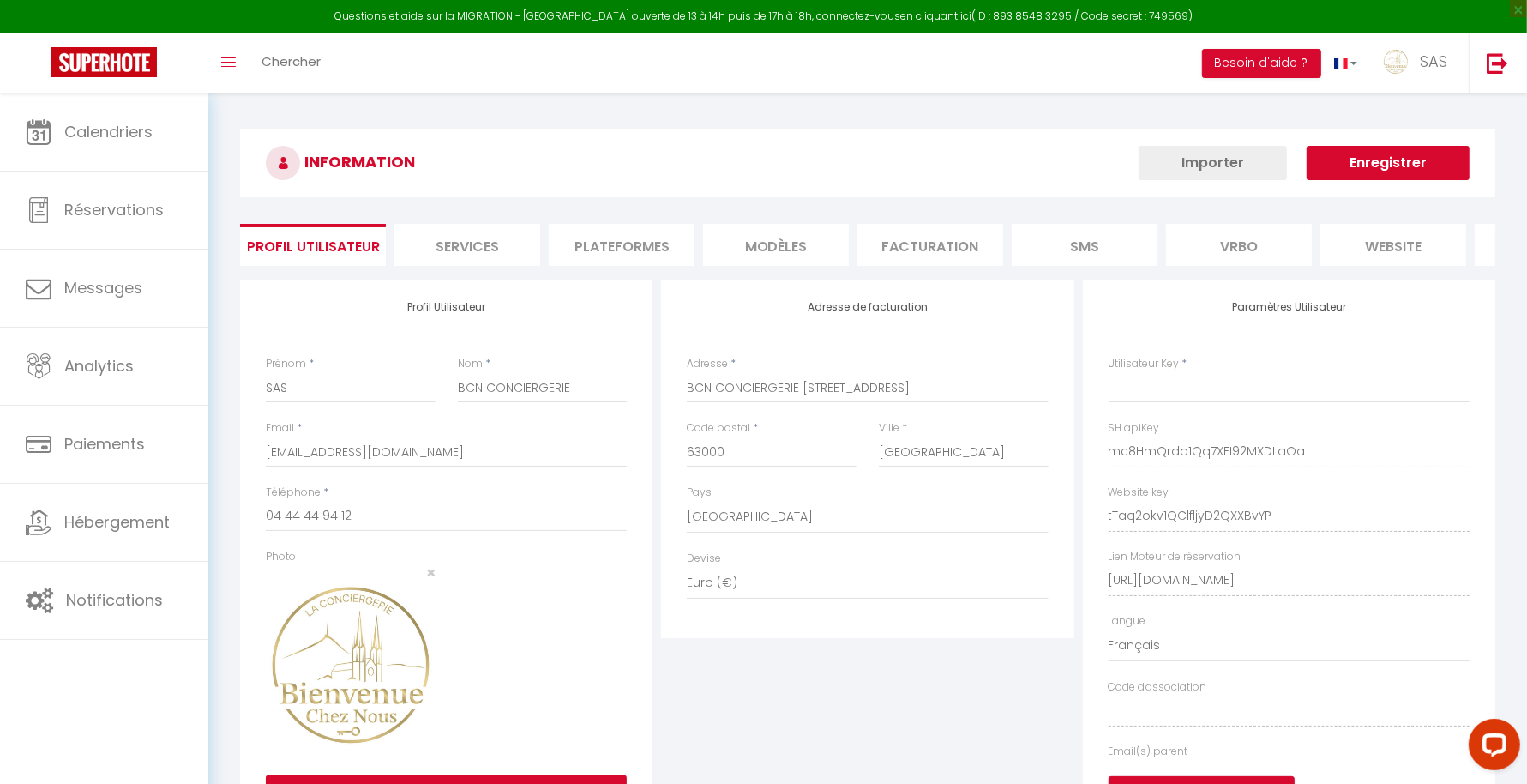
type input "mc8HmQrdq1Qq7XFI92MXDLaOa"
type input "tTaq2okv1QClfljyD2QXXBvYP"
type input "[URL][DOMAIN_NAME]"
select select "fr"
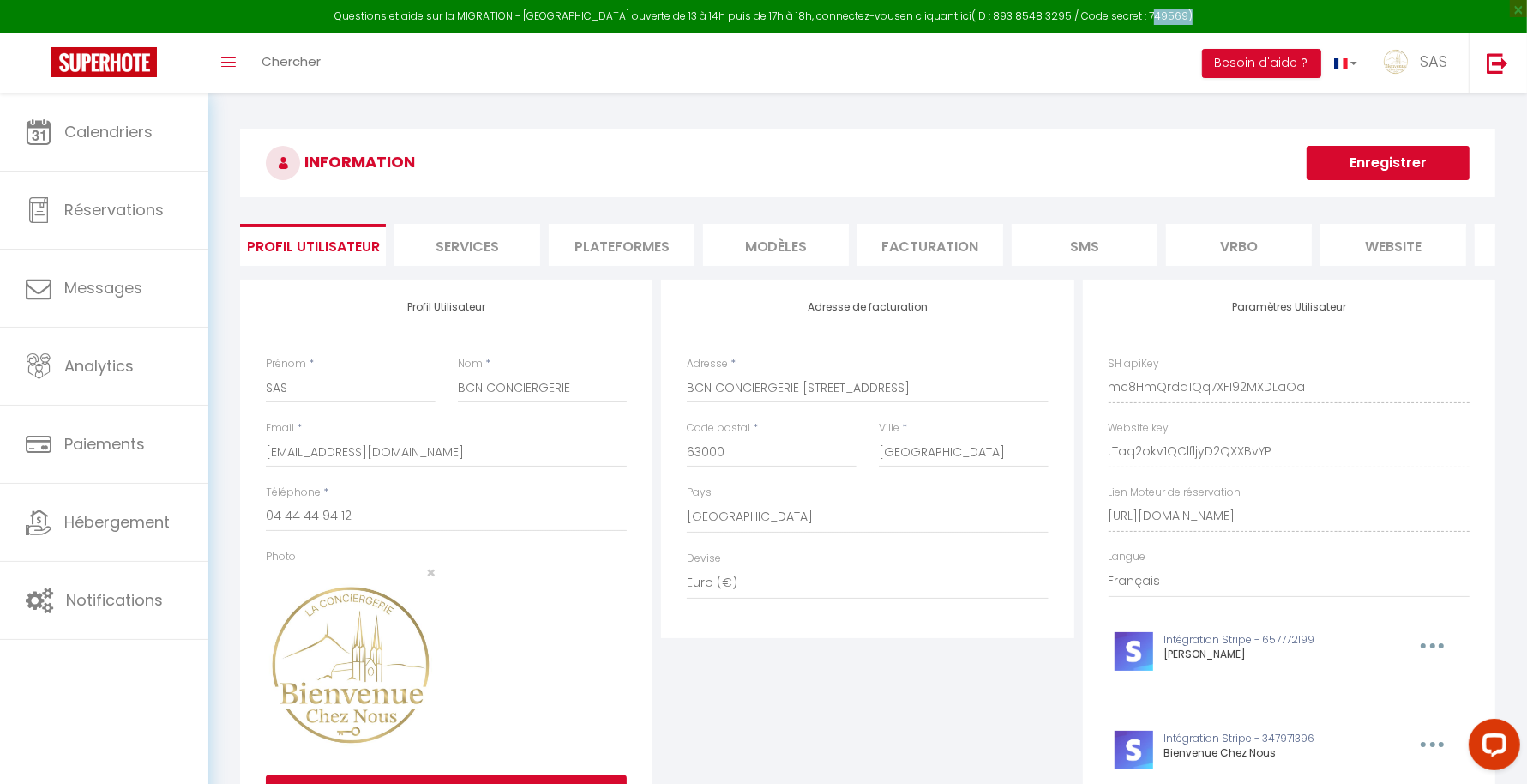
drag, startPoint x: 1128, startPoint y: 17, endPoint x: 1166, endPoint y: 17, distance: 38.0
click at [1166, 17] on div "Questions et aide sur la MIGRATION - [GEOGRAPHIC_DATA] ouverte de 13 à 14h puis…" at bounding box center [764, 17] width 1527 height 34
copy div "749569"
drag, startPoint x: 915, startPoint y: 25, endPoint x: 912, endPoint y: 13, distance: 12.4
click at [912, 13] on link "en cliquant ici" at bounding box center [936, 16] width 71 height 15
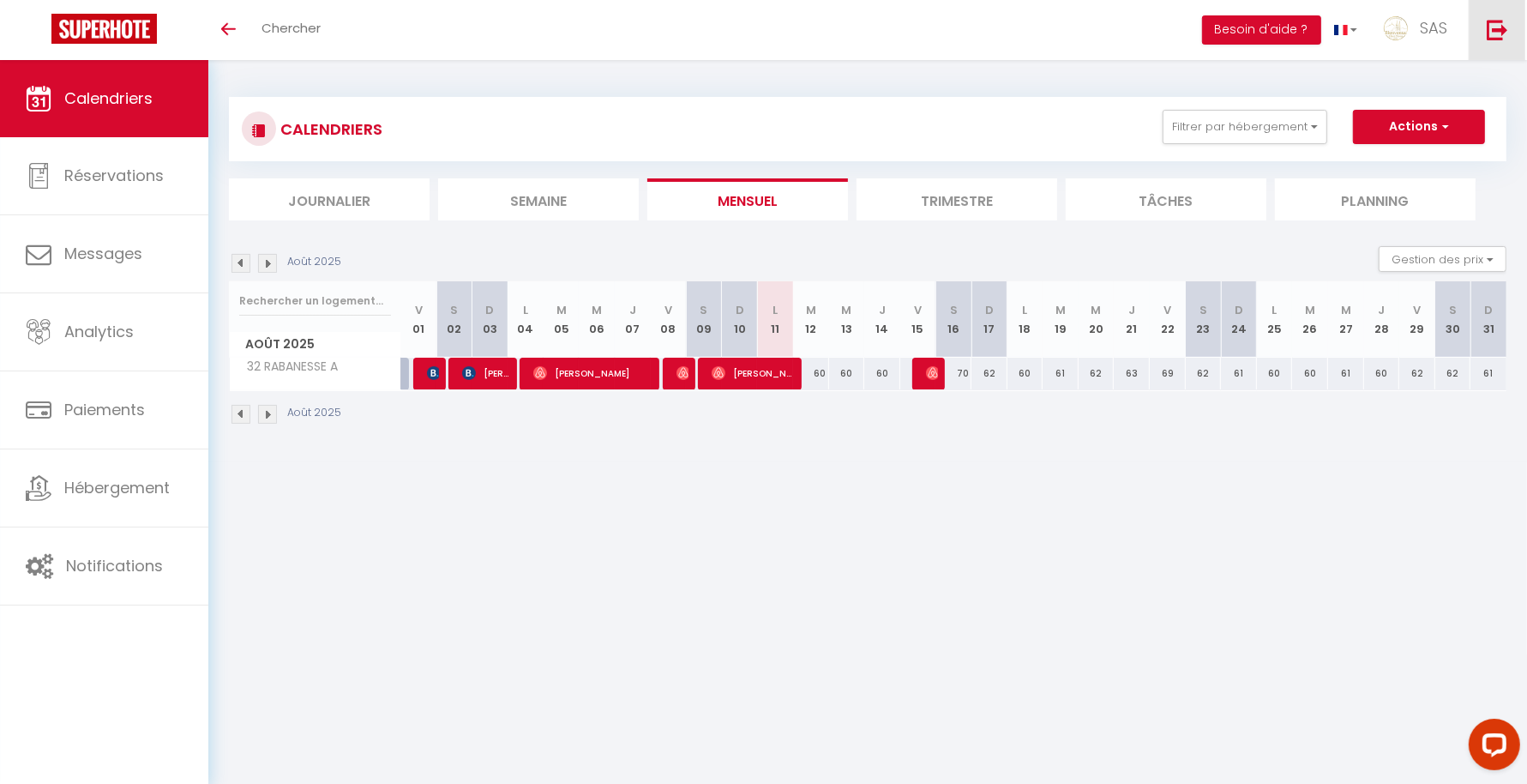
click at [1514, 27] on link at bounding box center [1497, 30] width 56 height 60
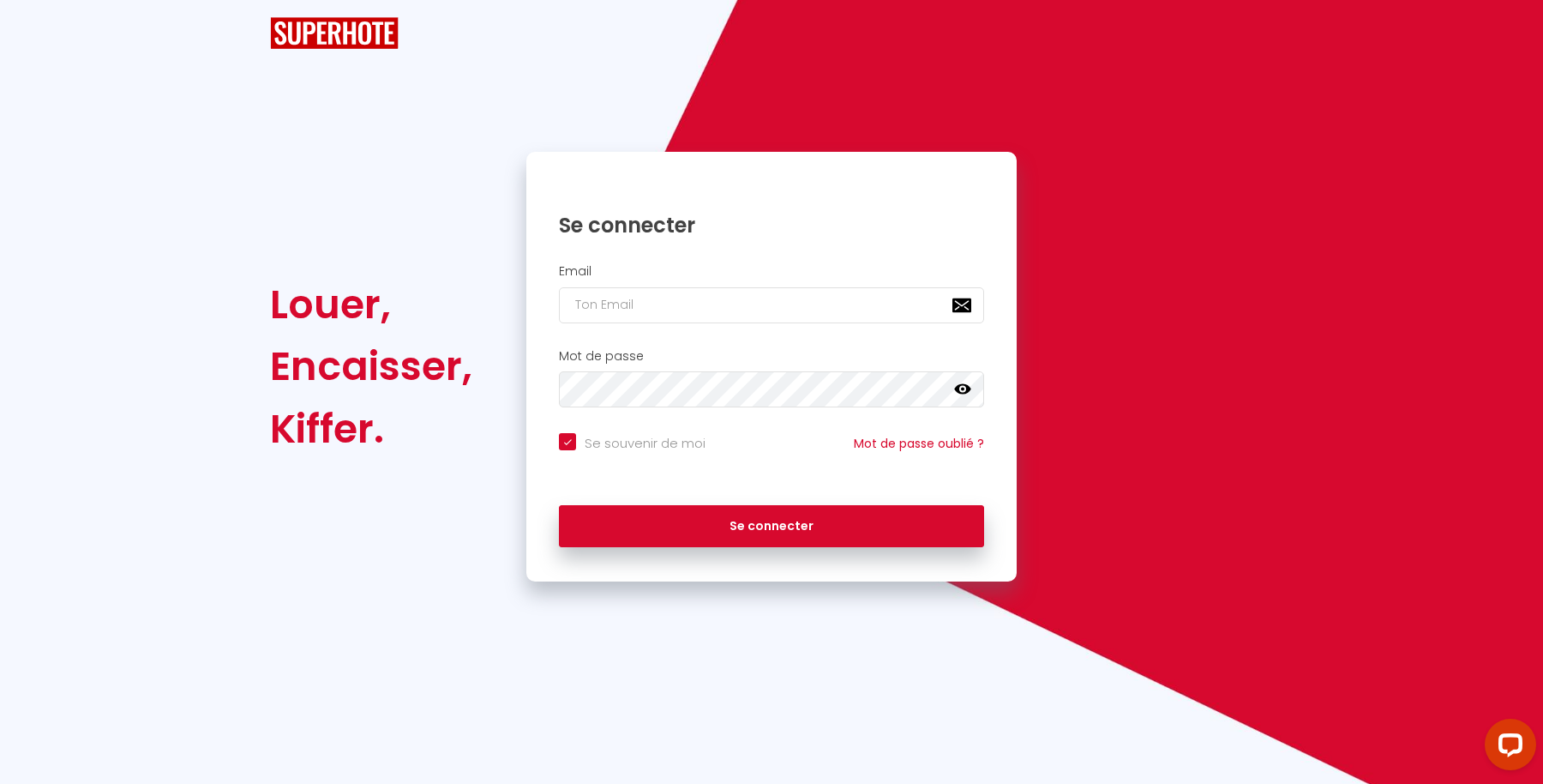
checkbox input "true"
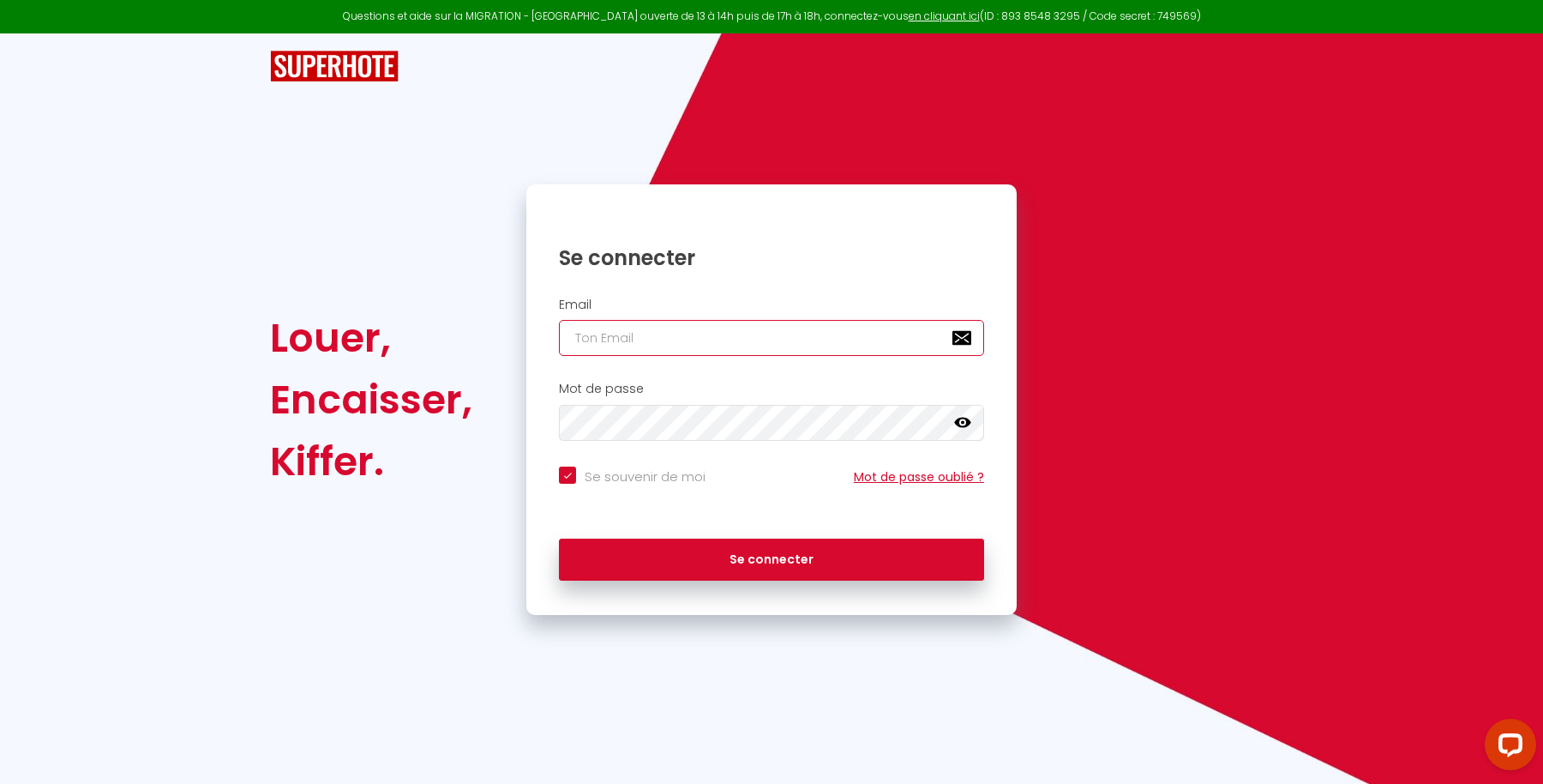
type input "[EMAIL_ADDRESS][DOMAIN_NAME]"
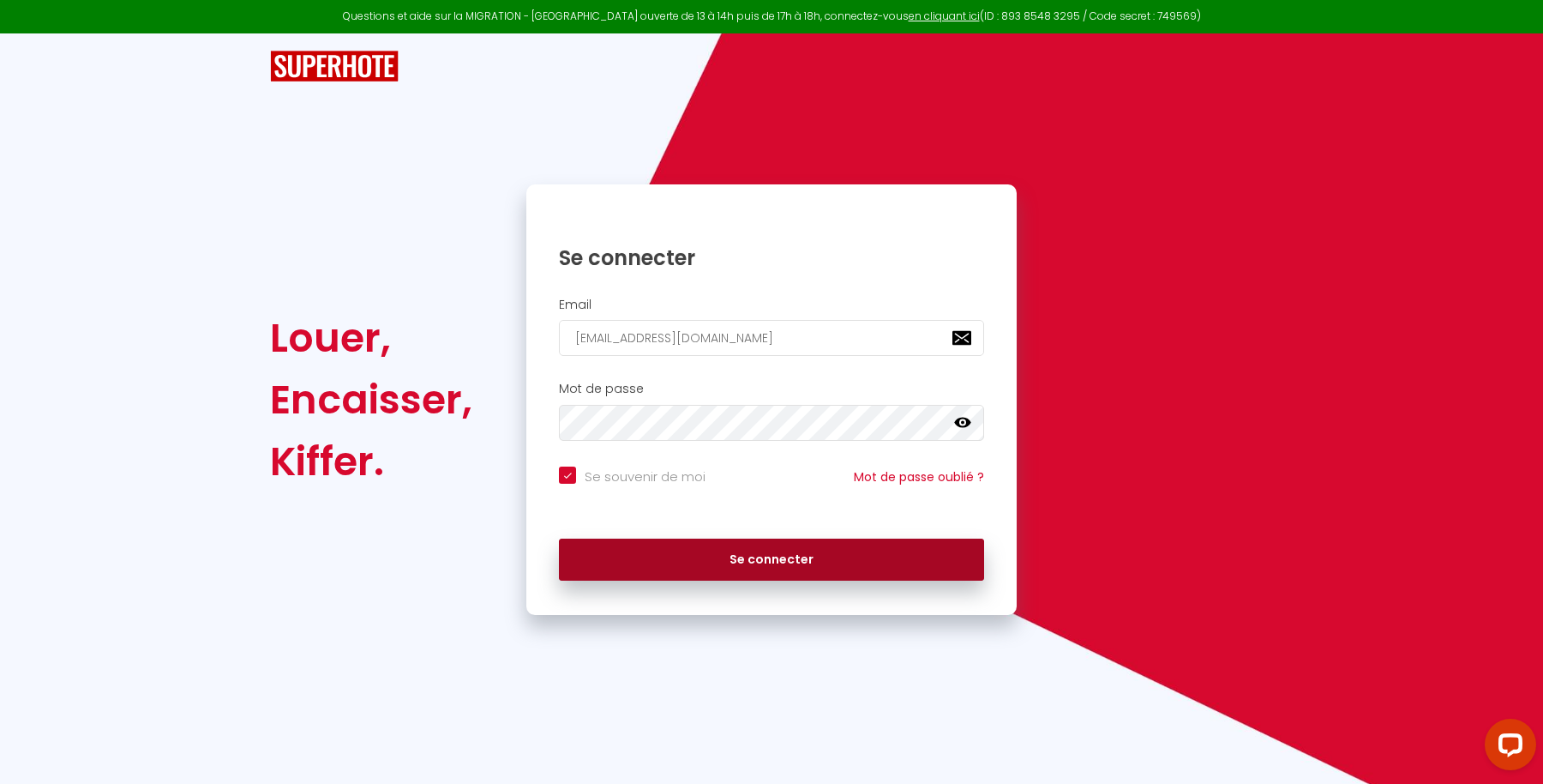
click at [807, 552] on button "Se connecter" at bounding box center [772, 560] width 425 height 43
checkbox input "true"
type input "[EMAIL_ADDRESS][DOMAIN_NAME]"
click at [810, 545] on button "Se connecter" at bounding box center [772, 560] width 425 height 43
checkbox input "true"
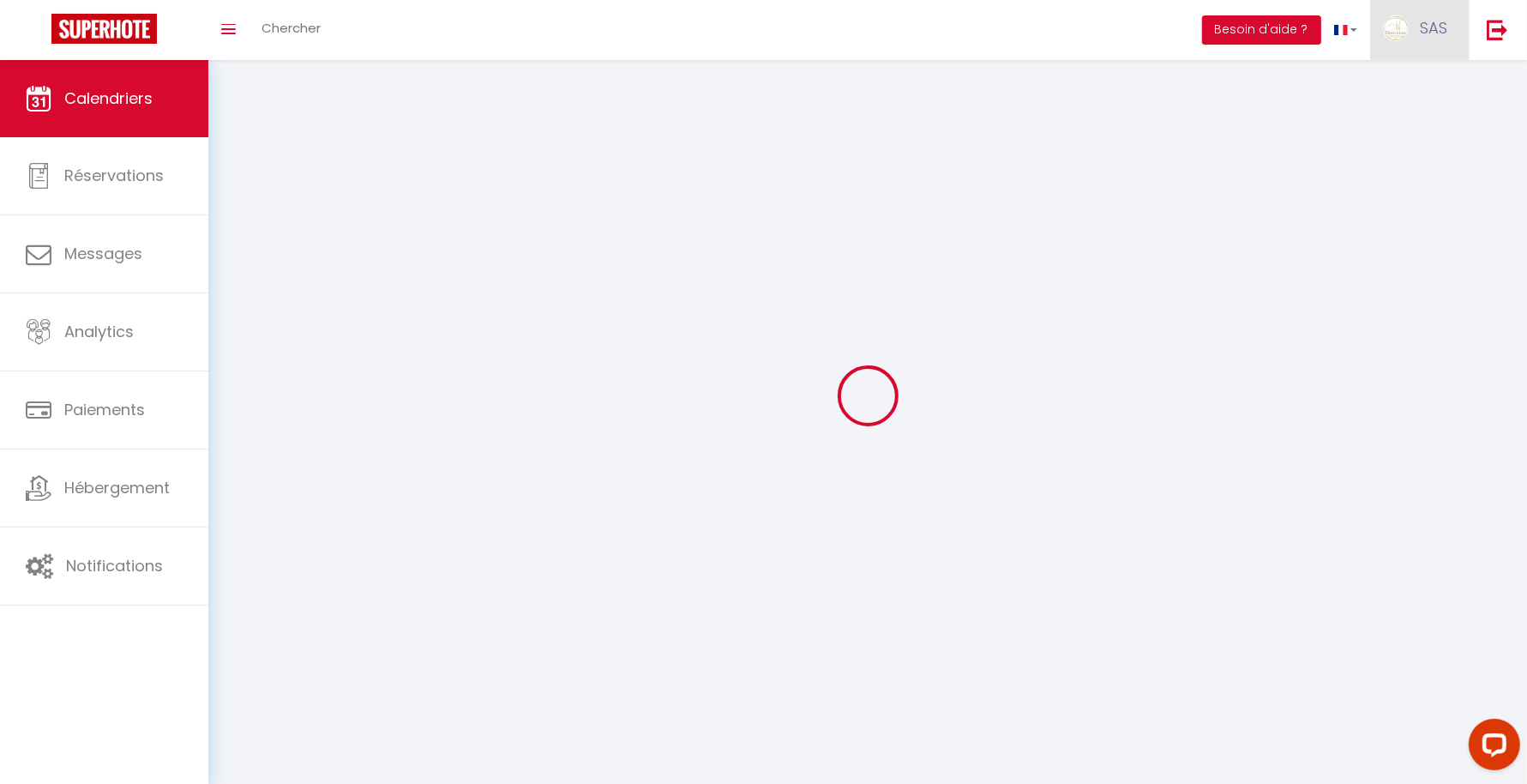
click at [1434, 22] on span "SAS" at bounding box center [1433, 27] width 27 height 22
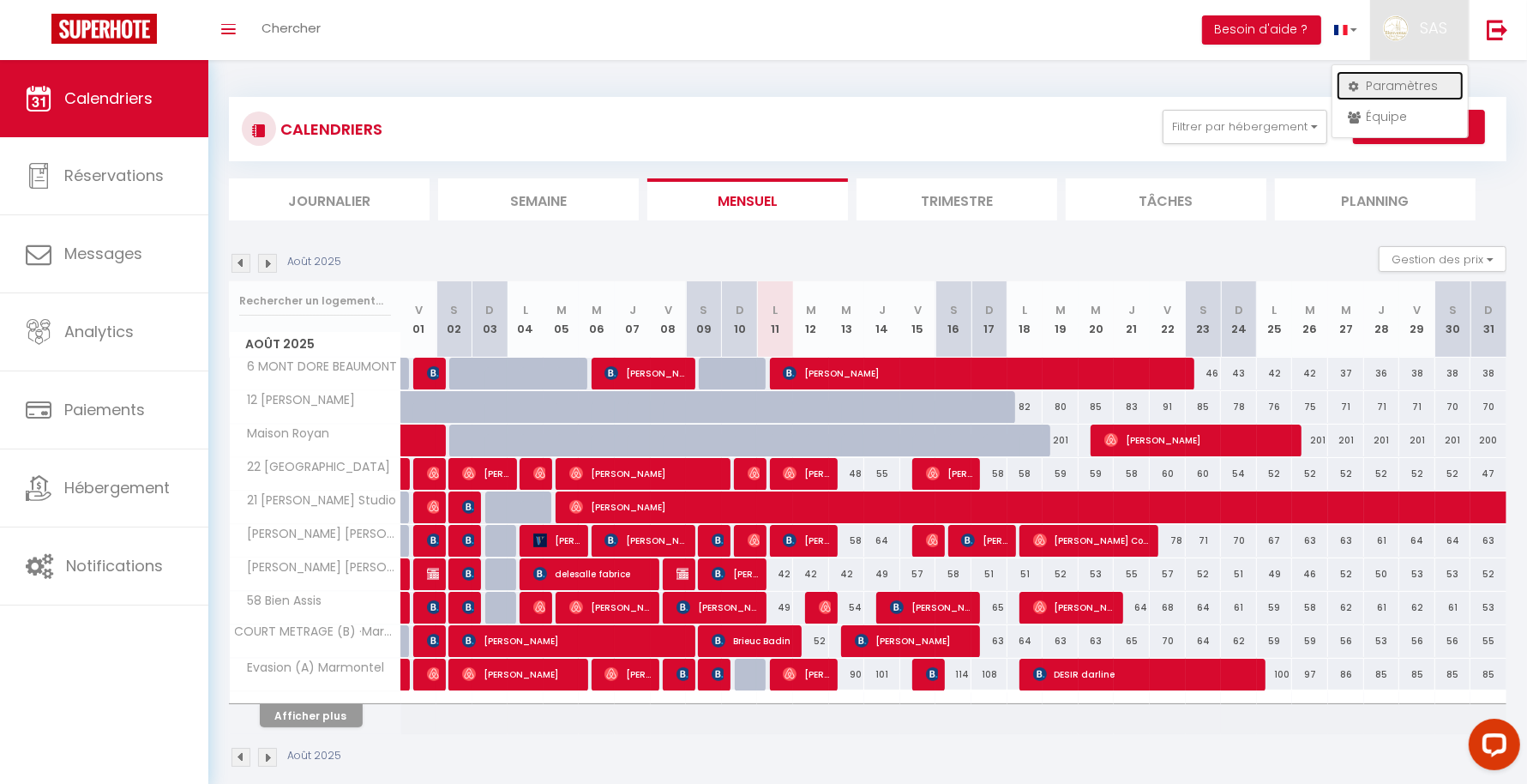
click at [1409, 73] on link "Paramètres" at bounding box center [1400, 85] width 126 height 29
select select "fr"
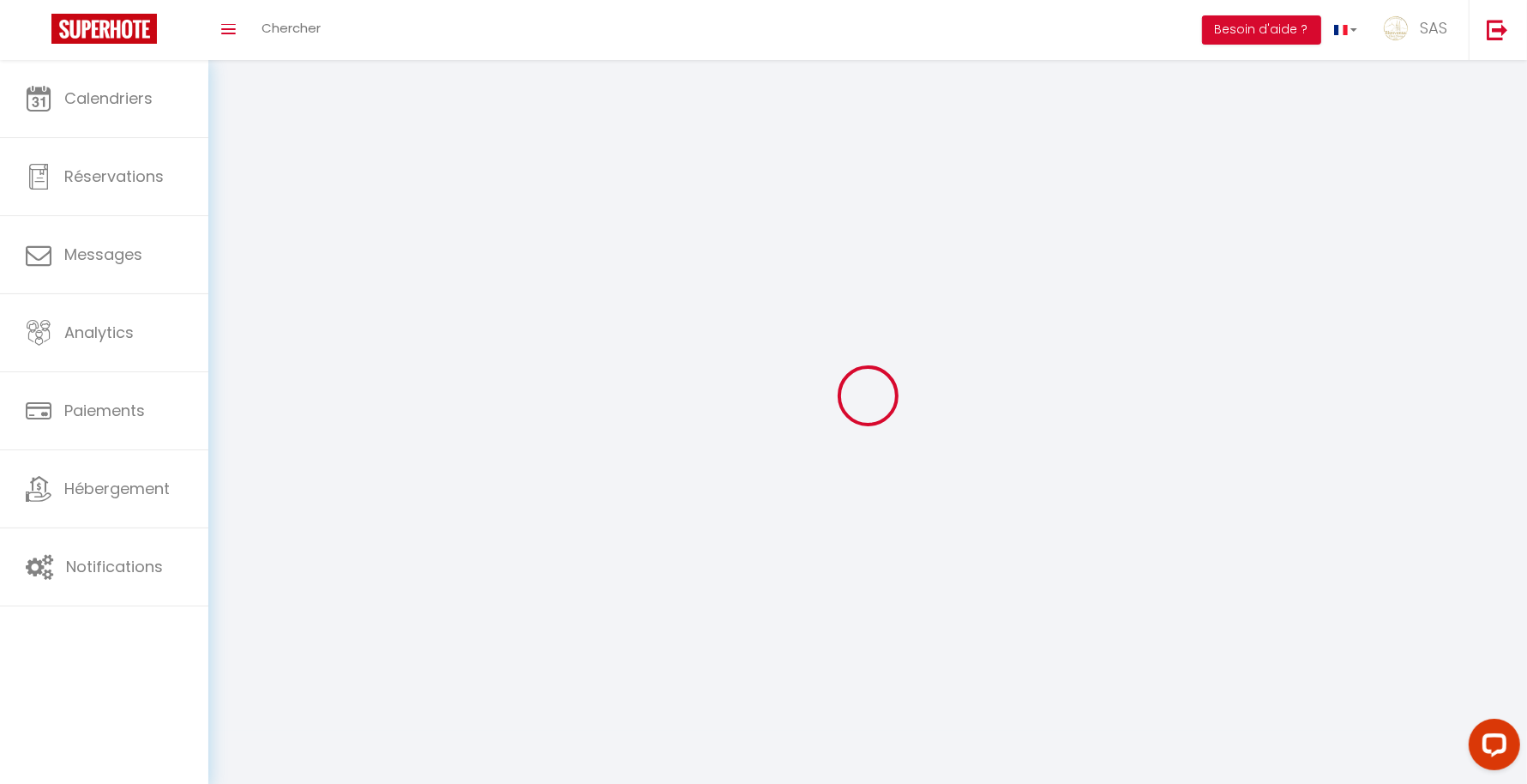
type input "SAS"
type input "BCN CONCIERGERIE"
type input "04 44 44 94 12"
type input "BCN CONCIERGERIE [STREET_ADDRESS]"
type input "63000"
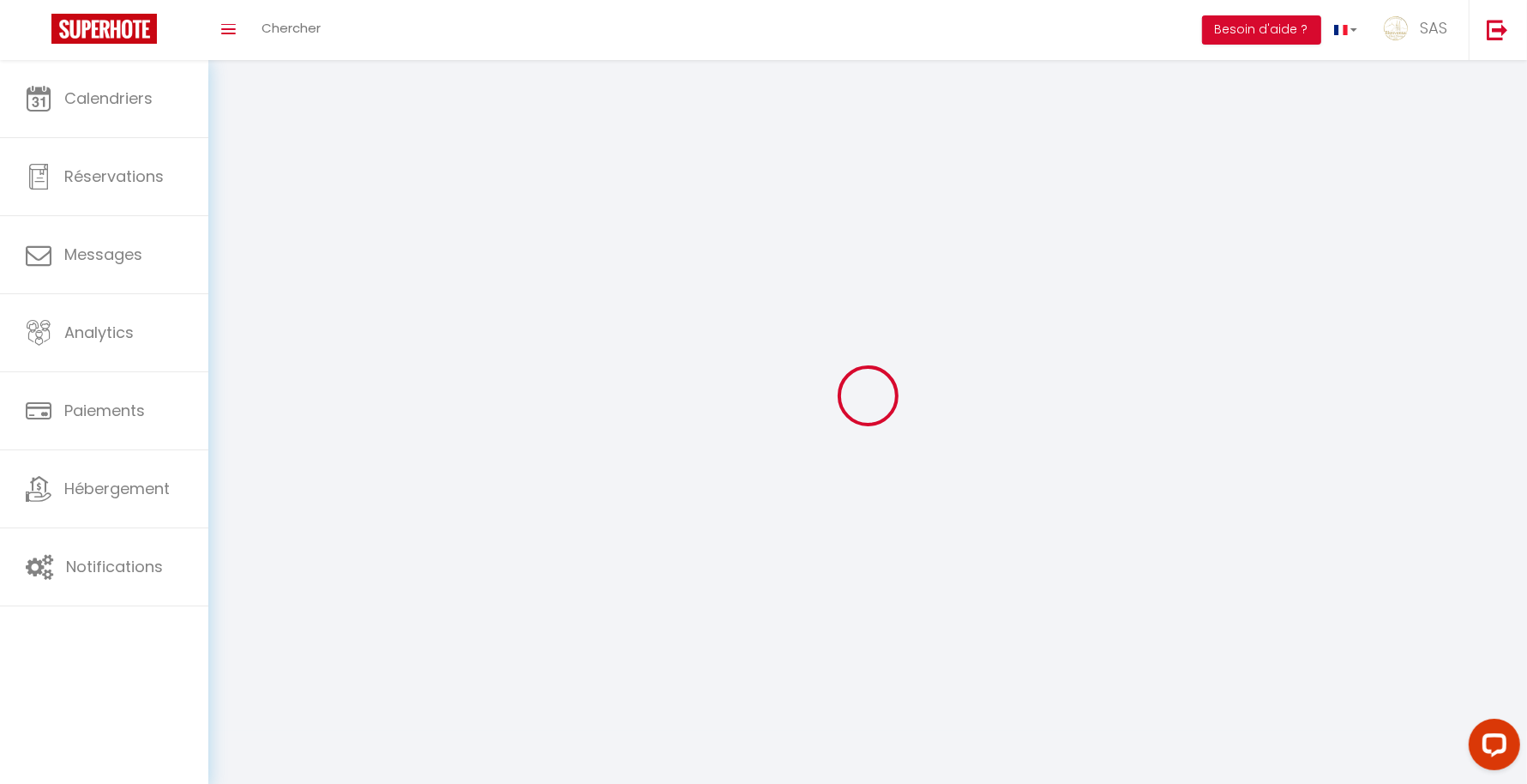
type input "[GEOGRAPHIC_DATA]"
type input "mc8HmQrdq1Qq7XFI92MXDLaOa"
type input "tTaq2okv1QClfljyD2QXXBvYP"
type input "[URL][DOMAIN_NAME]"
select select "28"
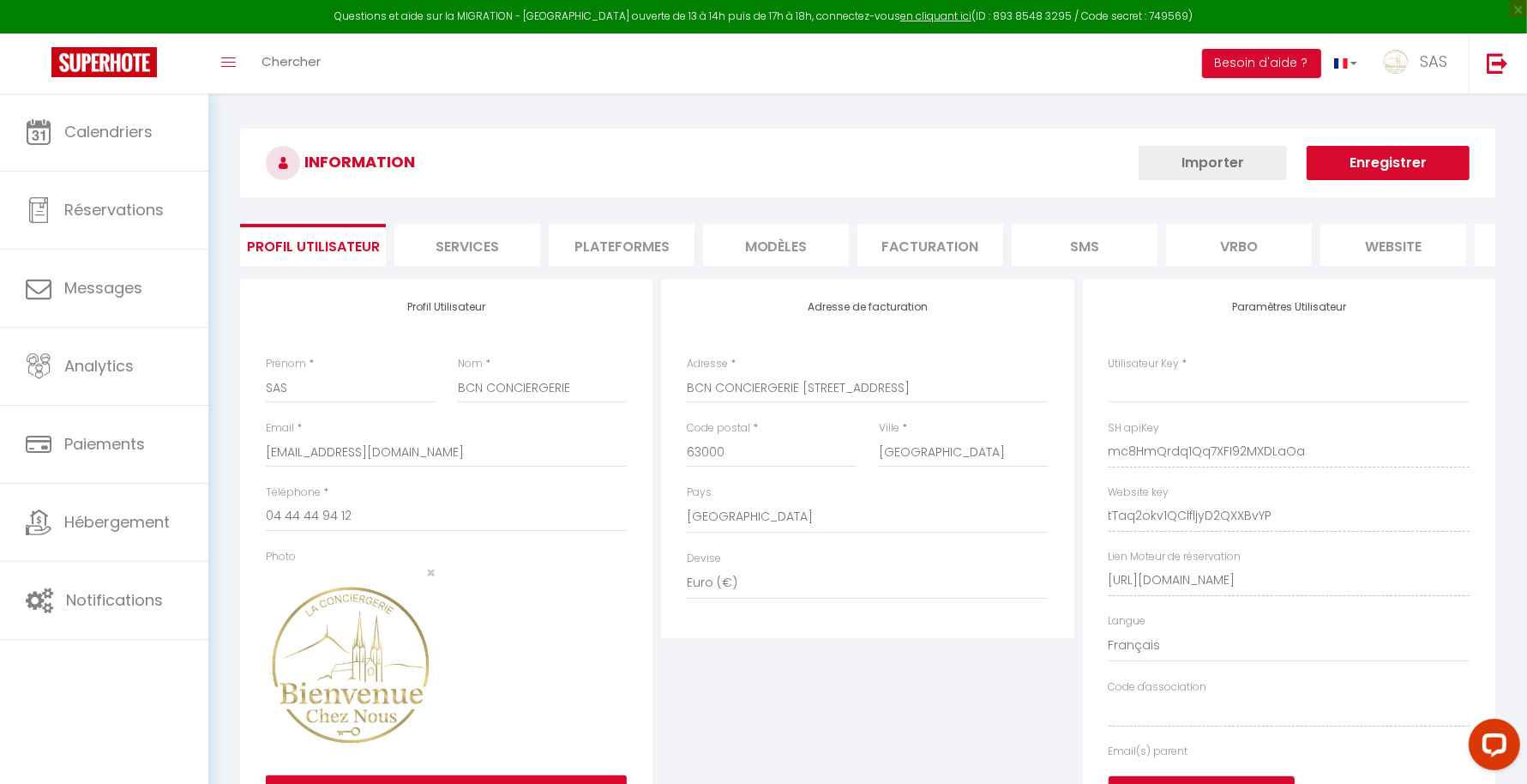
type input "mc8HmQrdq1Qq7XFI92MXDLaOa"
type input "tTaq2okv1QClfljyD2QXXBvYP"
type input "[URL][DOMAIN_NAME]"
select select "fr"
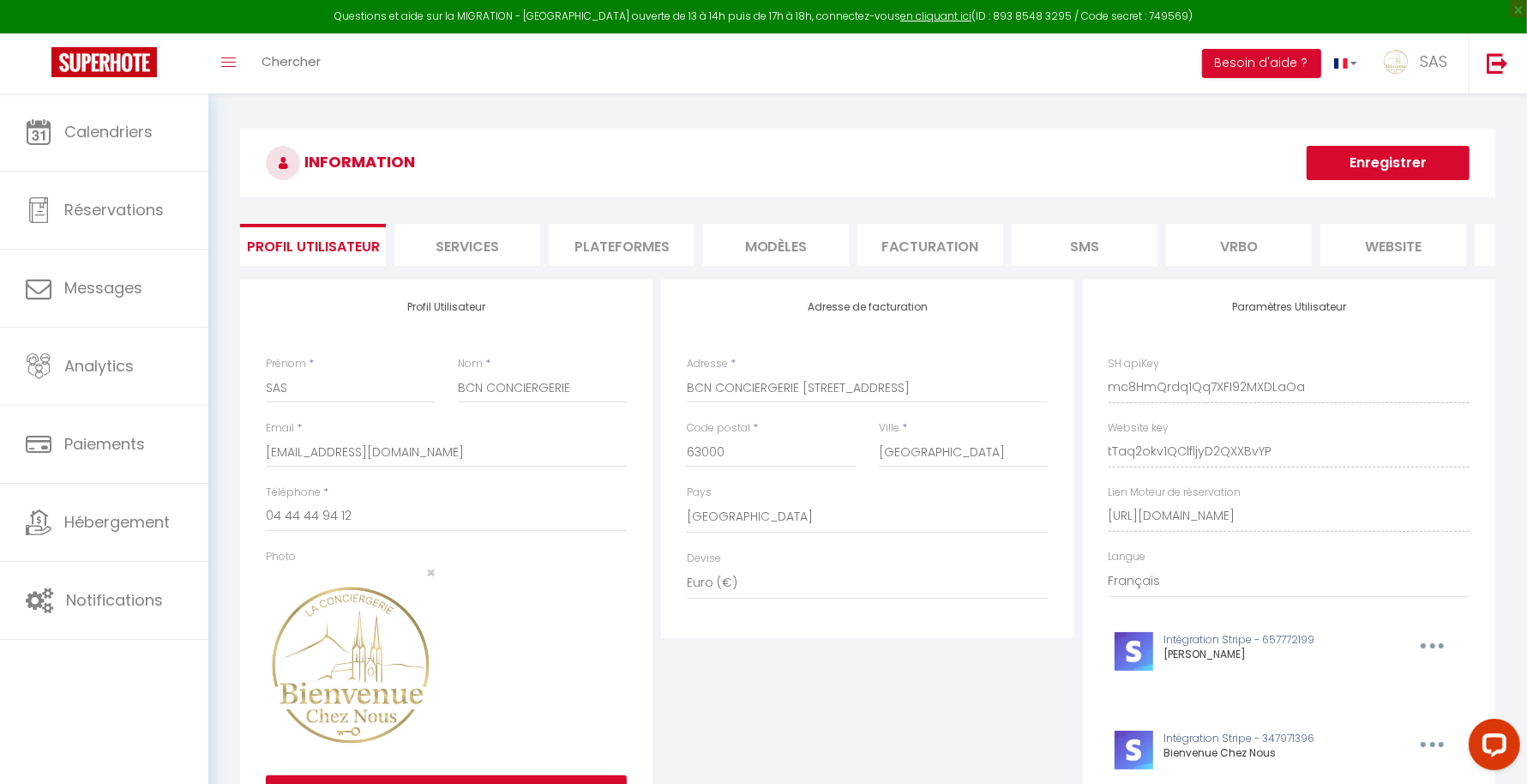
drag, startPoint x: 690, startPoint y: 238, endPoint x: 622, endPoint y: 251, distance: 69.2
click at [622, 251] on li "Plateformes" at bounding box center [622, 244] width 146 height 42
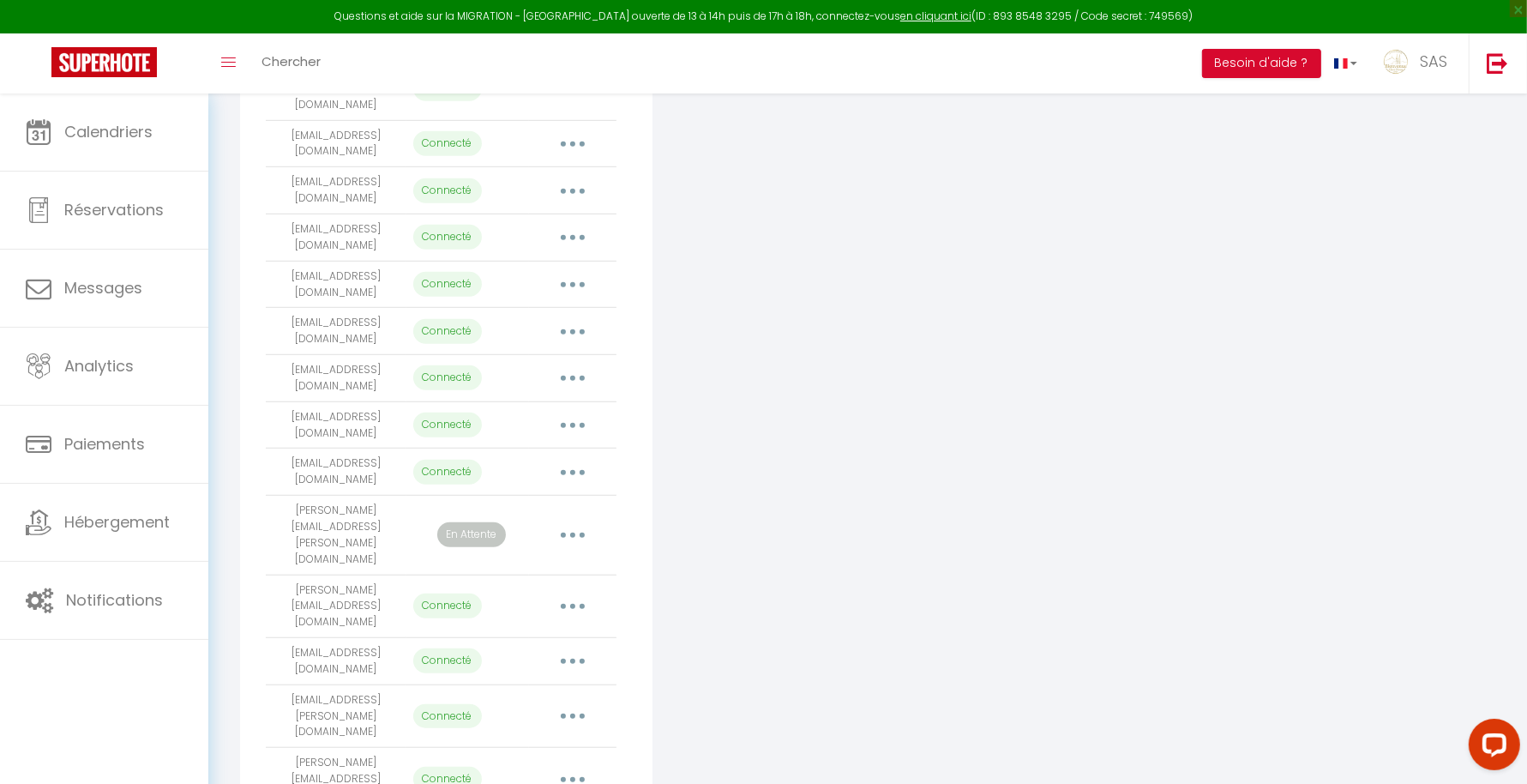
scroll to position [1026, 0]
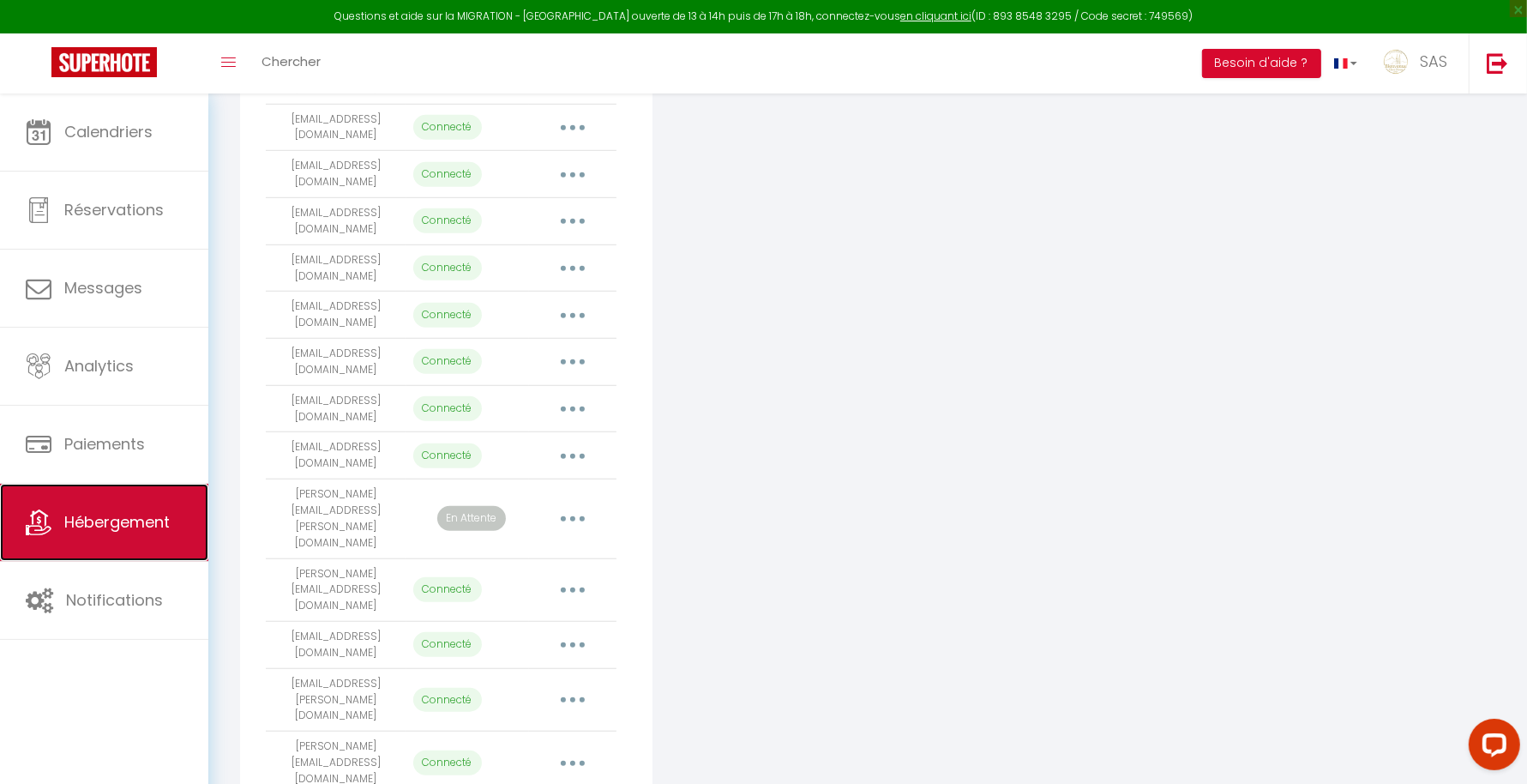
click at [137, 528] on span "Hébergement" at bounding box center [117, 521] width 106 height 22
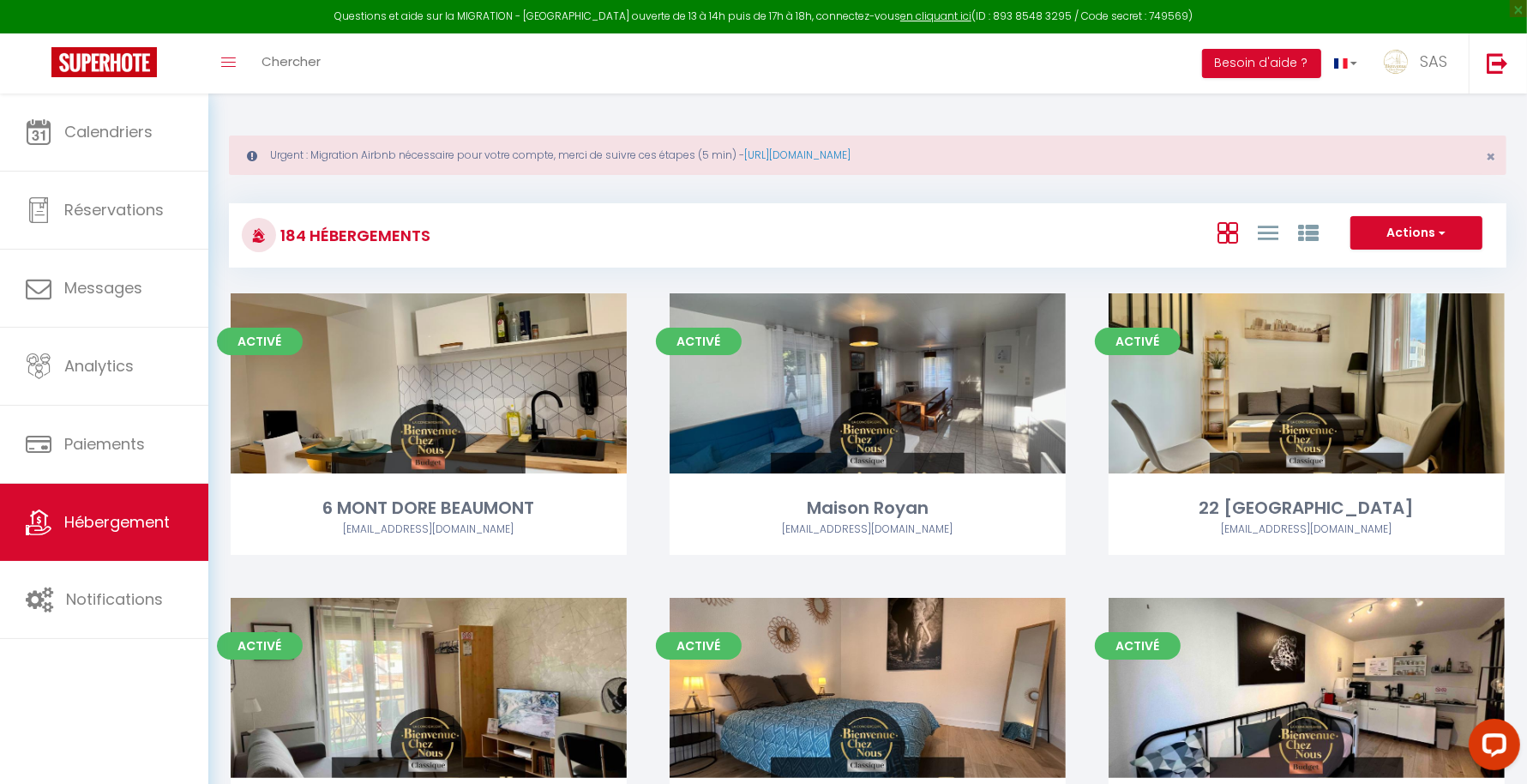
scroll to position [3160, 0]
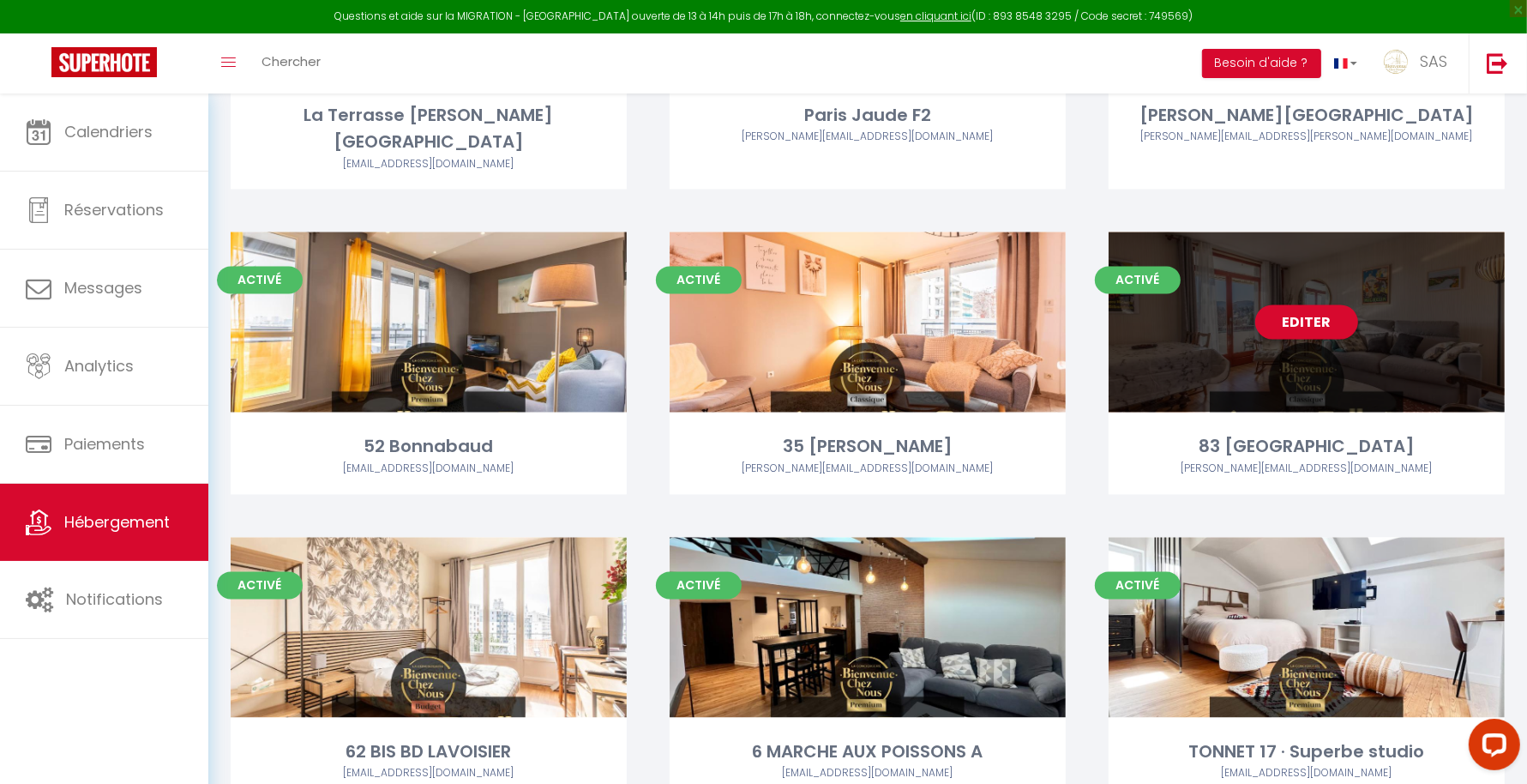
click at [1257, 309] on div "Editer" at bounding box center [1306, 321] width 396 height 180
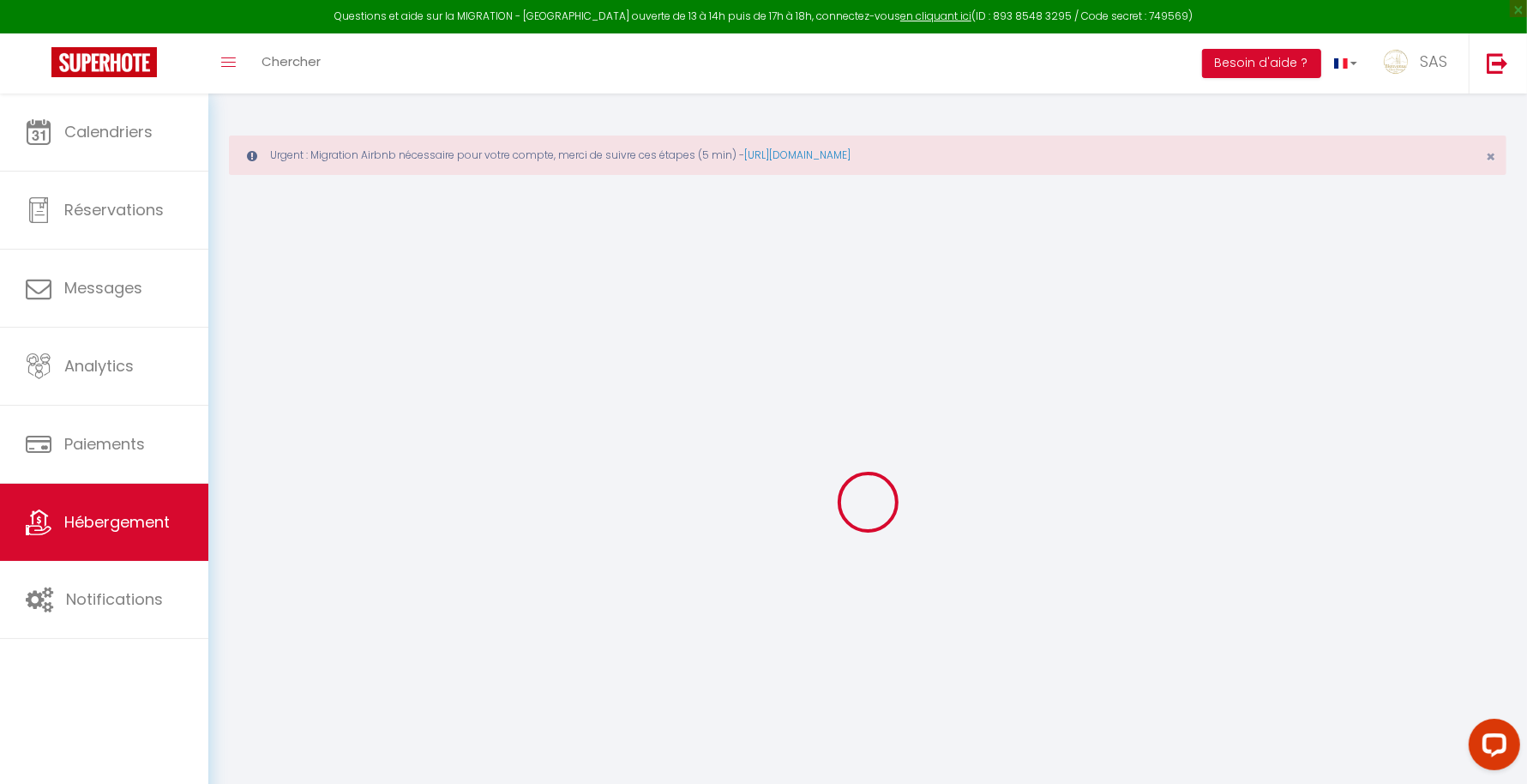
select select
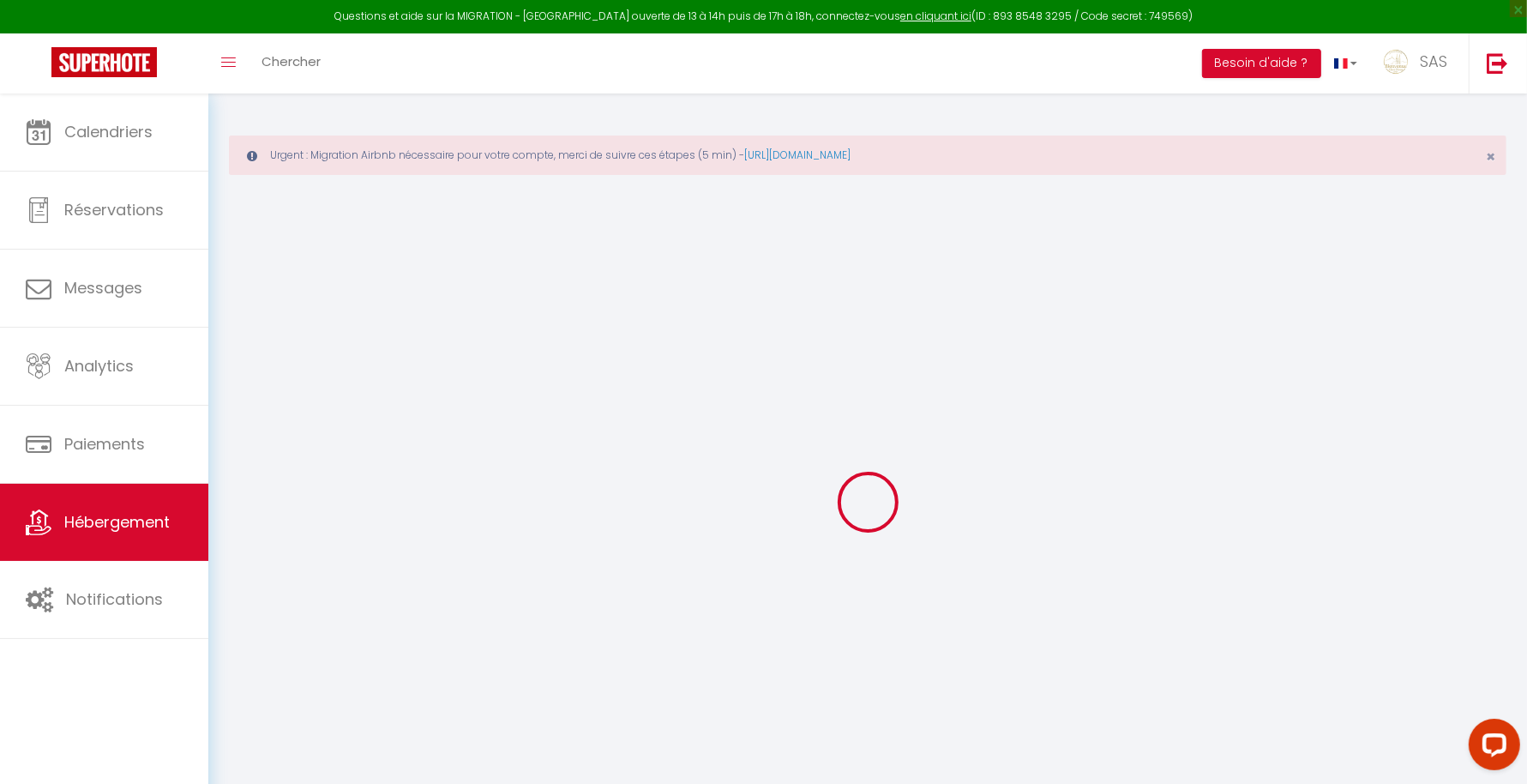
select select
checkbox input "false"
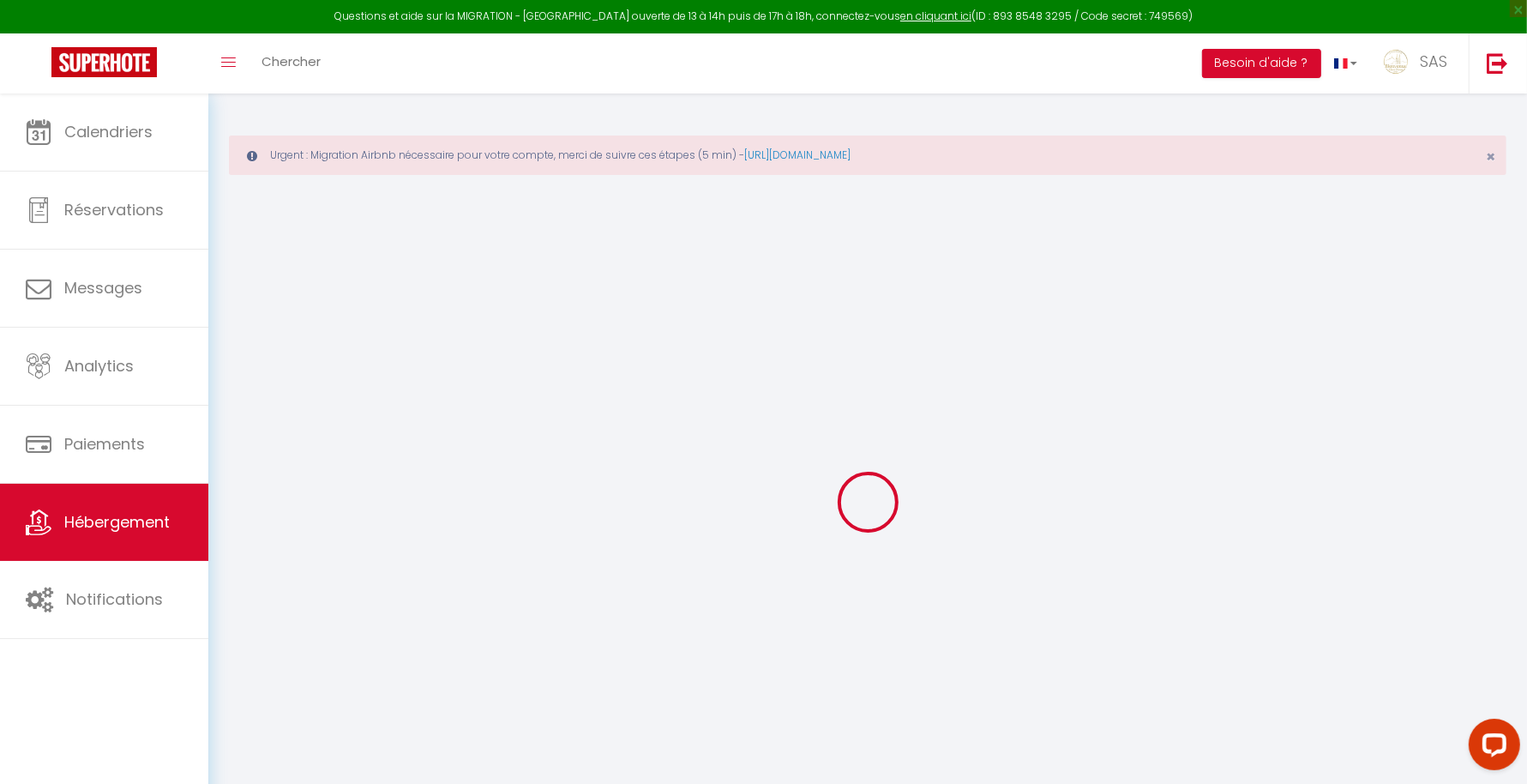
checkbox input "false"
select select "17:00"
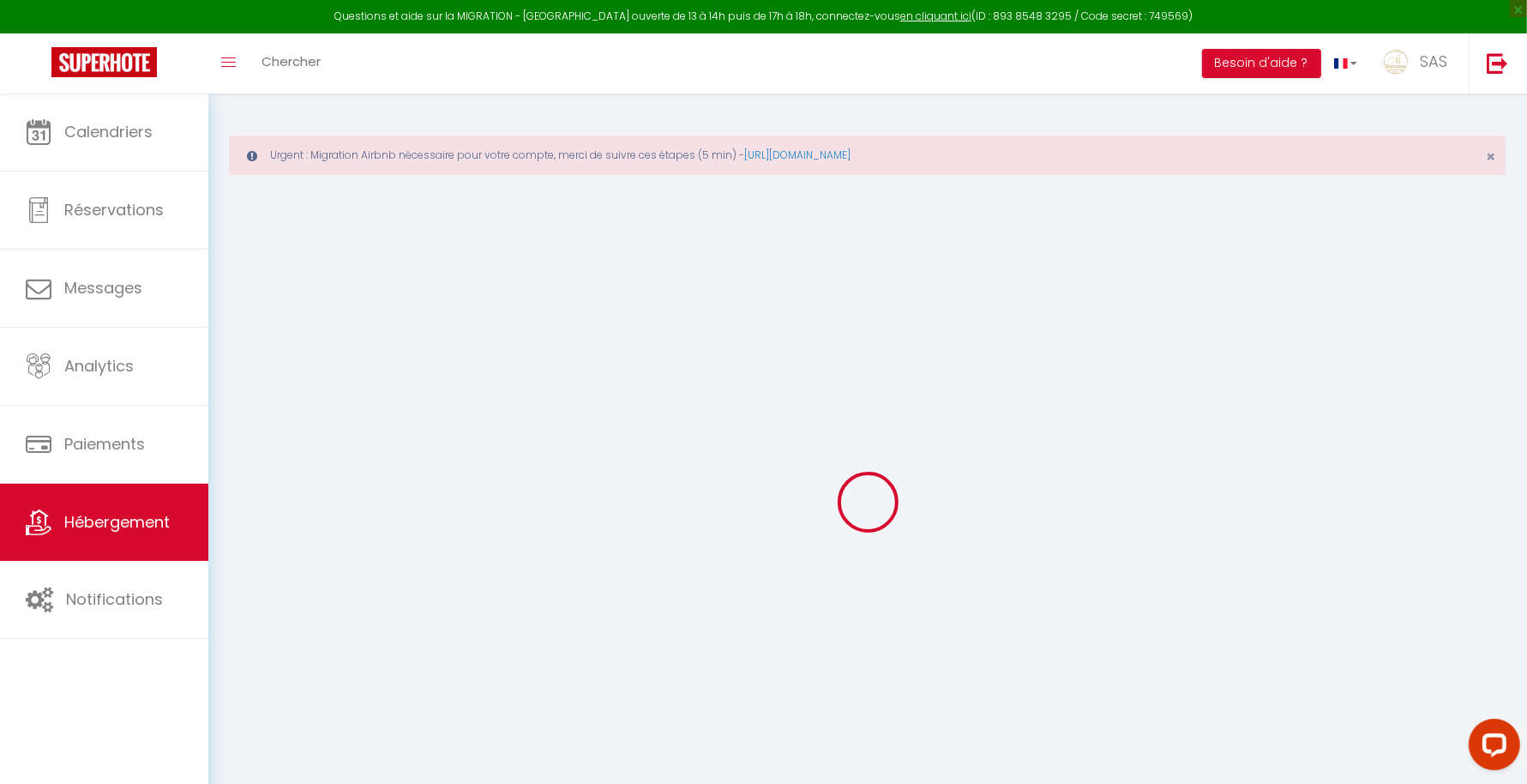
select select "00:00"
select select "11:00"
select select "30"
select select "120"
select select "22:00"
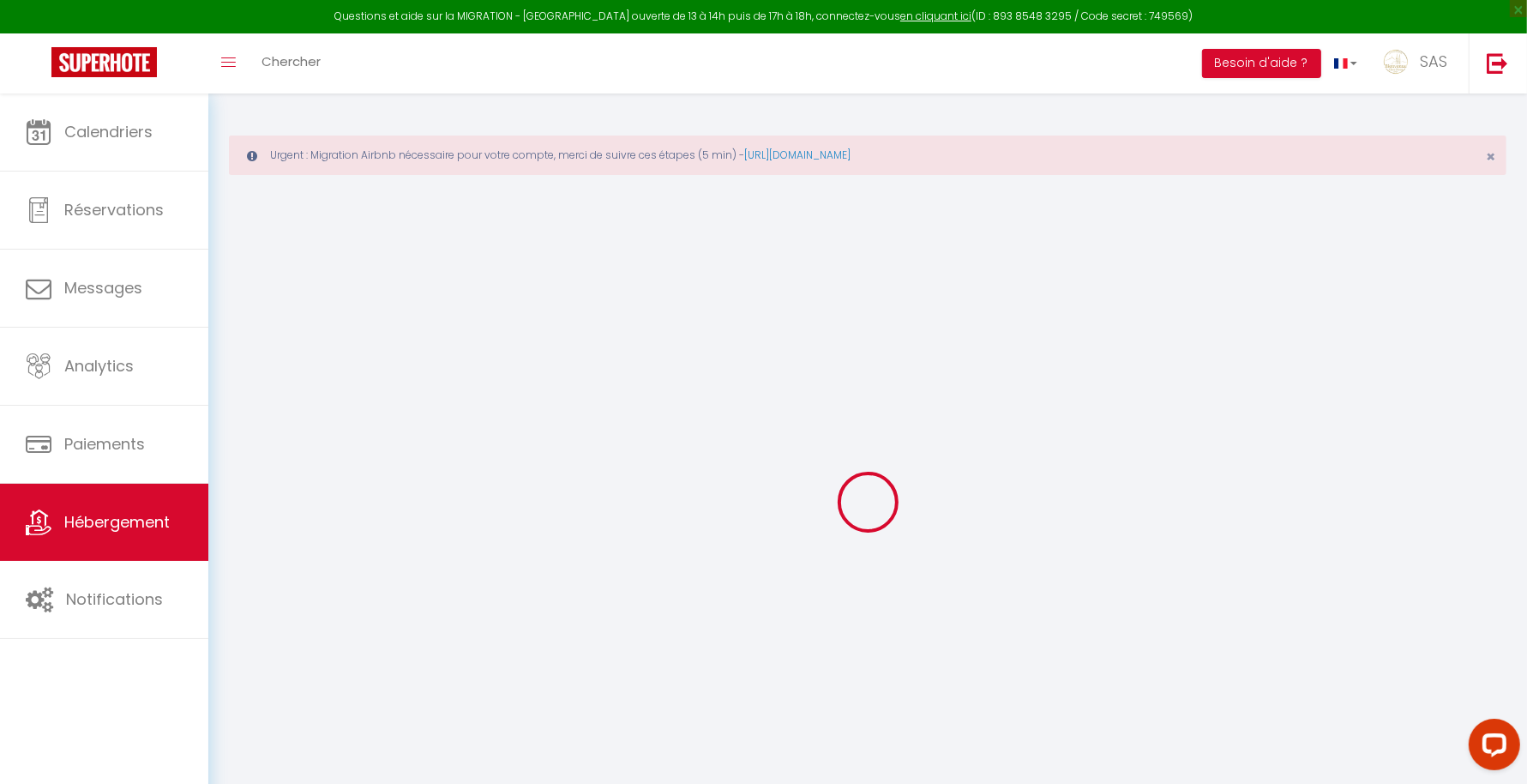
checkbox input "false"
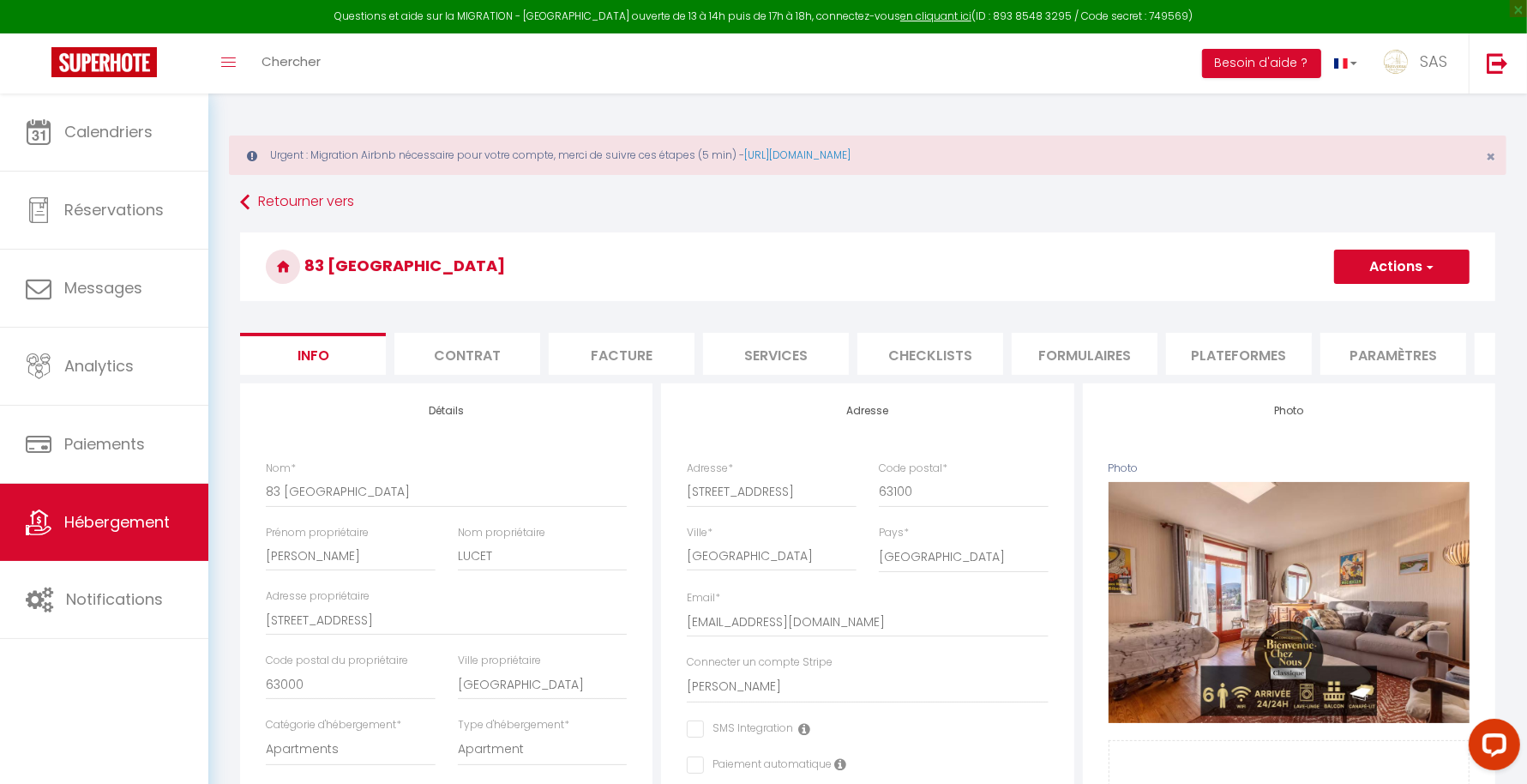
checkbox input "false"
click at [1244, 358] on li "Plateformes" at bounding box center [1239, 353] width 146 height 42
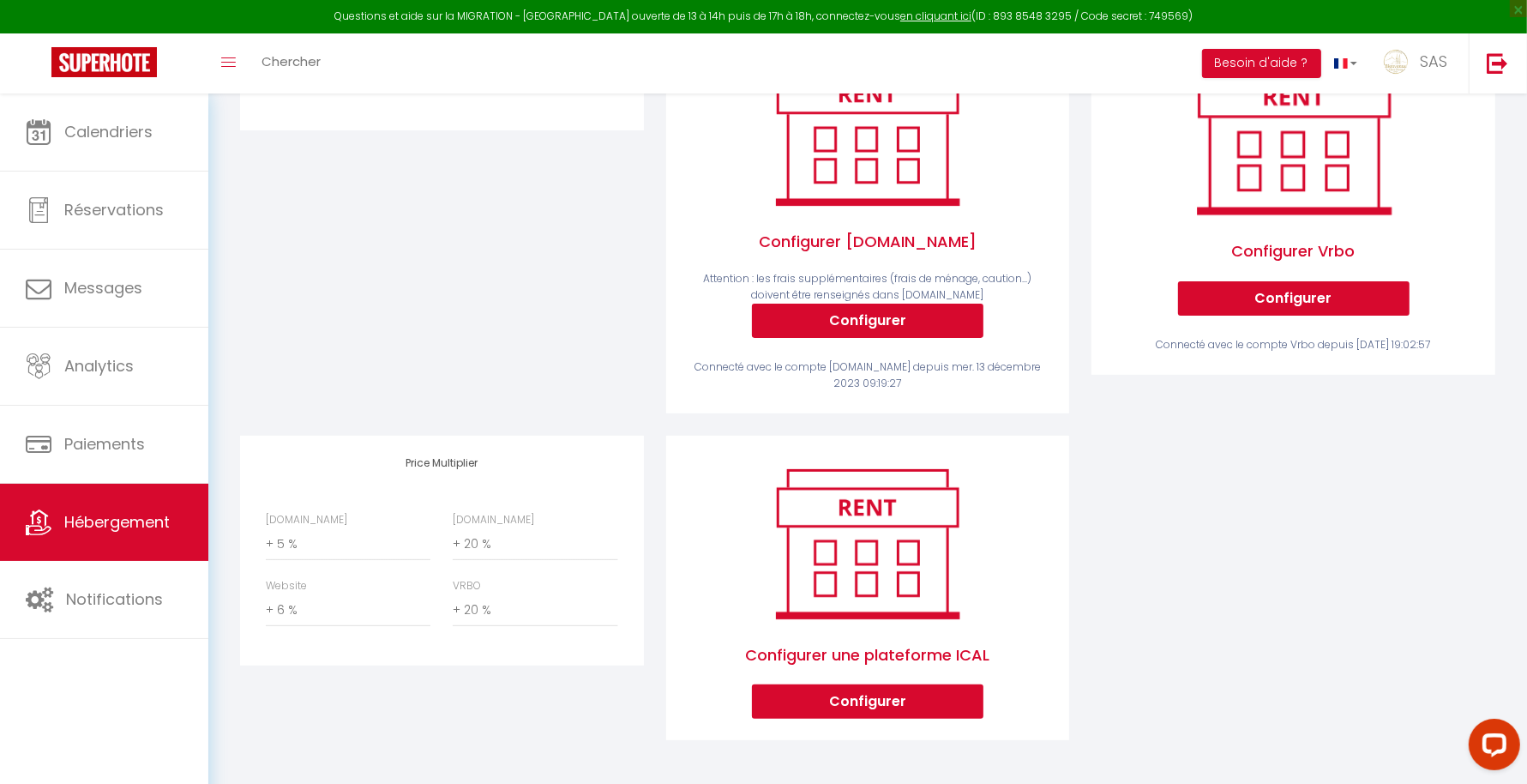
scroll to position [391, 0]
click at [314, 541] on select "0 + 1 % + 2 % + 3 % + 4 % + 5 % + 6 % + 7 % + 8 % + 9 %" at bounding box center [348, 544] width 165 height 33
select select "+ 22 %"
click at [266, 528] on select "0 + 1 % + 2 % + 3 % + 4 % + 5 % + 6 % + 7 % + 8 % + 9 %" at bounding box center [348, 544] width 165 height 33
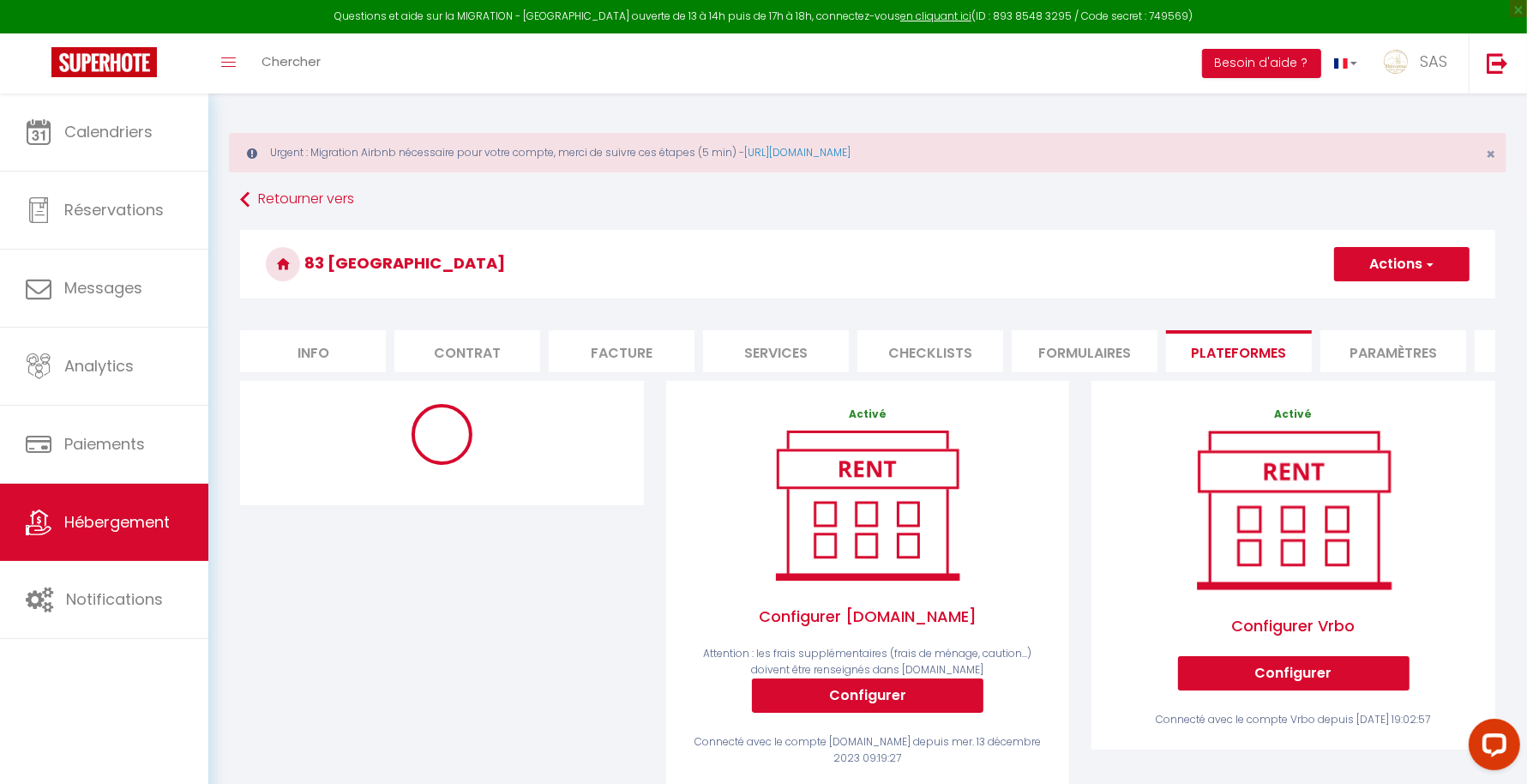
scroll to position [0, 0]
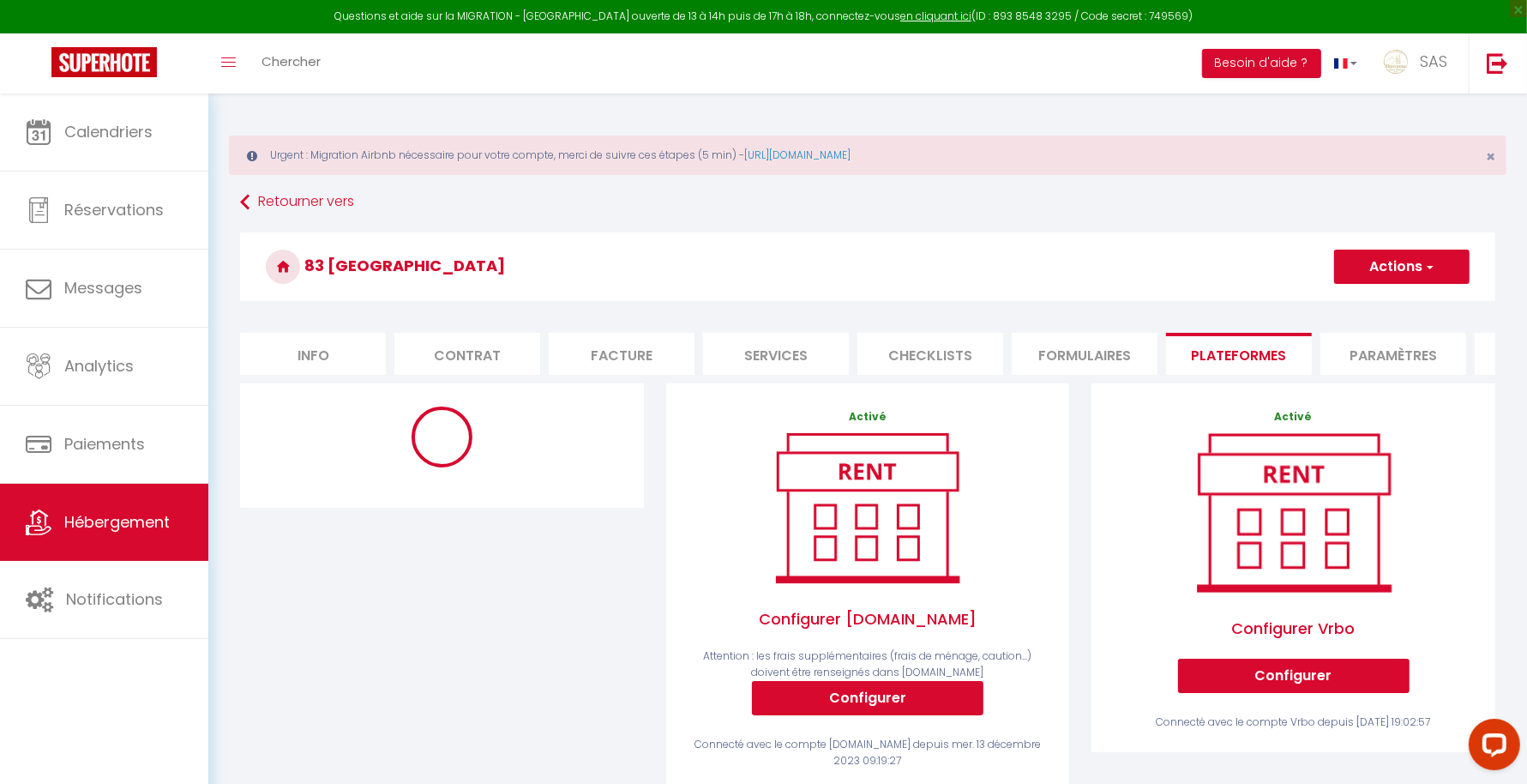
click at [1381, 273] on button "Actions" at bounding box center [1401, 266] width 136 height 35
click at [1350, 306] on link "Enregistrer" at bounding box center [1401, 304] width 136 height 22
select select "8950-45051622"
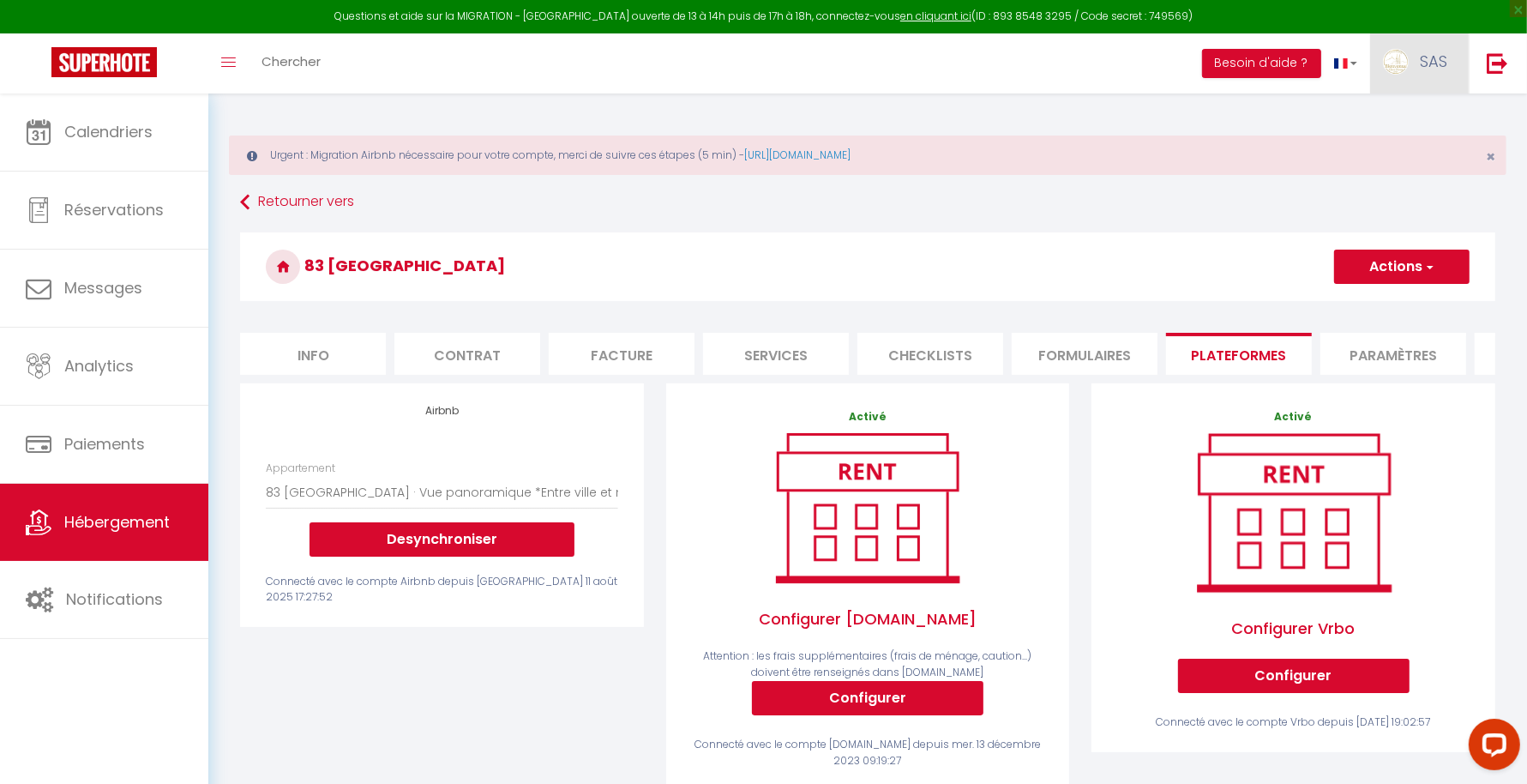
click at [1407, 67] on link "SAS" at bounding box center [1419, 64] width 98 height 60
click at [1382, 116] on link "Paramètres" at bounding box center [1400, 119] width 126 height 29
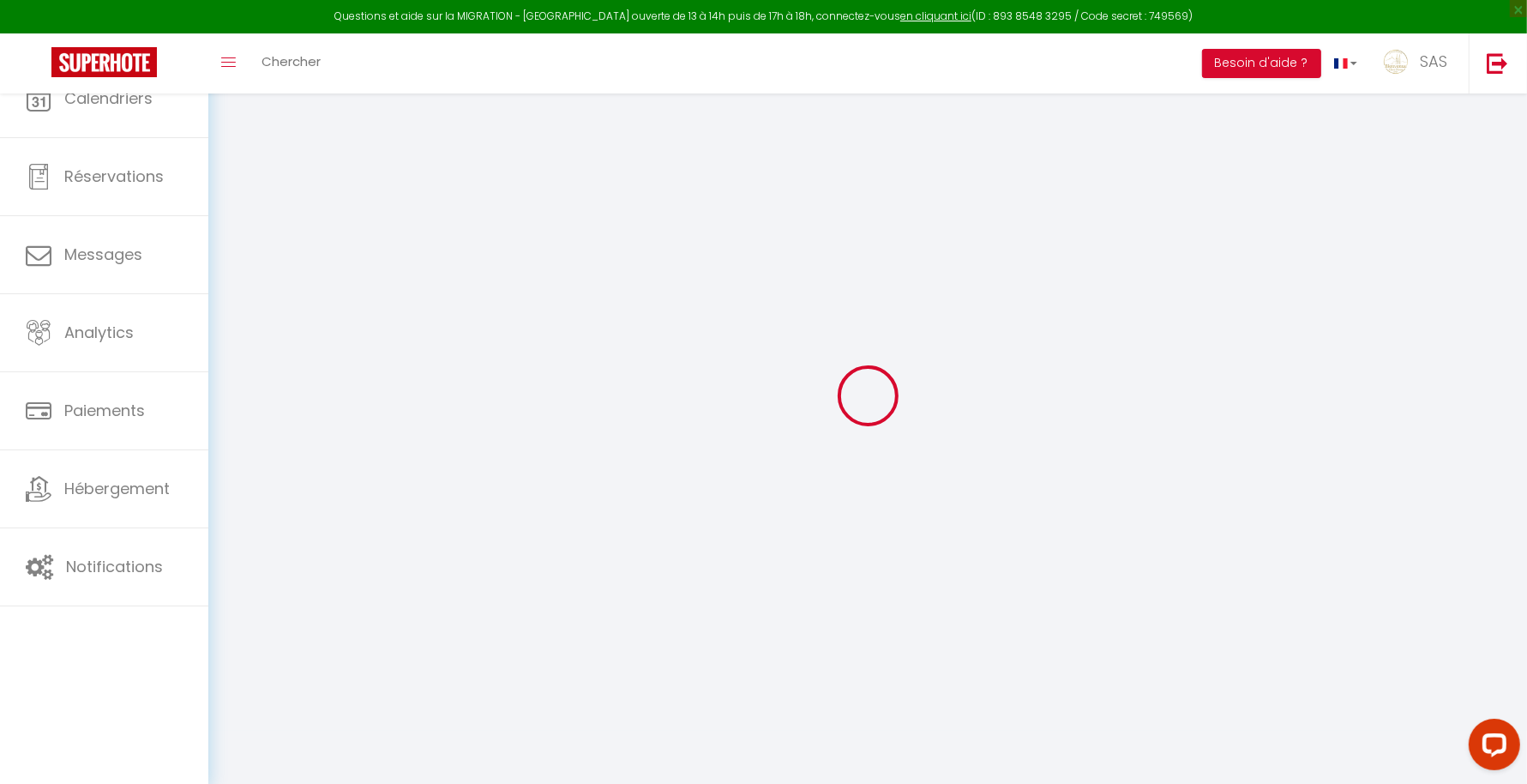
type input "SAS"
type input "BCN CONCIERGERIE"
type input "04 44 44 94 12"
type input "BCN CONCIERGERIE [STREET_ADDRESS]"
type input "63000"
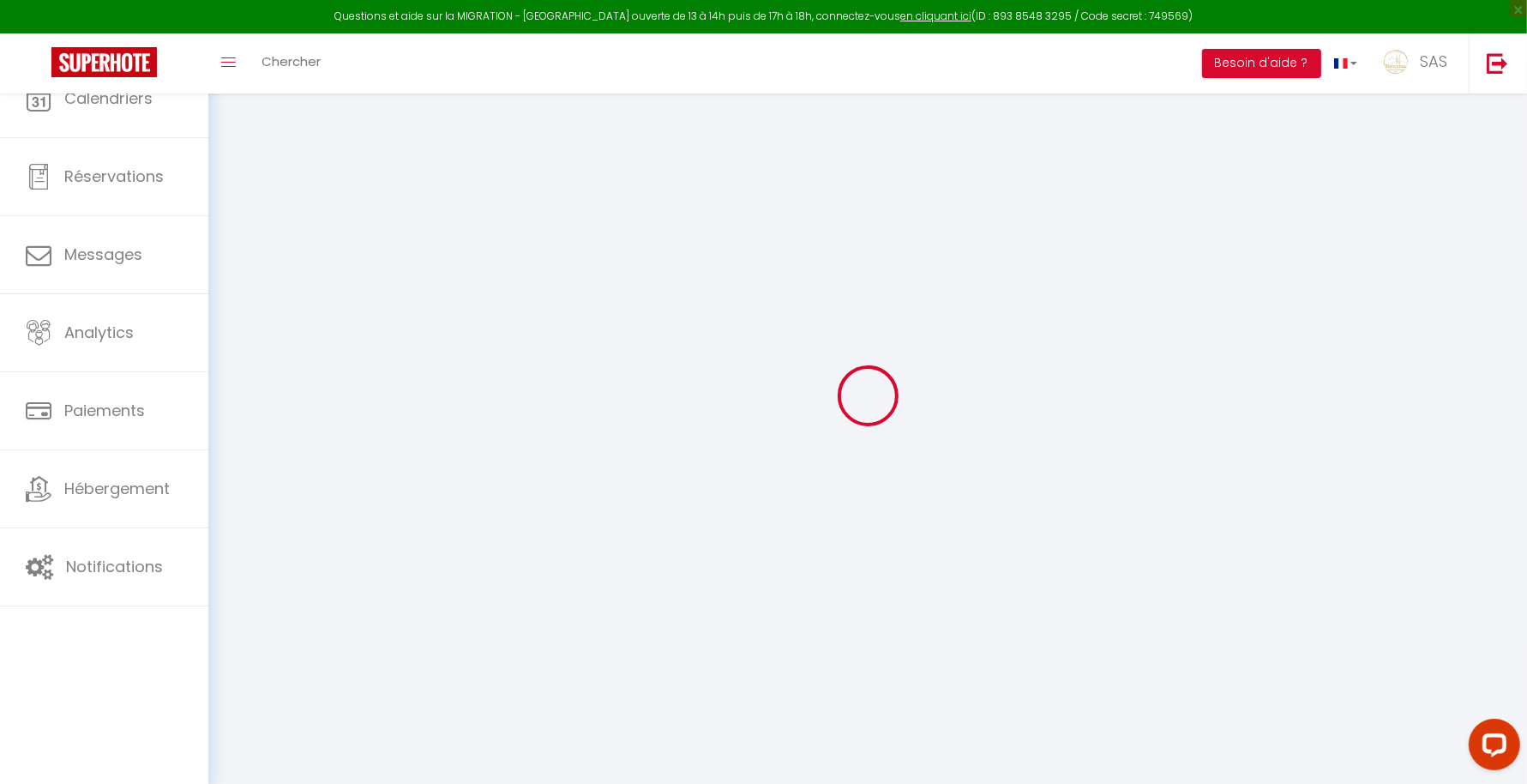
type input "[GEOGRAPHIC_DATA]"
type input "mc8HmQrdq1Qq7XFI92MXDLaOa"
type input "tTaq2okv1QClfljyD2QXXBvYP"
select select "28"
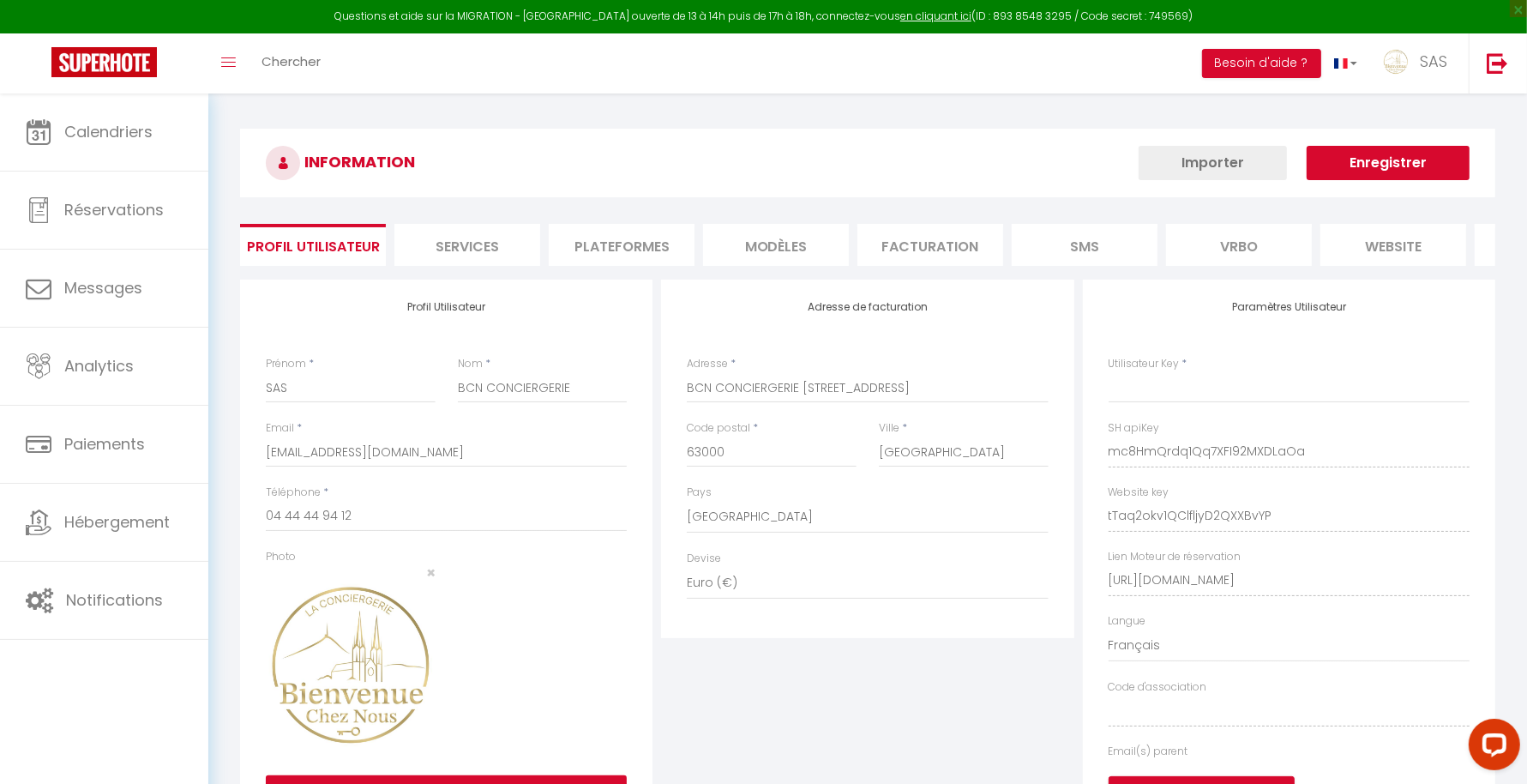
type input "mc8HmQrdq1Qq7XFI92MXDLaOa"
type input "tTaq2okv1QClfljyD2QXXBvYP"
type input "[URL][DOMAIN_NAME]"
select select "fr"
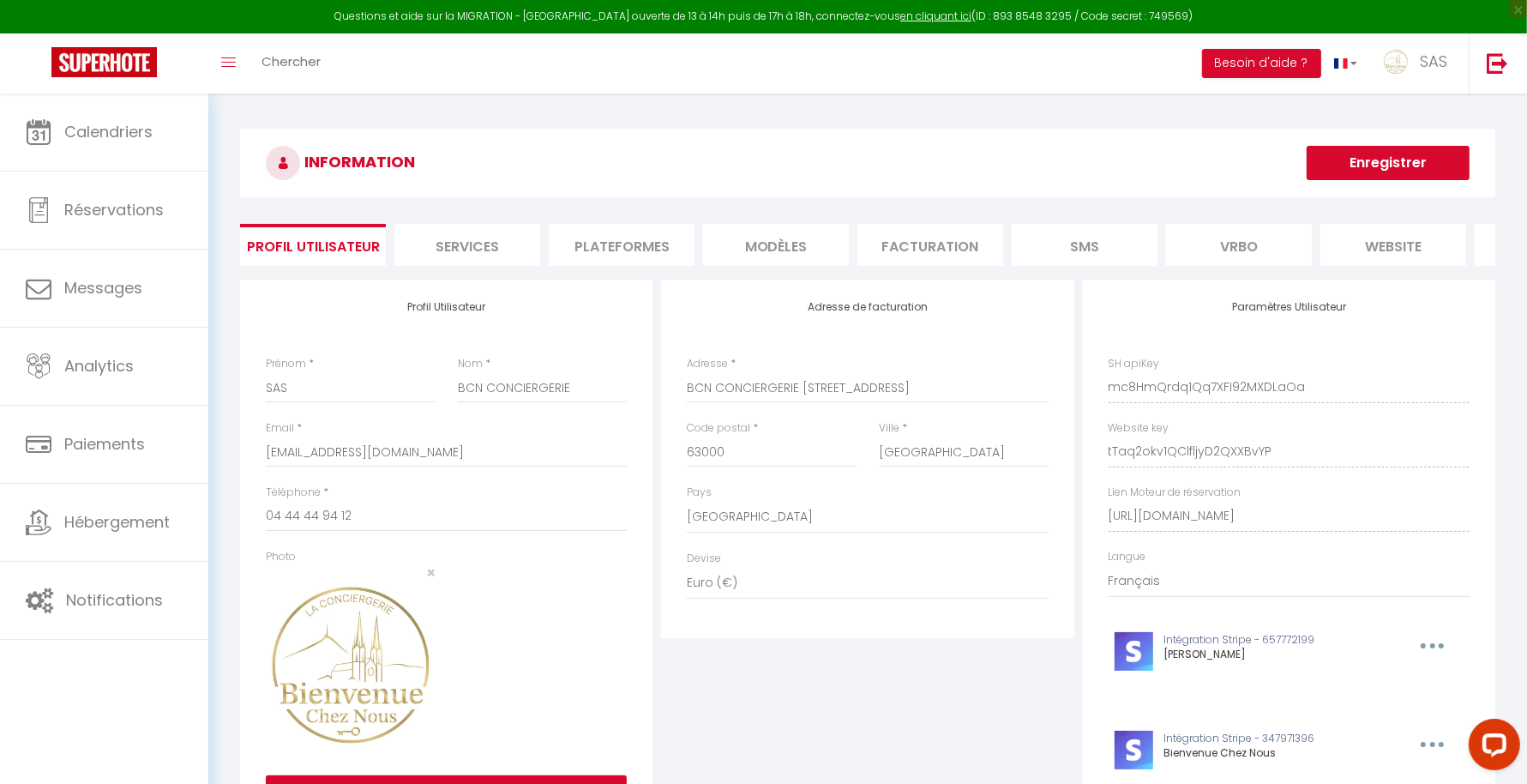
click at [644, 258] on li "Plateformes" at bounding box center [622, 244] width 146 height 42
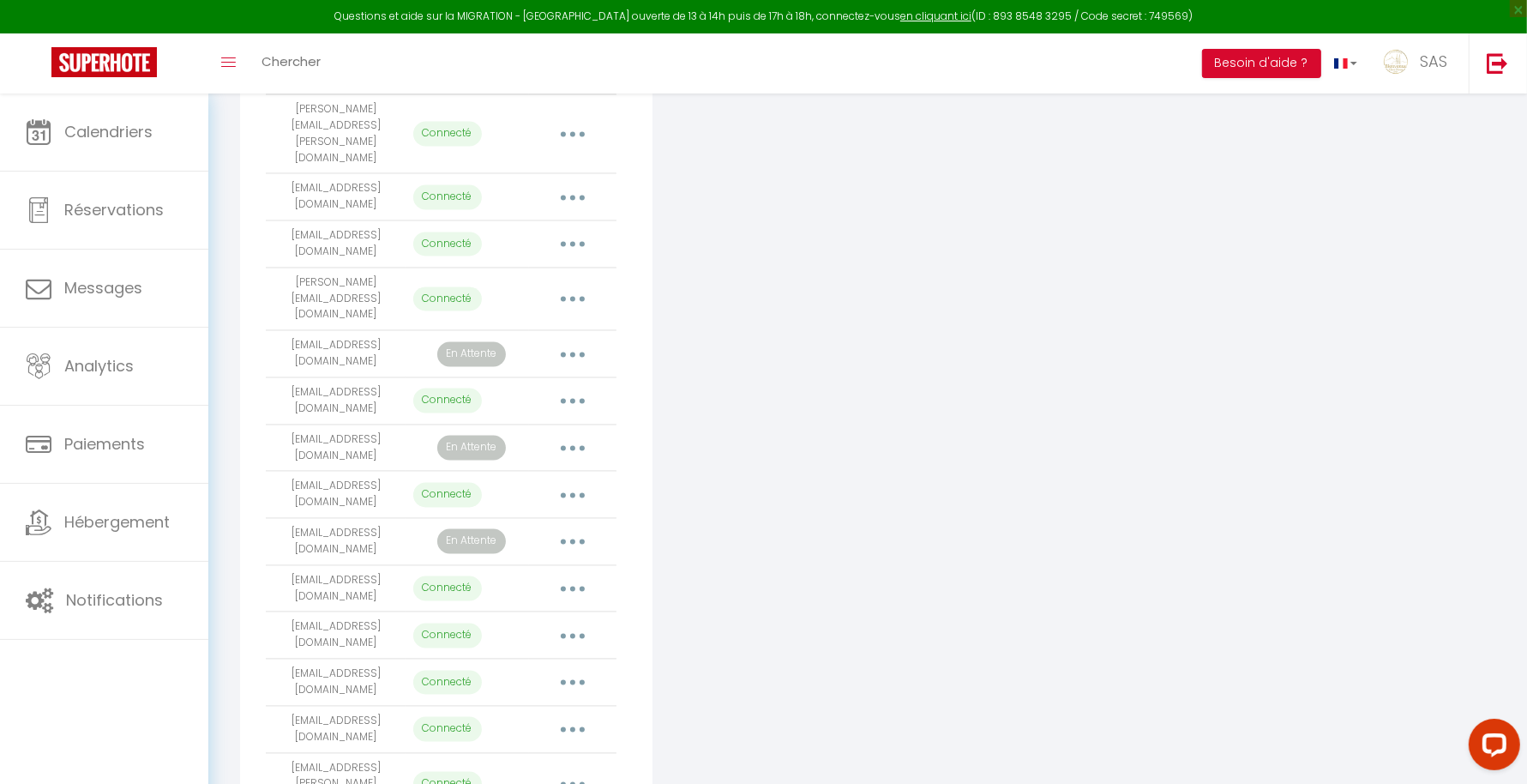
scroll to position [2998, 0]
